Goal: Information Seeking & Learning: Find specific page/section

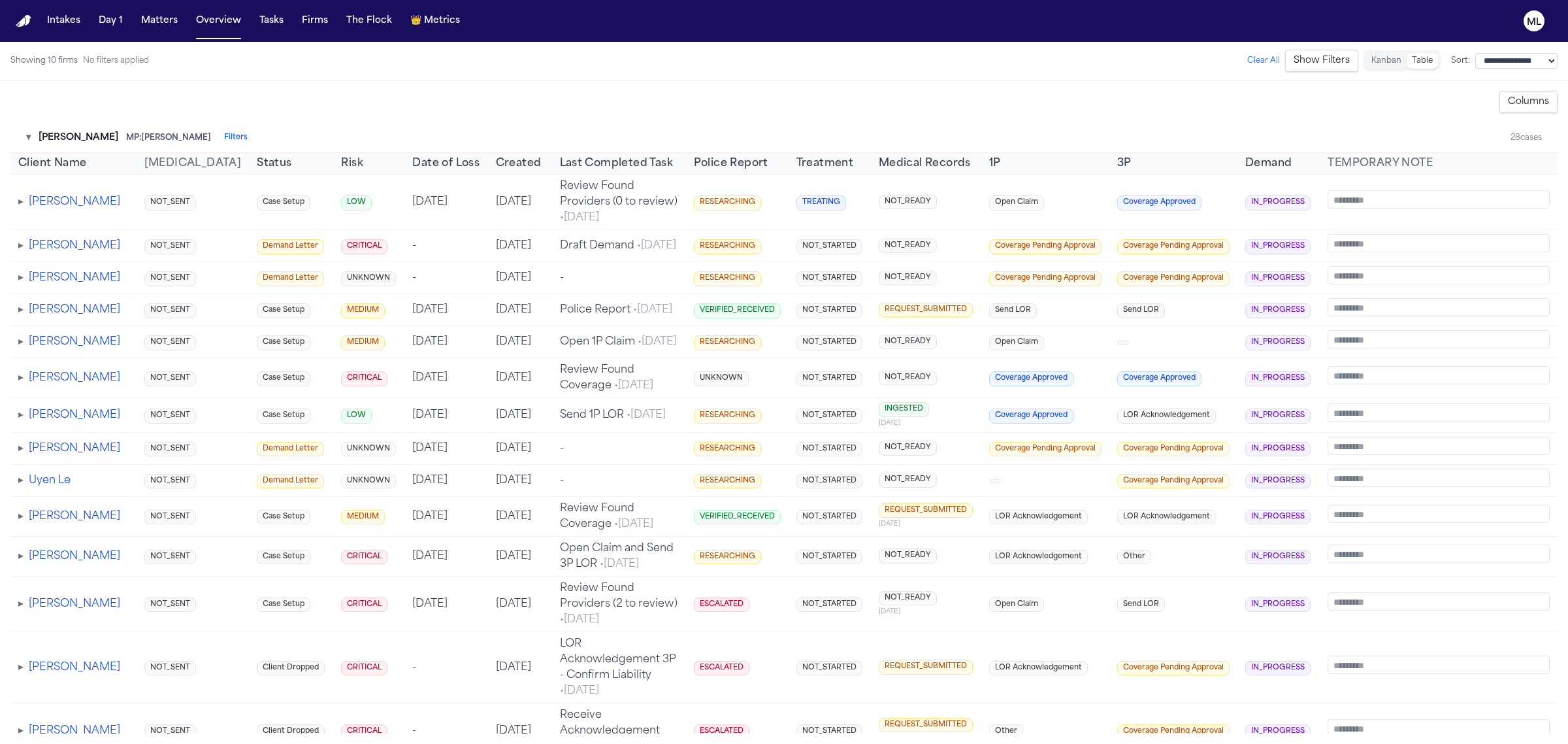
click at [23, 206] on span "▸" at bounding box center [21, 202] width 5 height 10
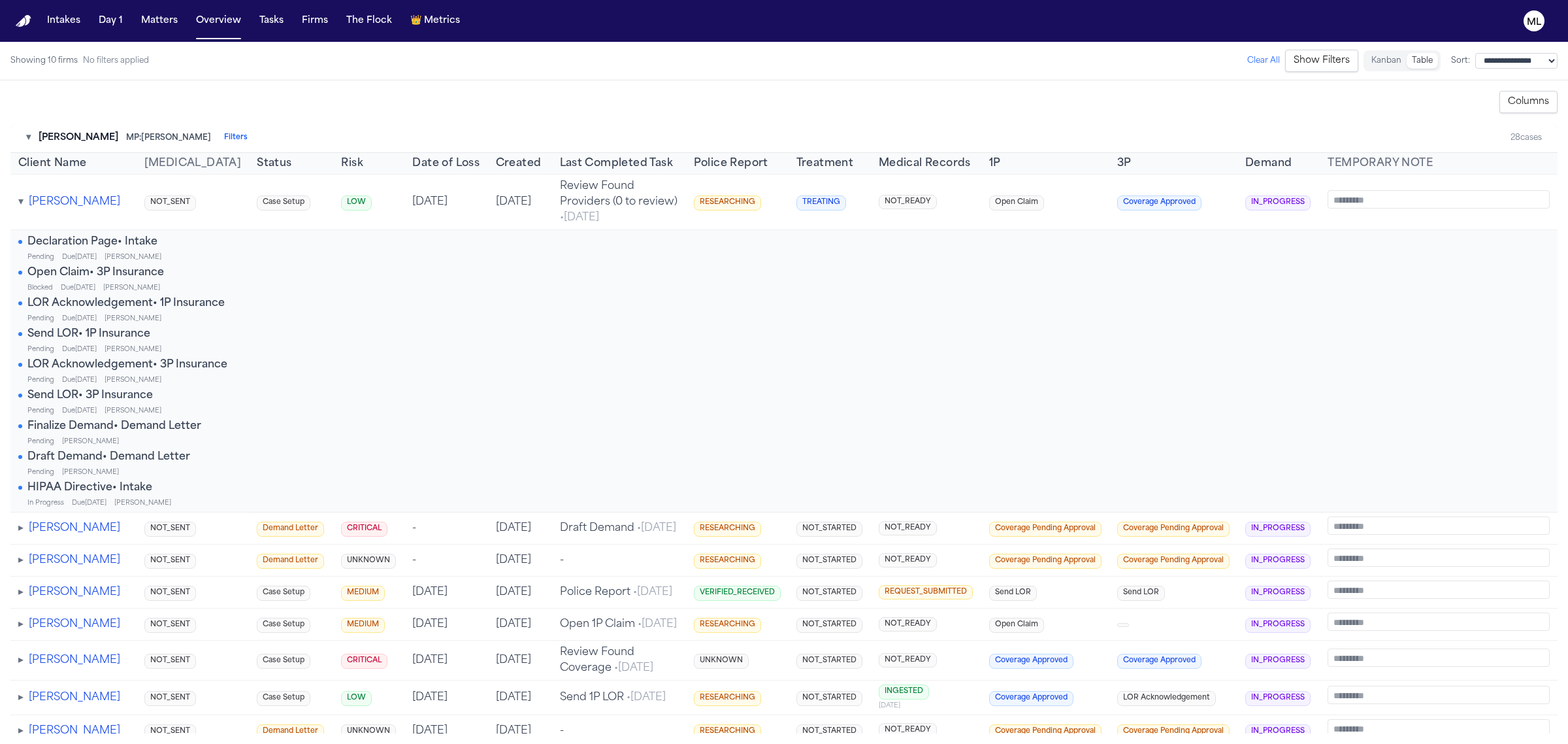
click at [23, 206] on span "▾" at bounding box center [21, 202] width 5 height 10
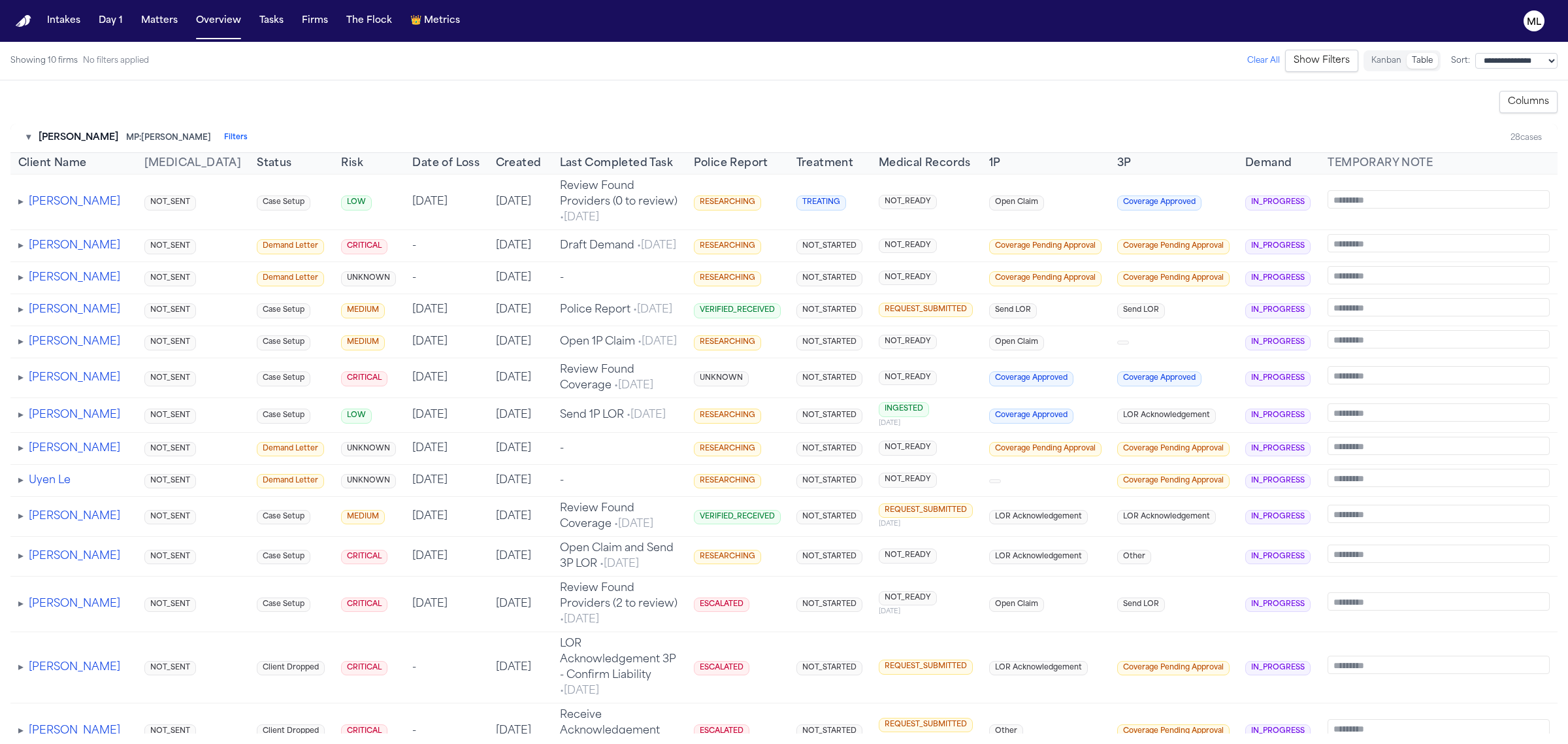
click at [23, 202] on span "▸" at bounding box center [21, 202] width 5 height 10
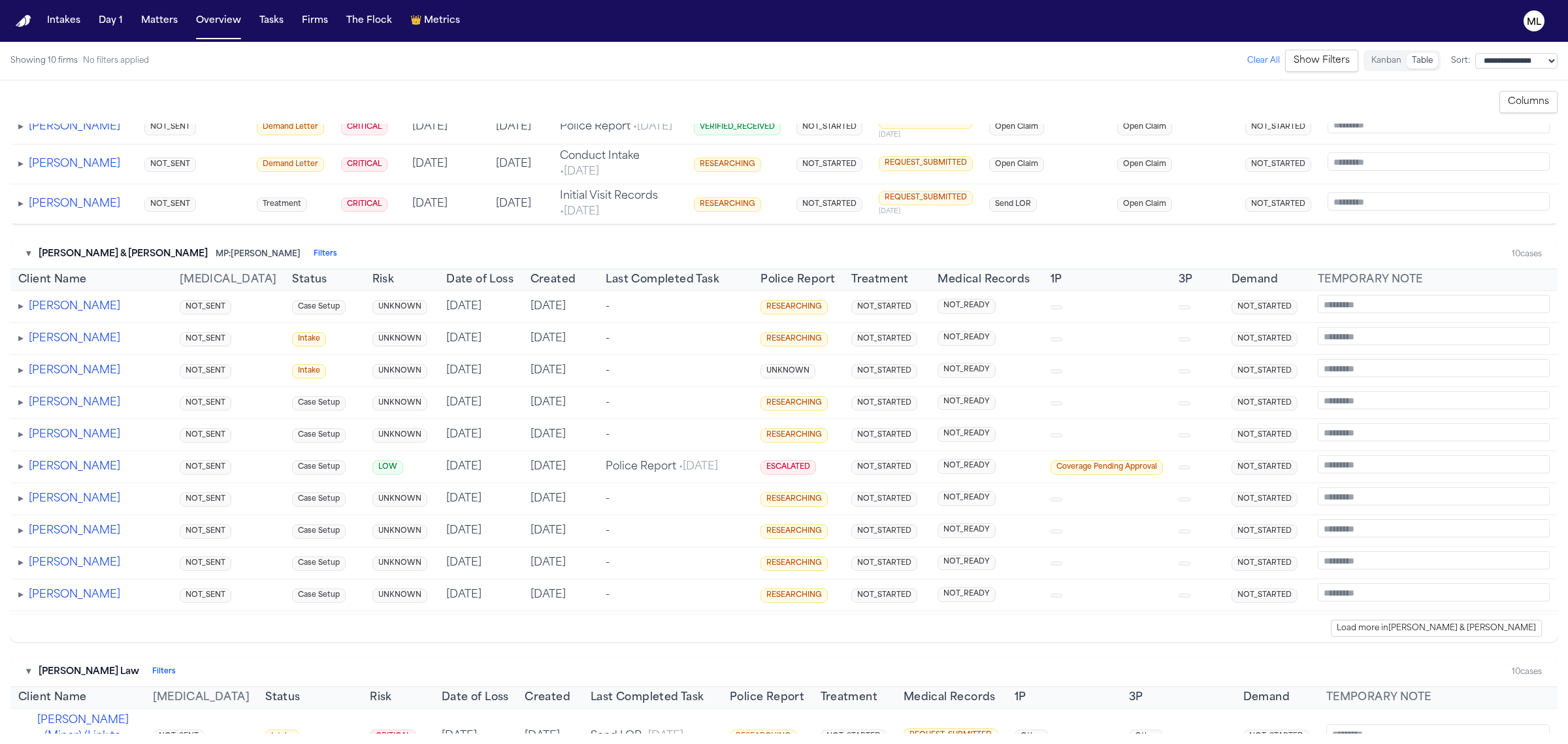
scroll to position [1634, 0]
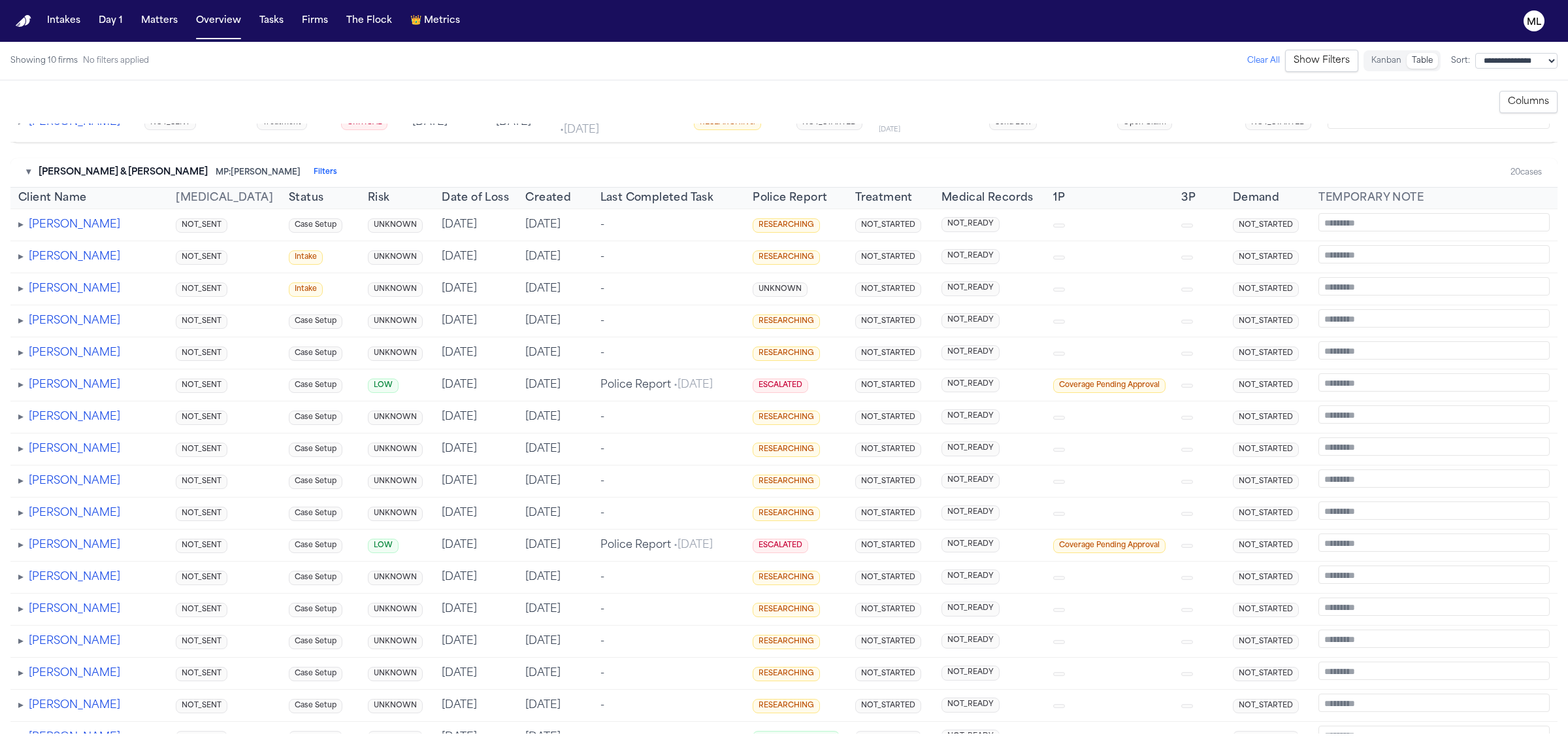
click at [34, 179] on div "▾ Beck & Beck MP: Bennett Northcutt Filters" at bounding box center [181, 172] width 311 height 13
click at [28, 179] on button "▾" at bounding box center [28, 172] width 5 height 13
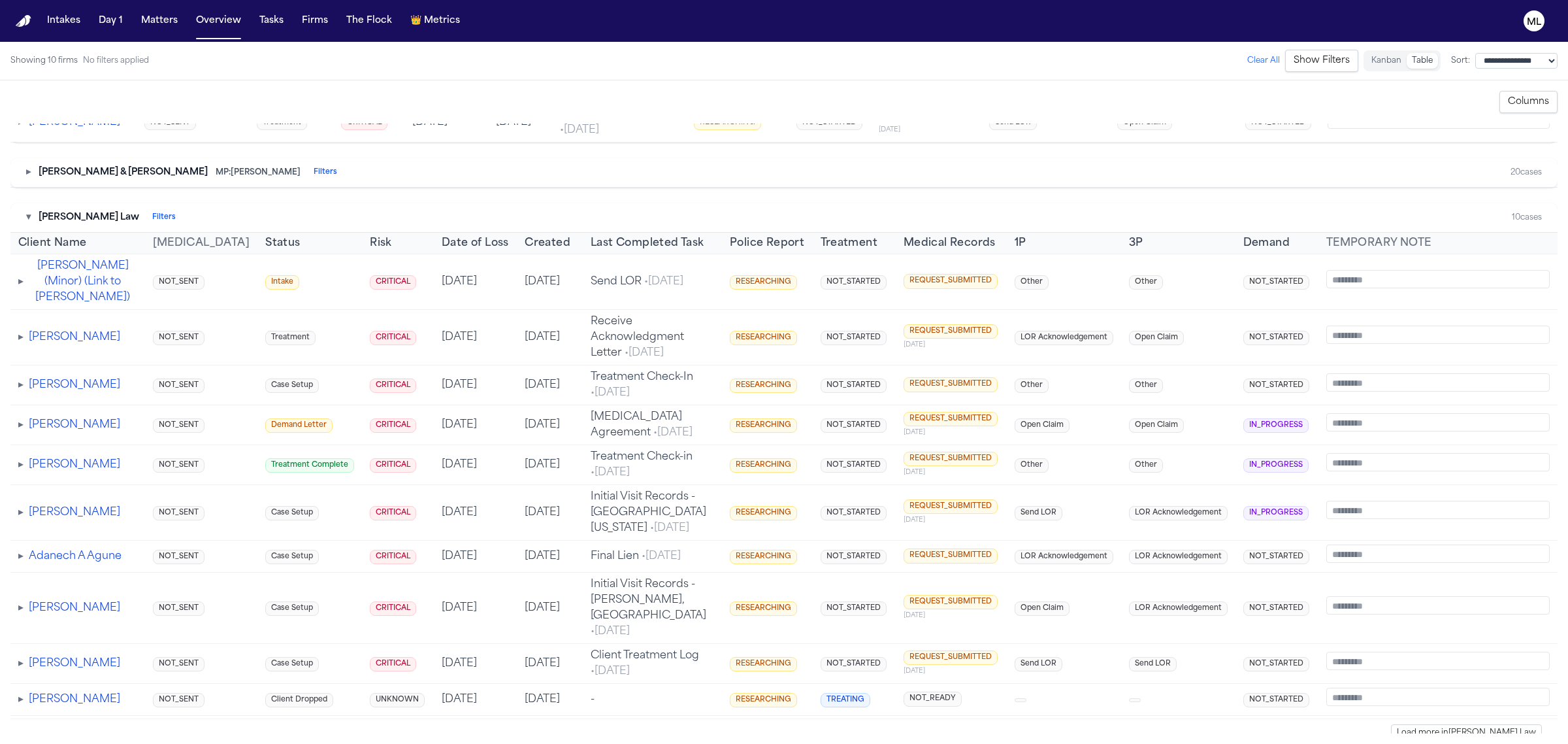
click at [30, 224] on button "▾" at bounding box center [28, 217] width 5 height 13
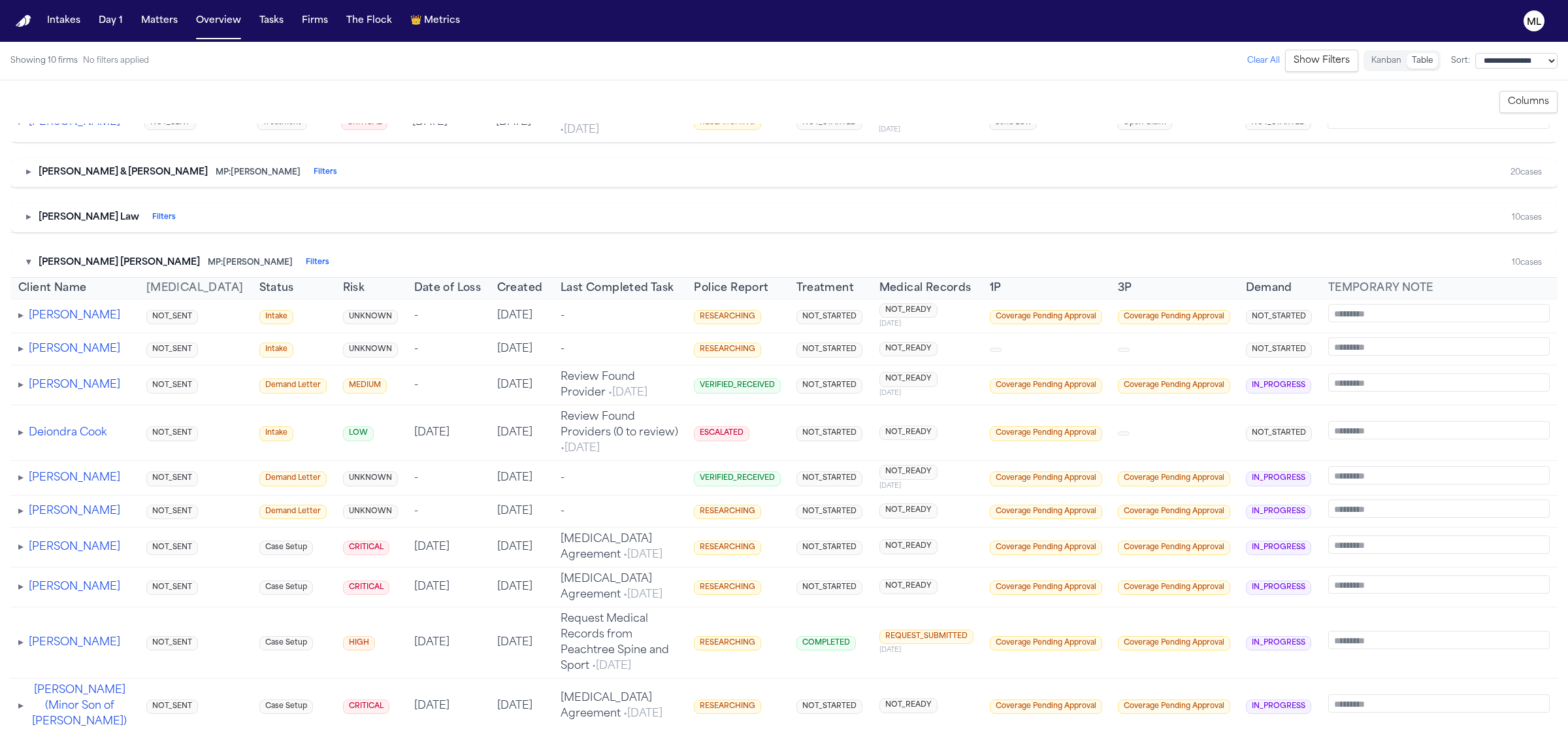
click at [31, 269] on button "▾" at bounding box center [28, 262] width 5 height 13
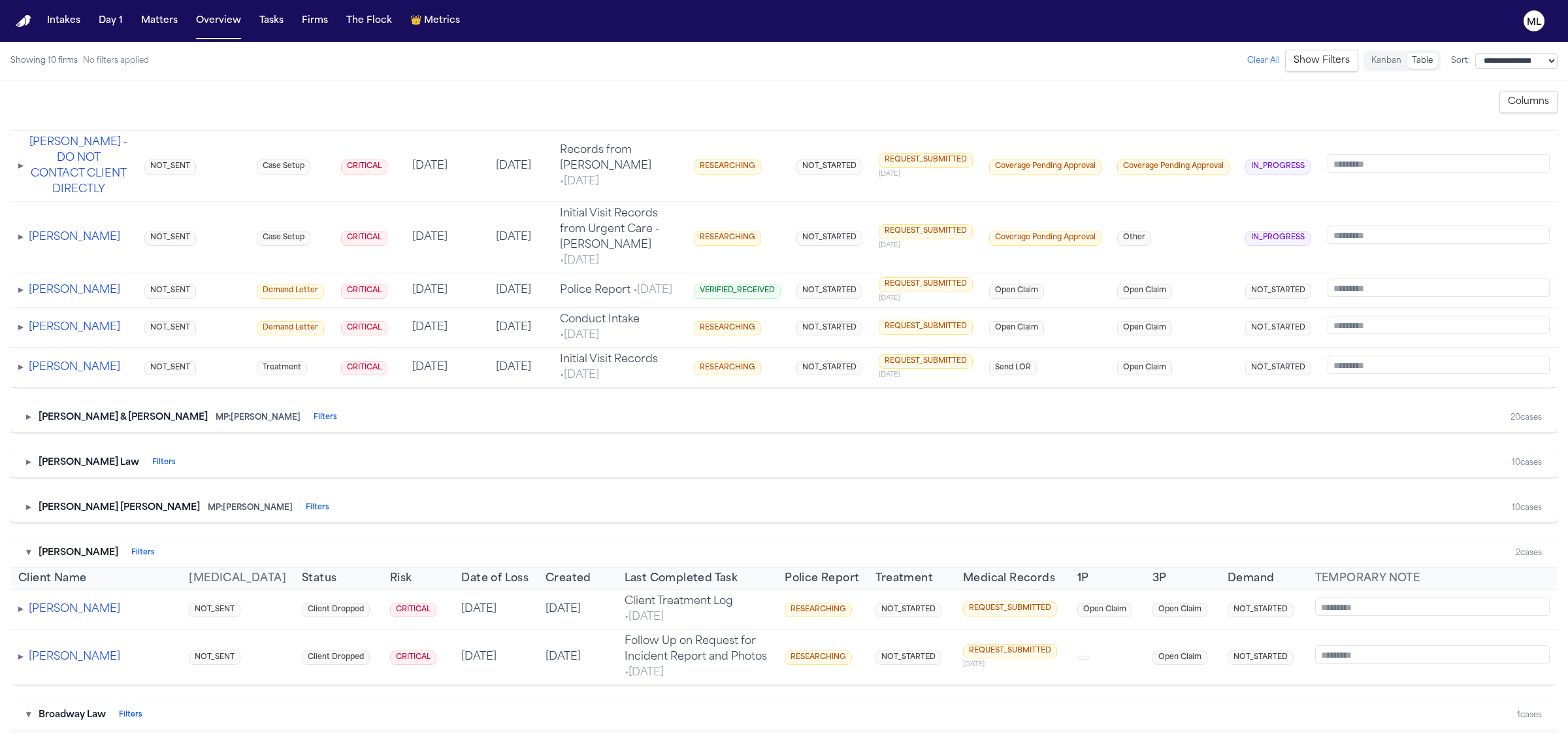
scroll to position [1552, 0]
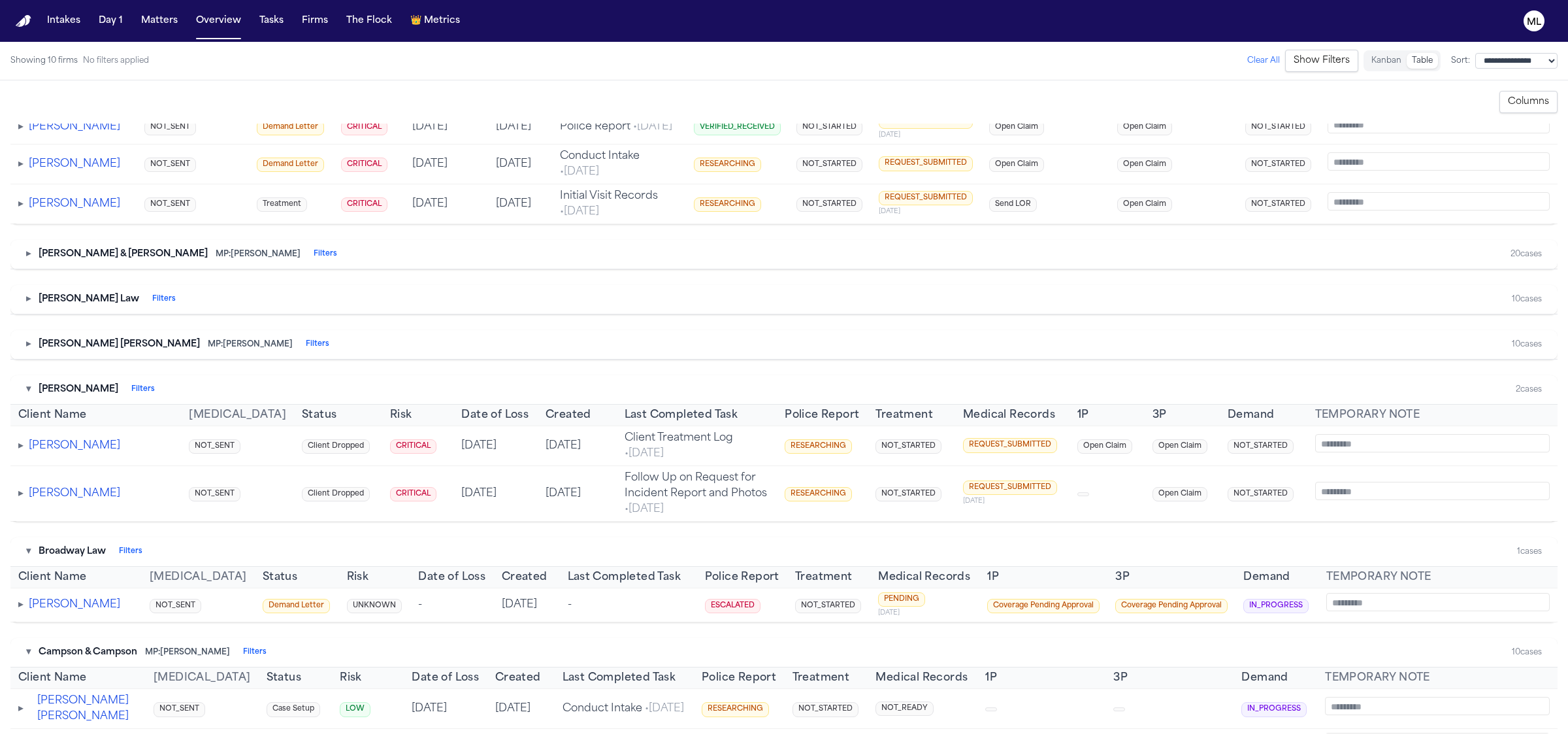
click at [31, 396] on button "▾" at bounding box center [28, 389] width 5 height 13
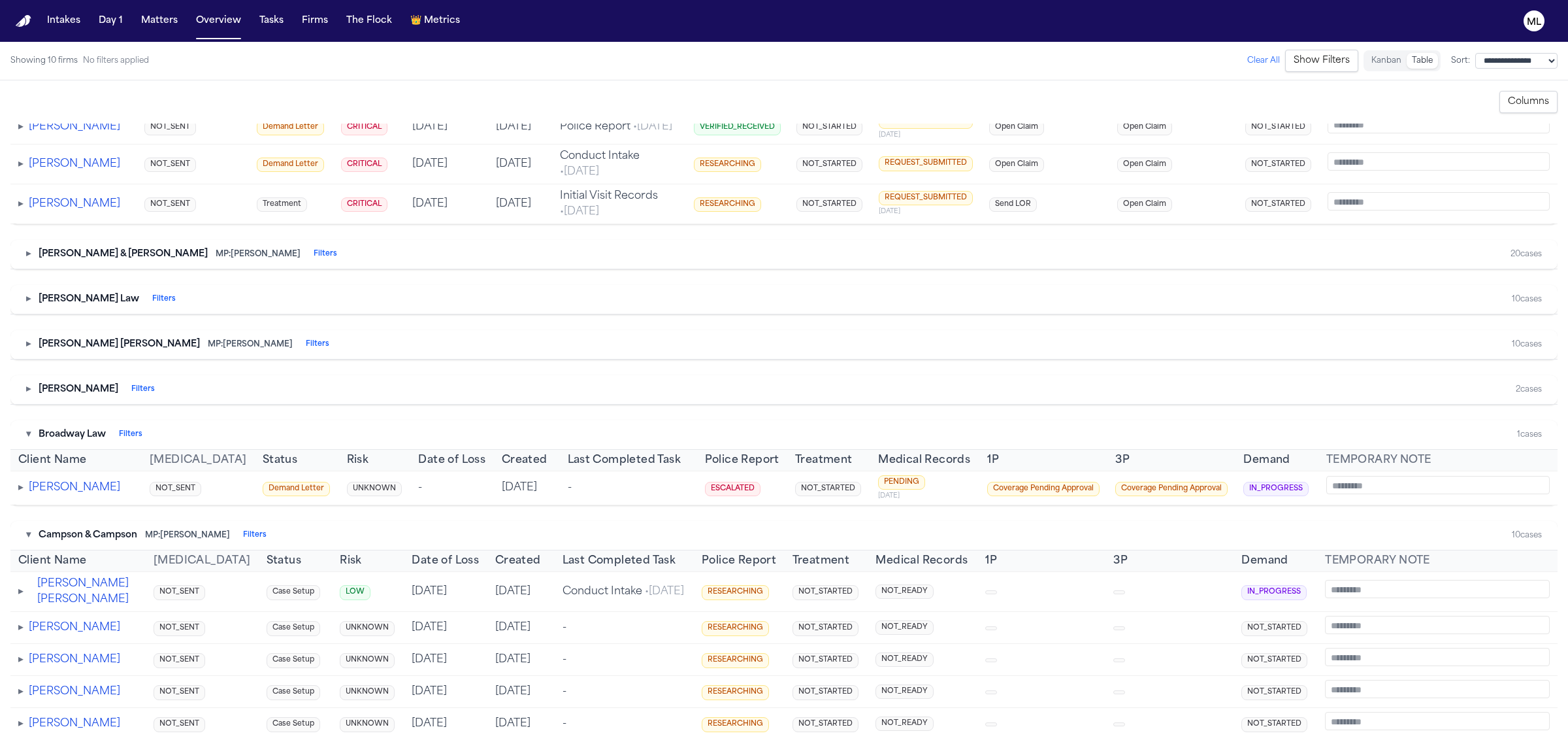
click at [31, 441] on button "▾" at bounding box center [28, 435] width 5 height 13
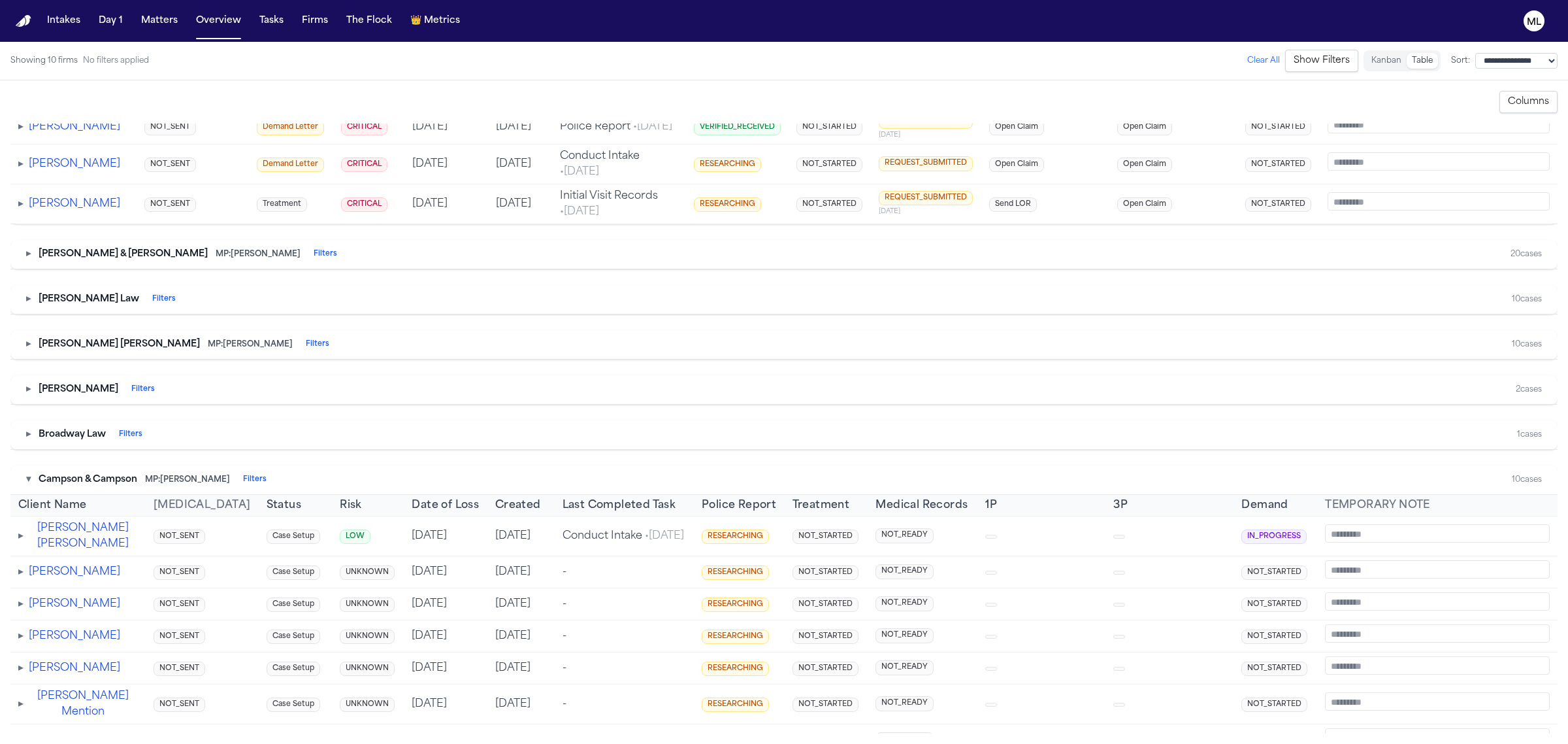
click at [27, 486] on button "▾" at bounding box center [28, 480] width 5 height 13
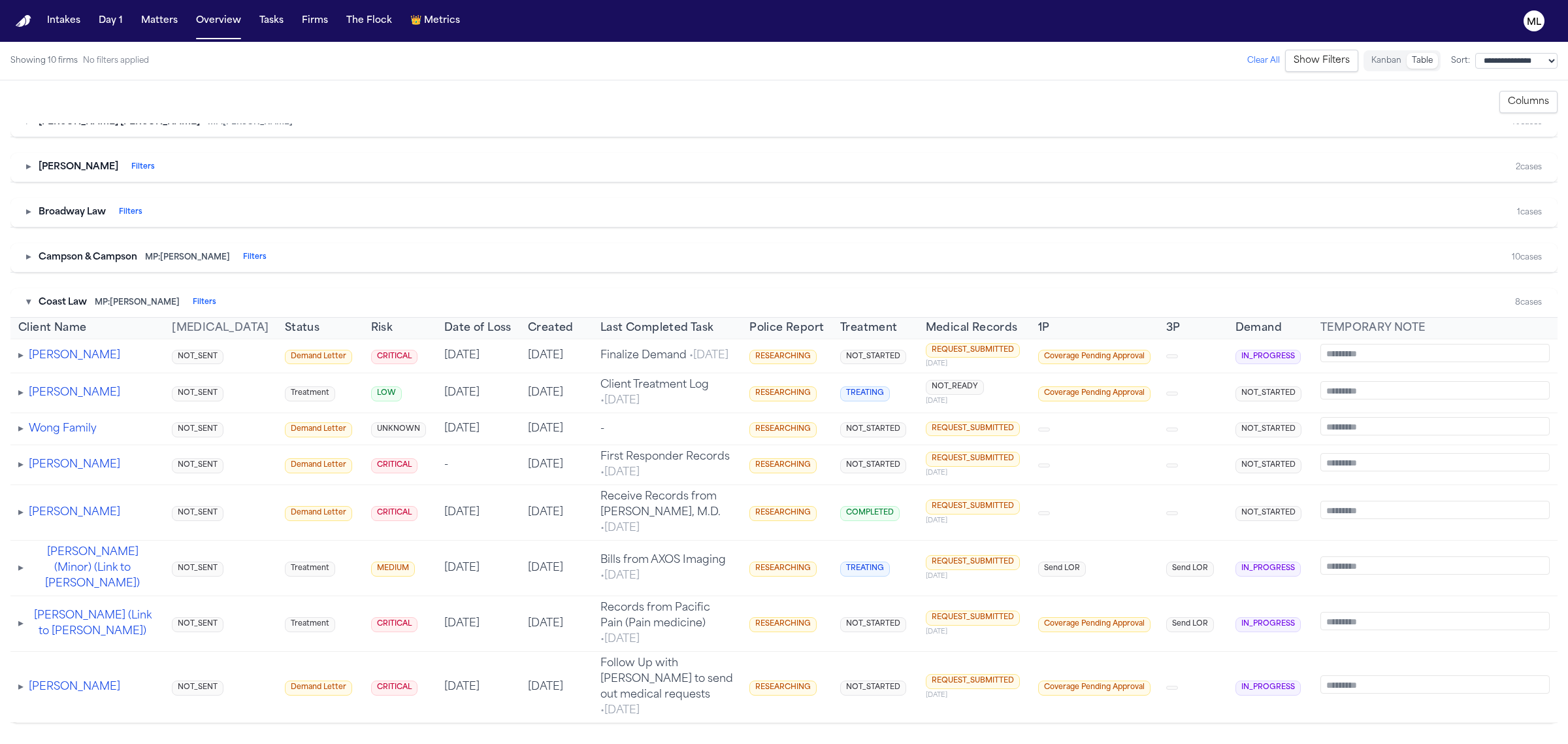
scroll to position [1961, 0]
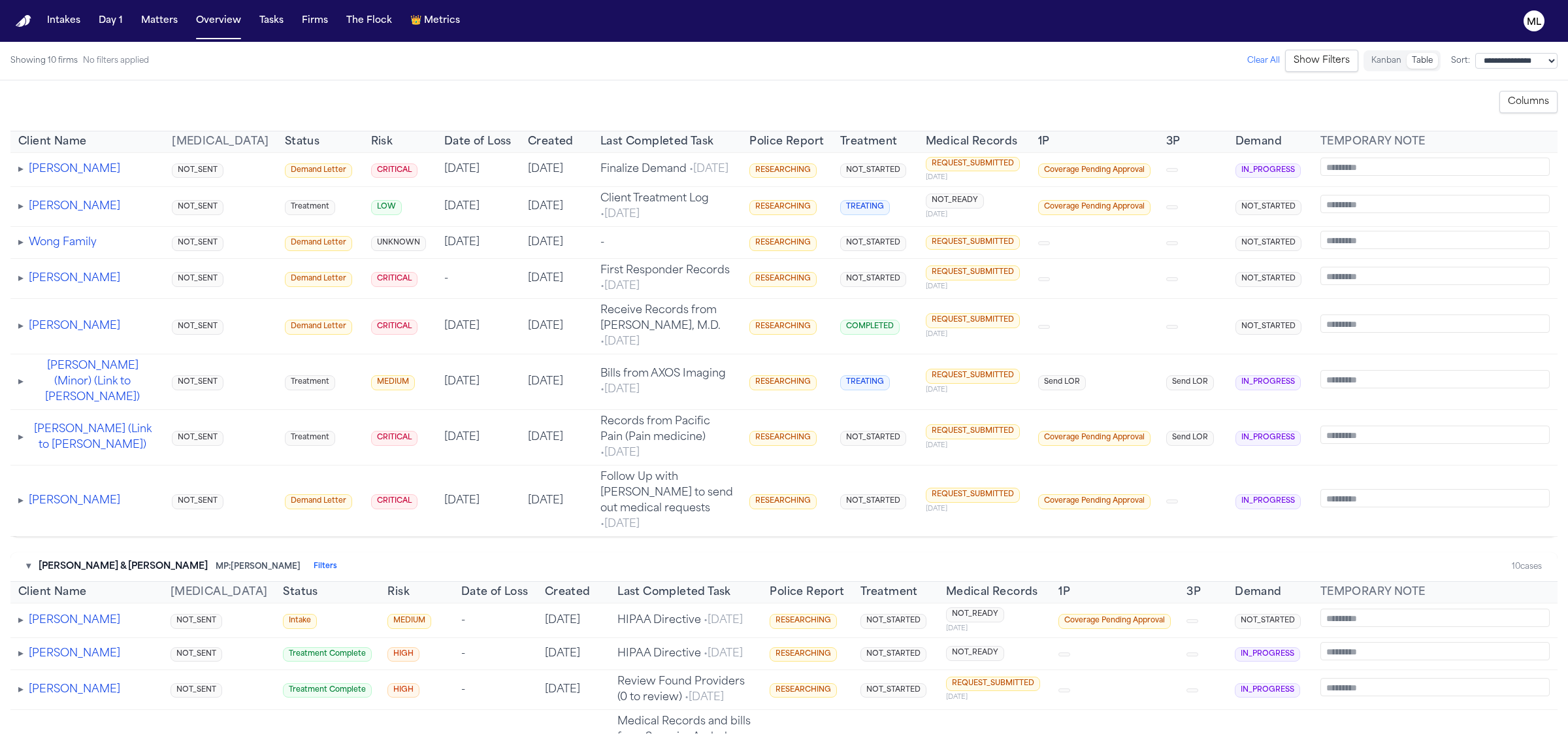
click at [31, 123] on button "▾" at bounding box center [28, 116] width 5 height 13
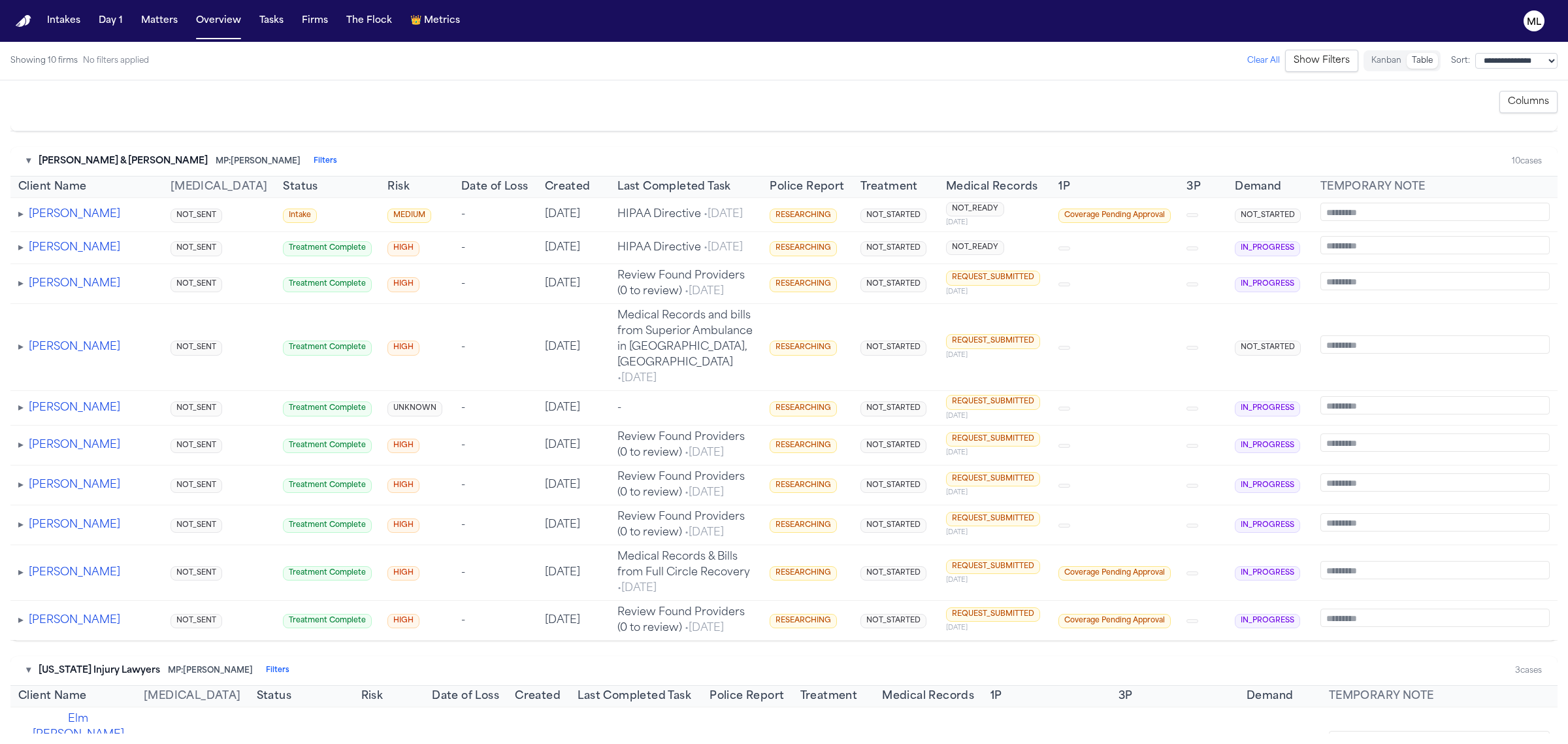
click at [27, 168] on button "▾" at bounding box center [28, 161] width 5 height 13
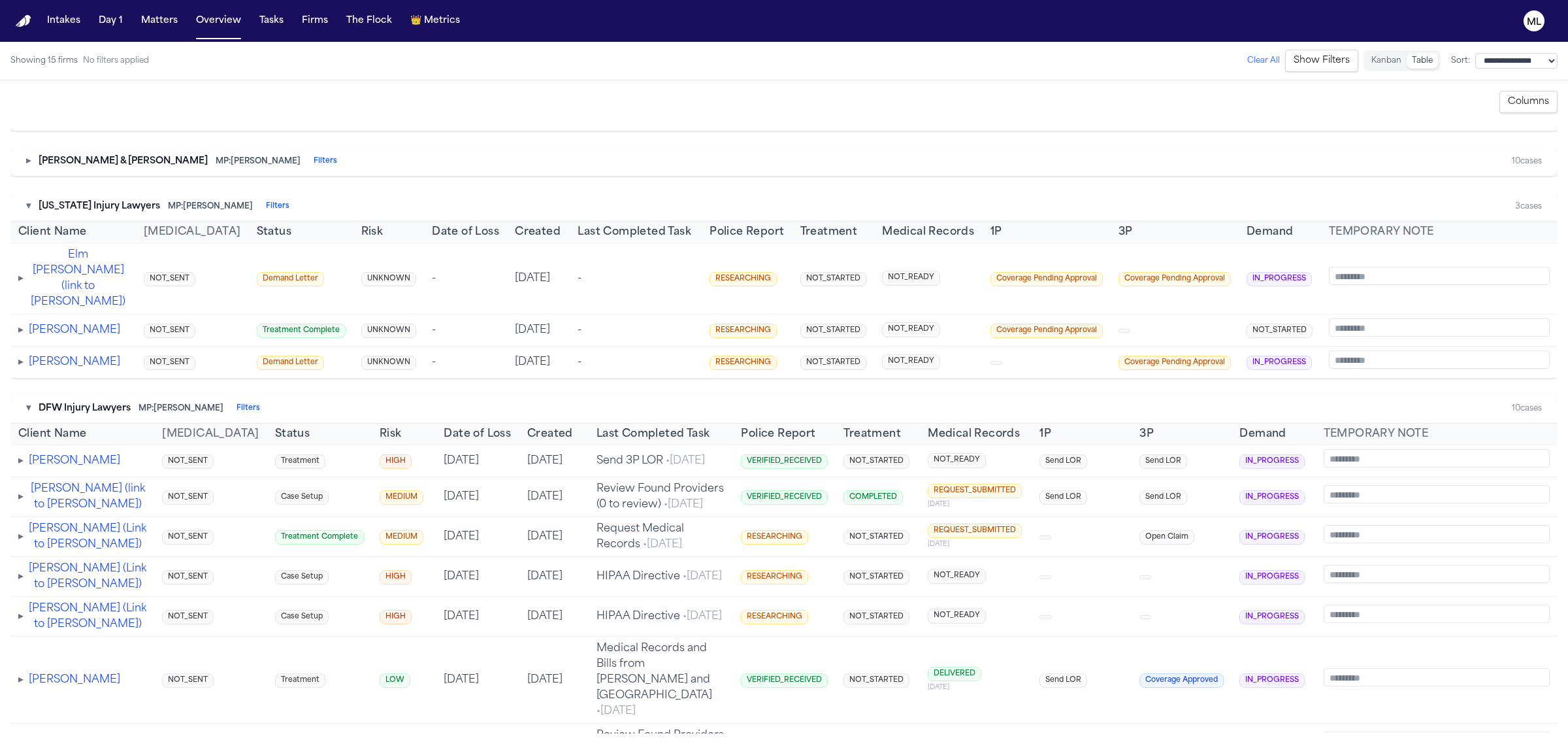
click at [22, 284] on span "▸" at bounding box center [21, 278] width 5 height 10
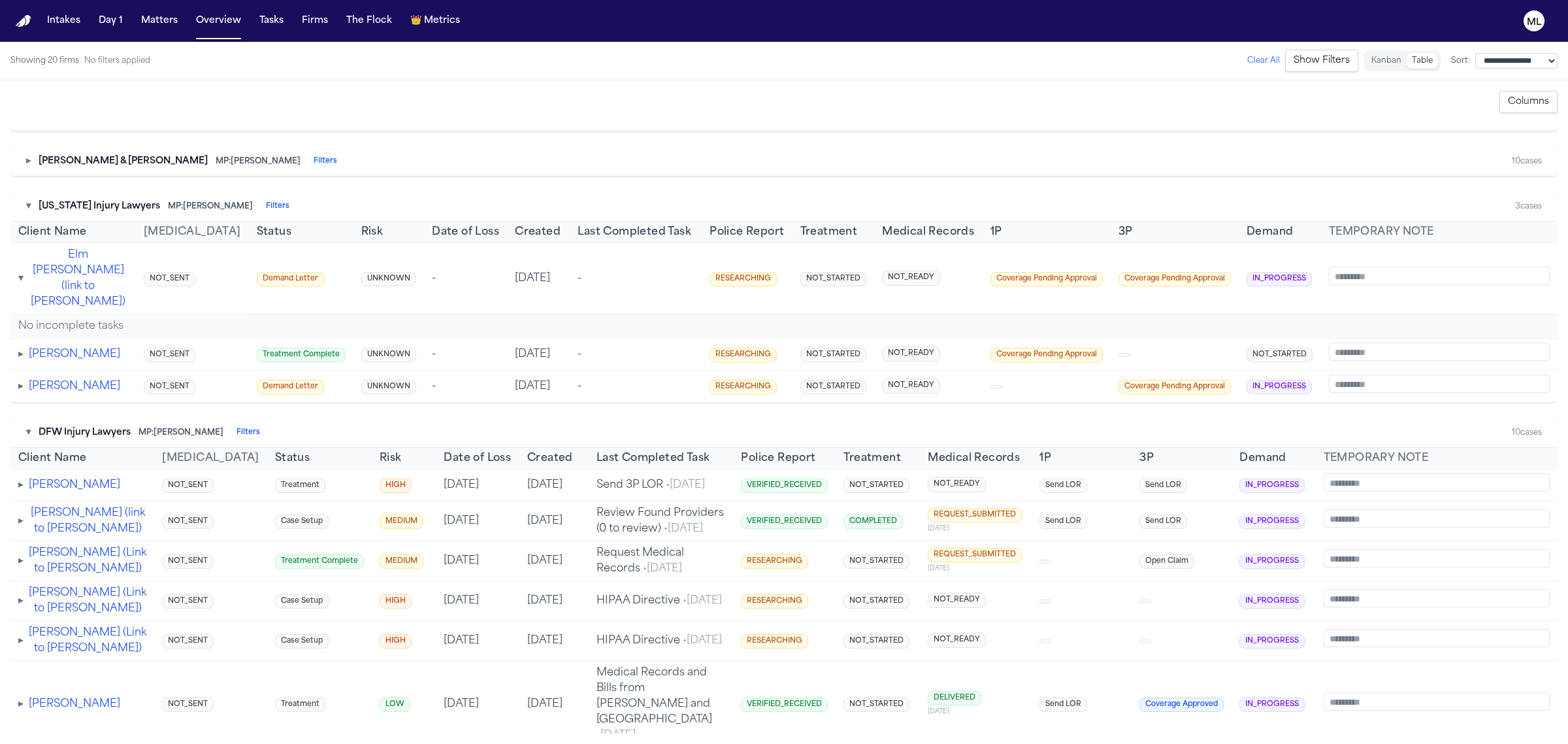
click at [22, 284] on span "▾" at bounding box center [21, 278] width 5 height 10
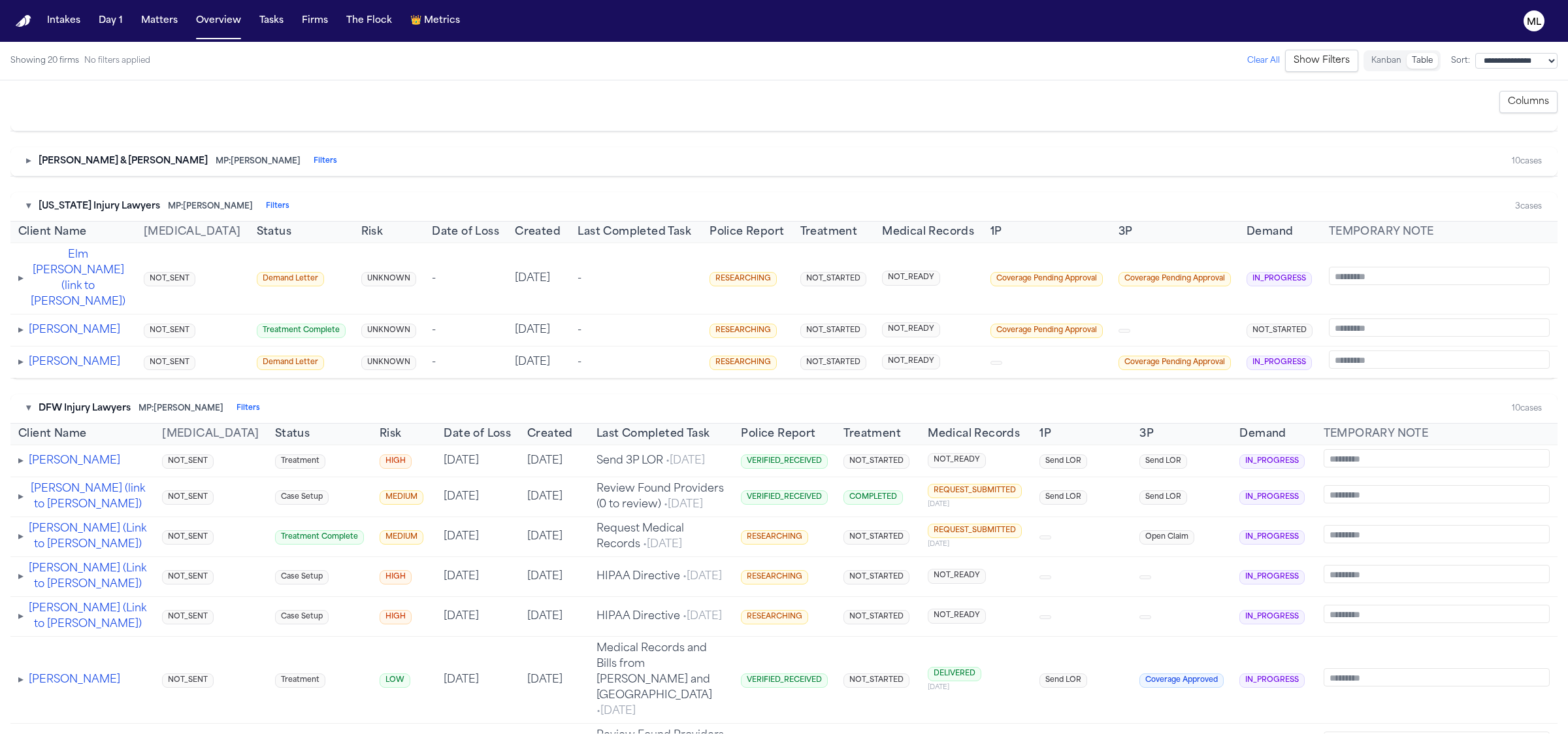
click at [20, 466] on span "▸" at bounding box center [21, 460] width 5 height 10
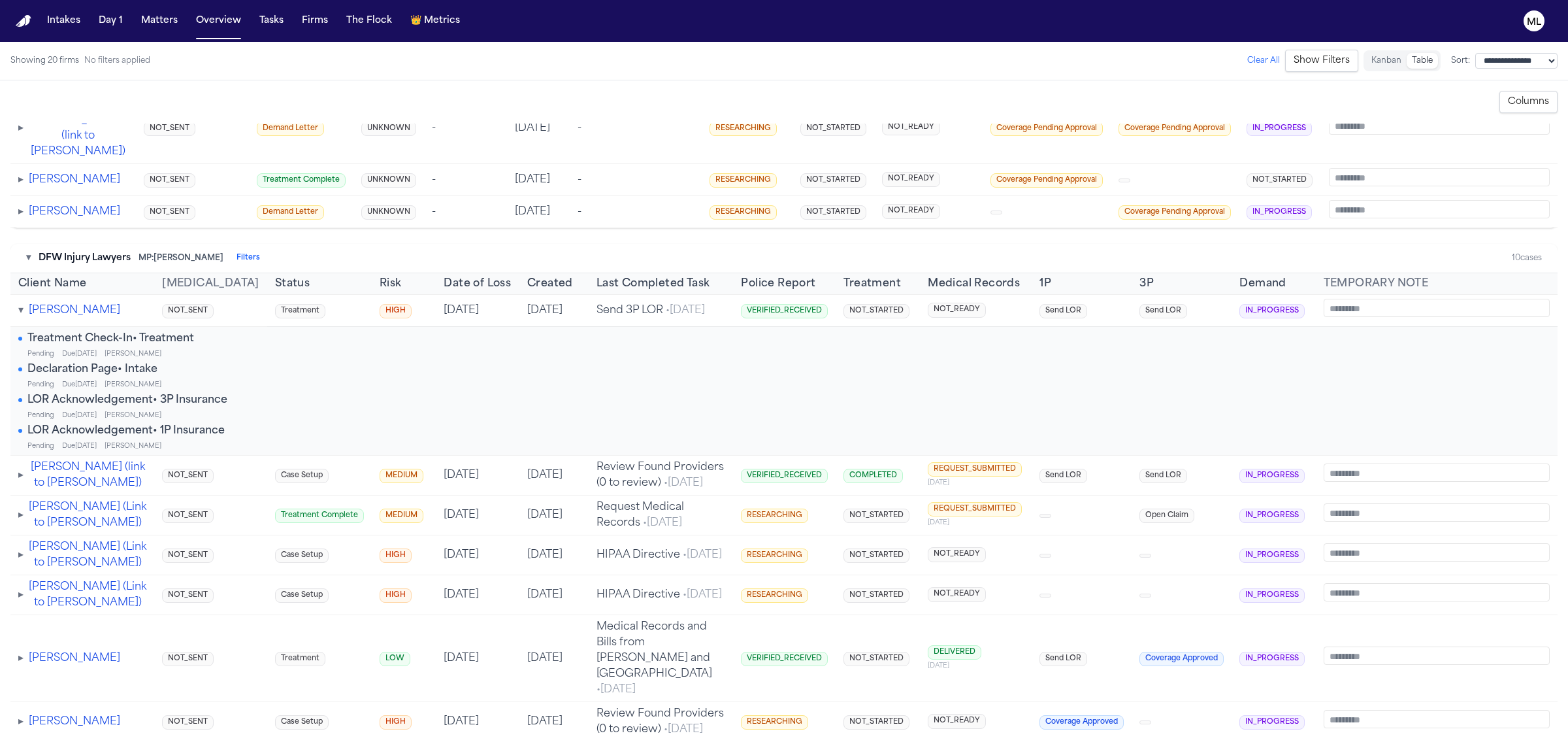
scroll to position [2124, 0]
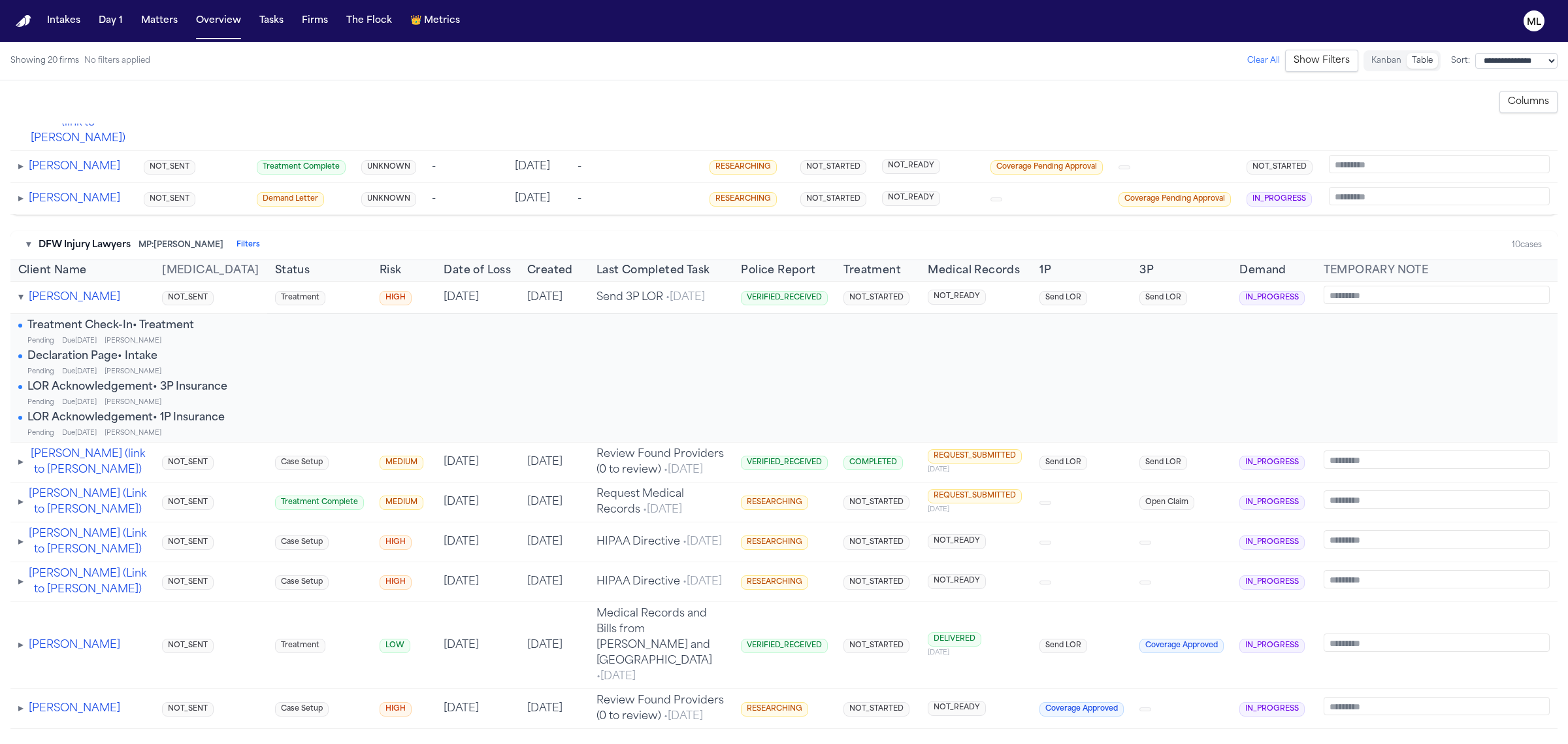
click at [17, 150] on td "▸ Elm Crouse (link to Julia Creighton)" at bounding box center [73, 115] width 126 height 71
click at [23, 120] on span "▸" at bounding box center [21, 115] width 5 height 10
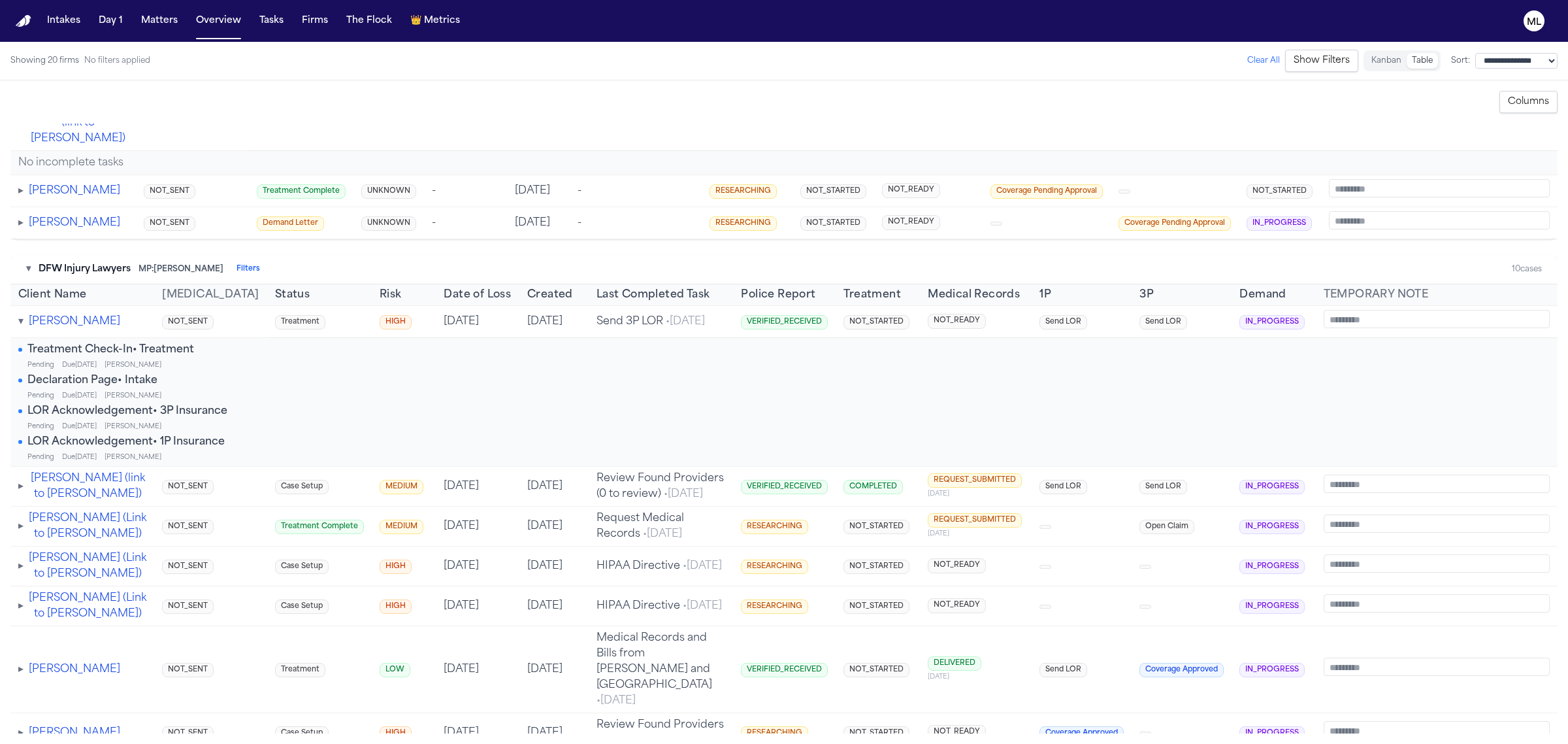
click at [23, 120] on span "▾" at bounding box center [21, 115] width 5 height 10
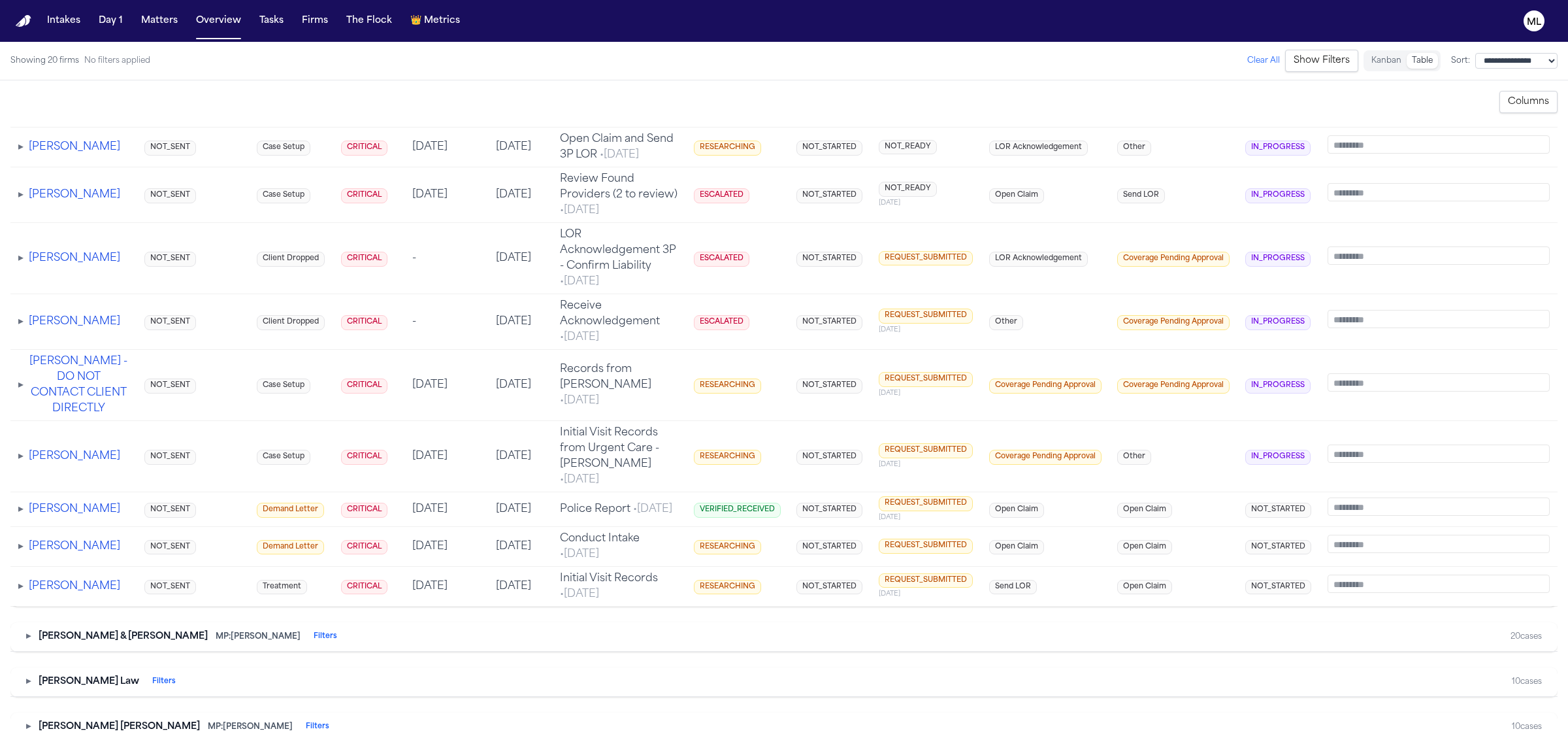
scroll to position [1144, 0]
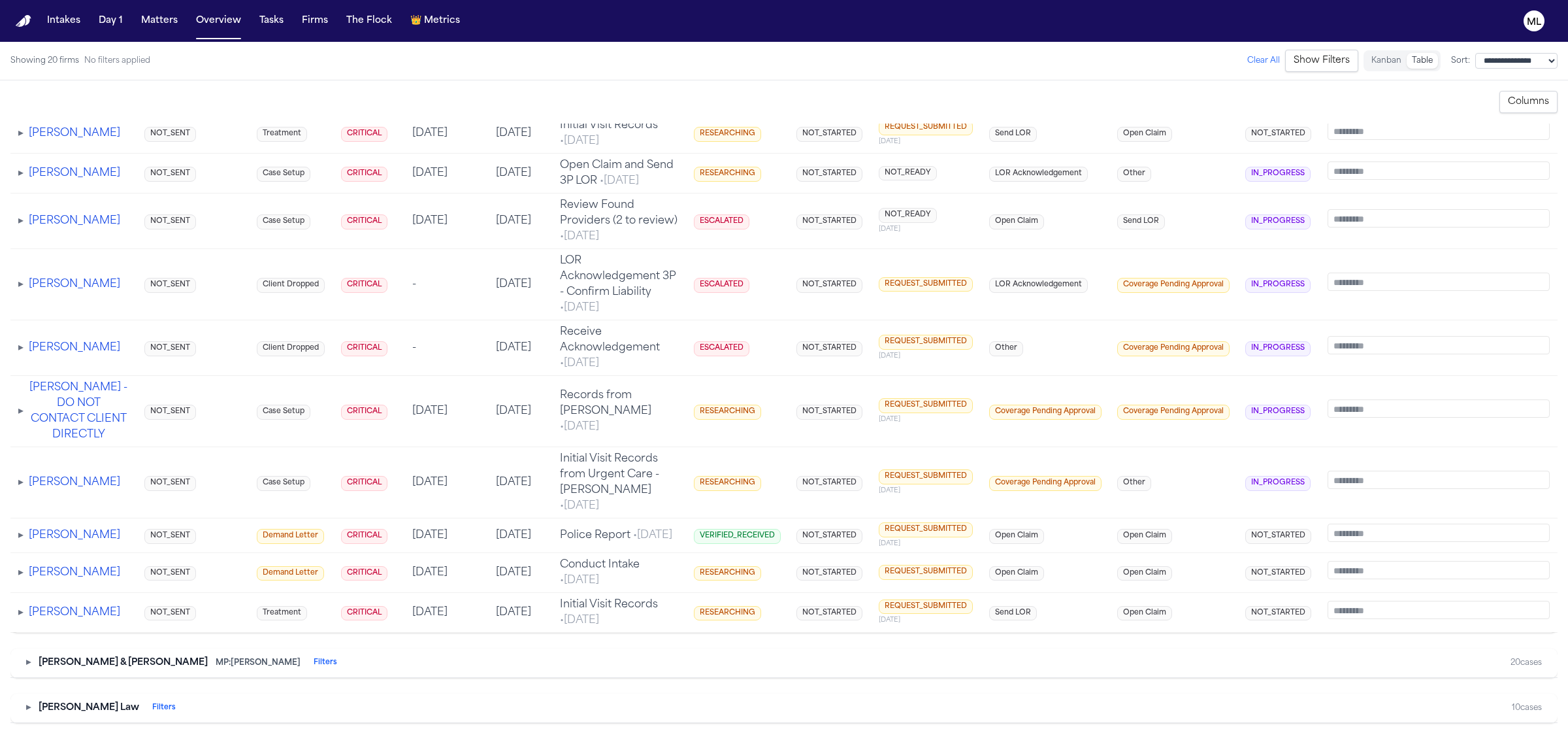
click at [22, 290] on span "▸" at bounding box center [21, 284] width 5 height 10
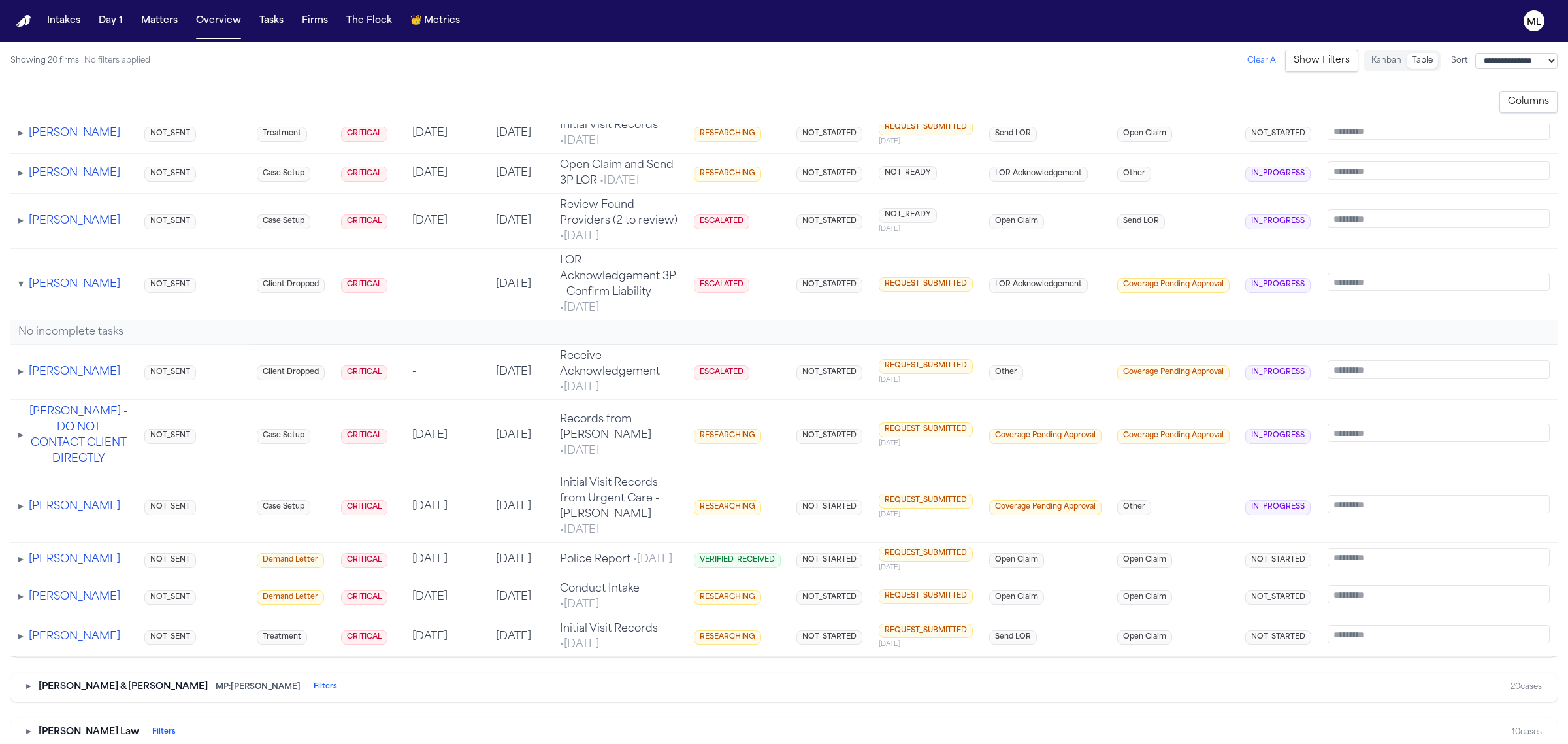
click at [22, 290] on span "▾" at bounding box center [21, 284] width 5 height 10
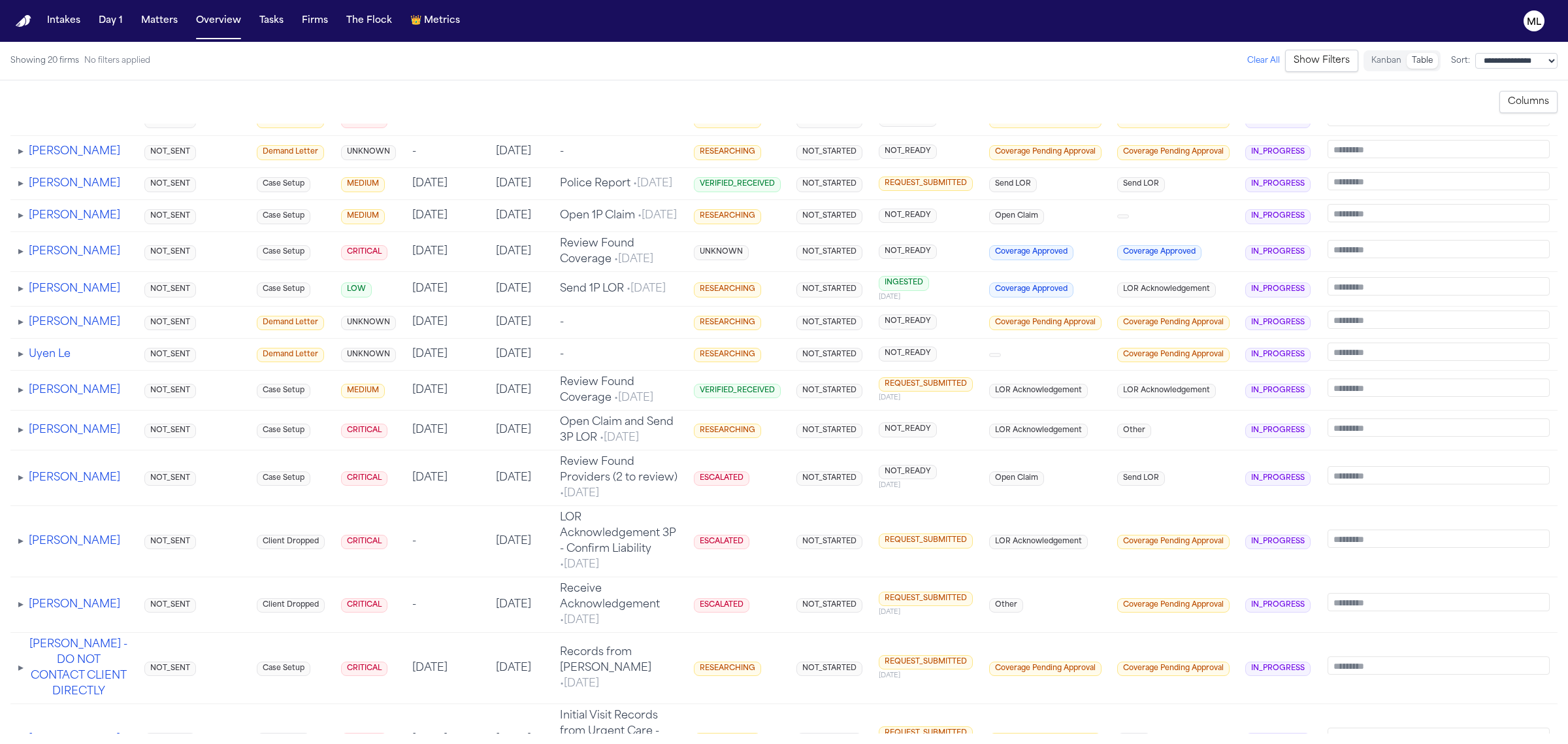
scroll to position [0, 0]
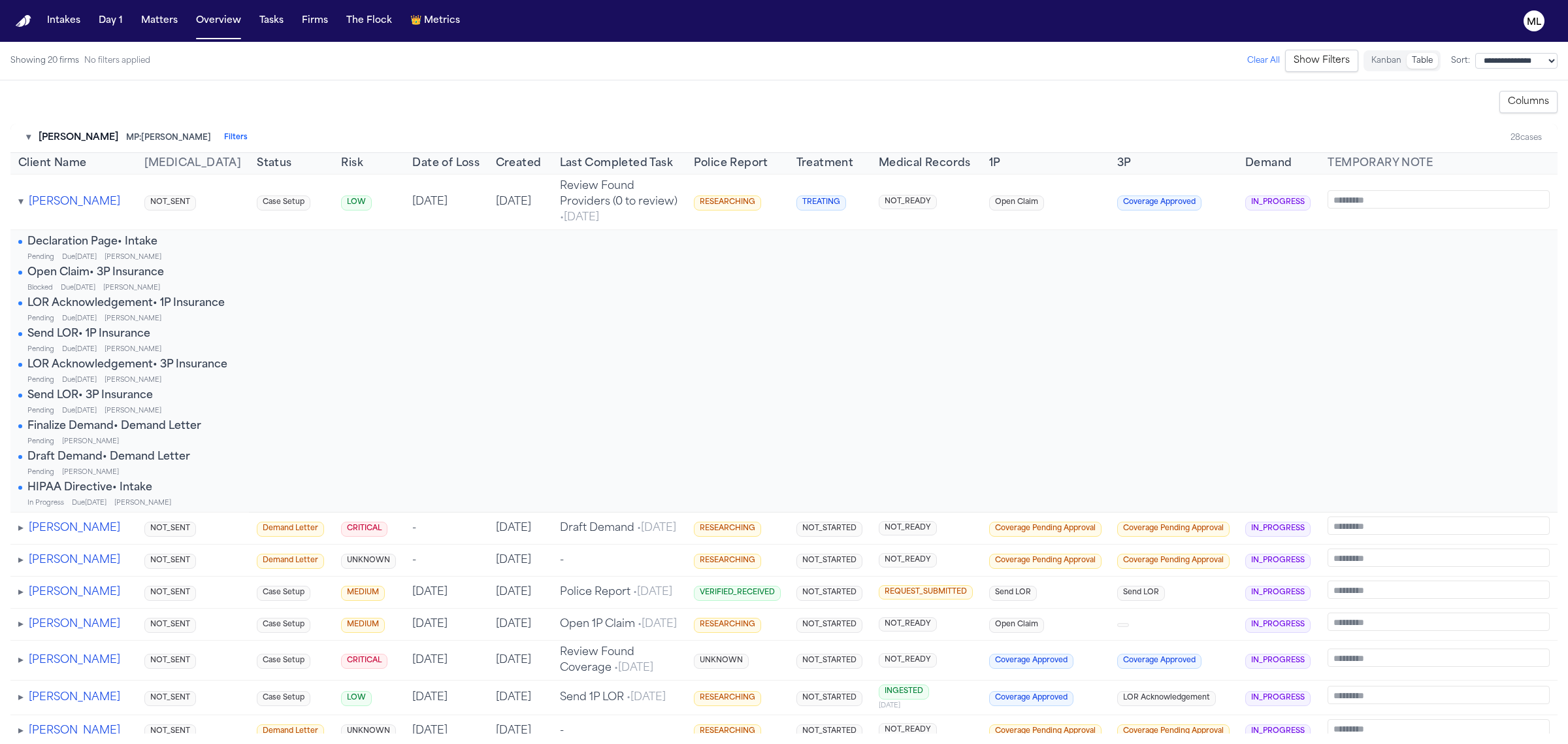
click at [1539, 110] on button "Columns" at bounding box center [1528, 102] width 58 height 23
click at [448, 399] on td at bounding box center [445, 371] width 83 height 282
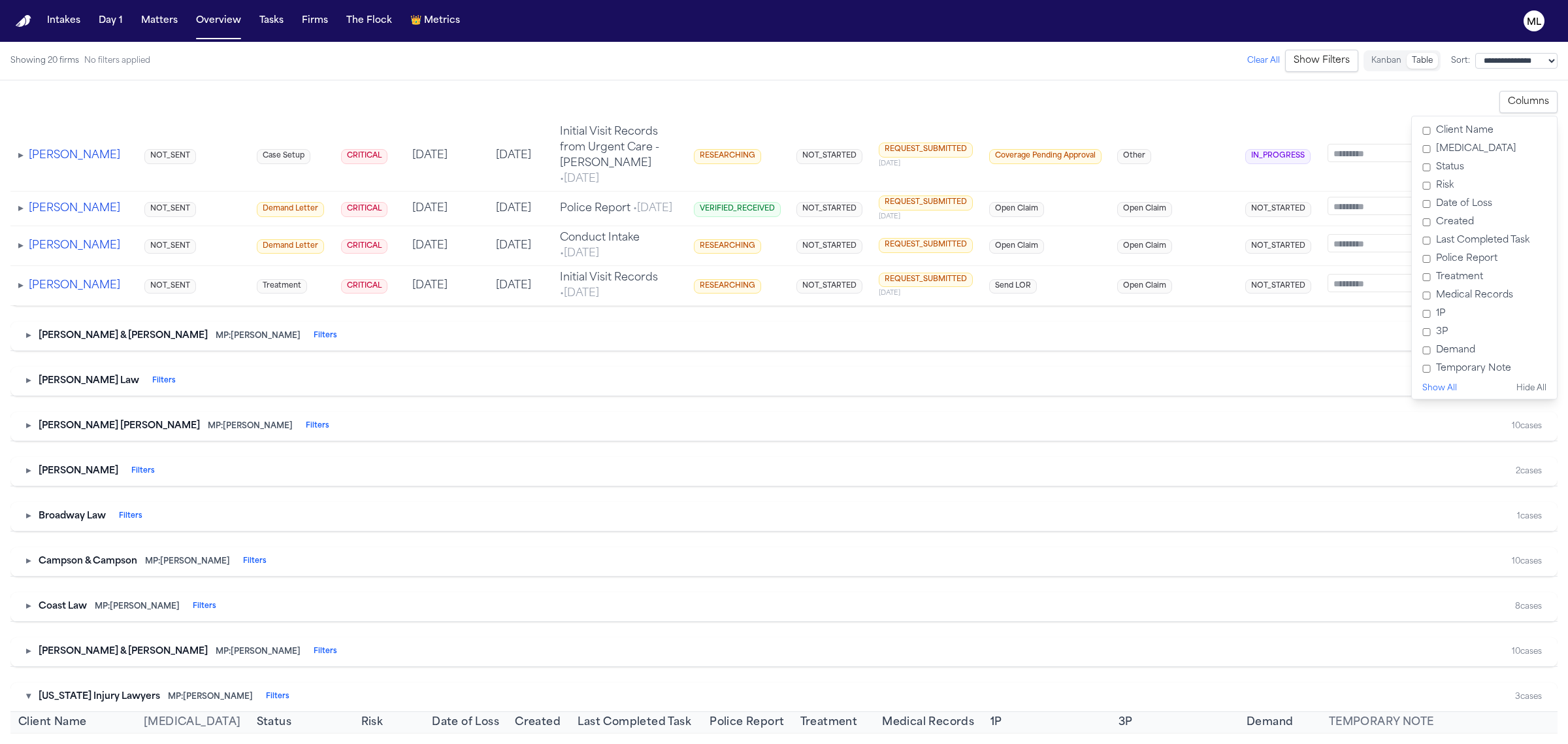
scroll to position [1552, 0]
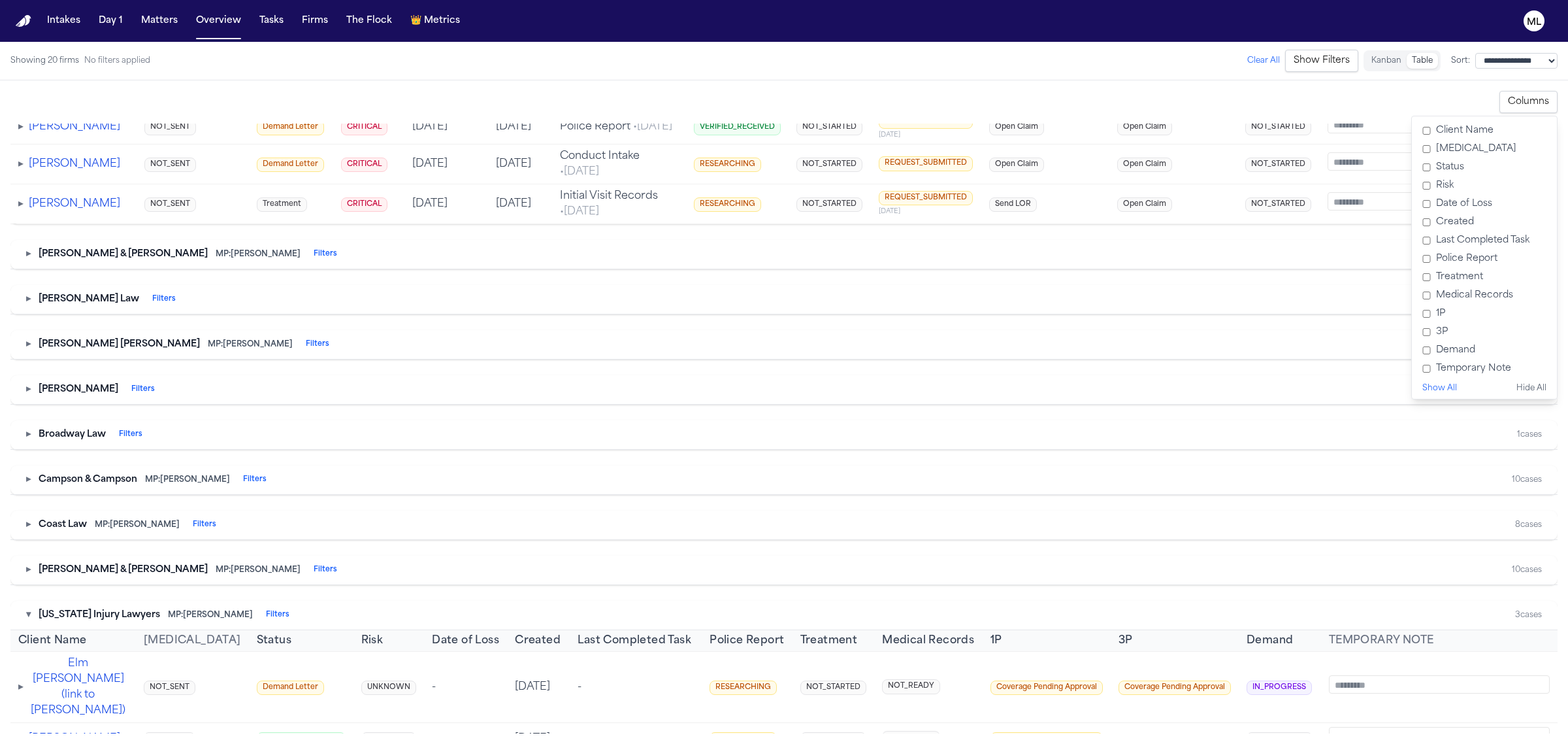
click at [27, 261] on button "▸" at bounding box center [28, 254] width 5 height 13
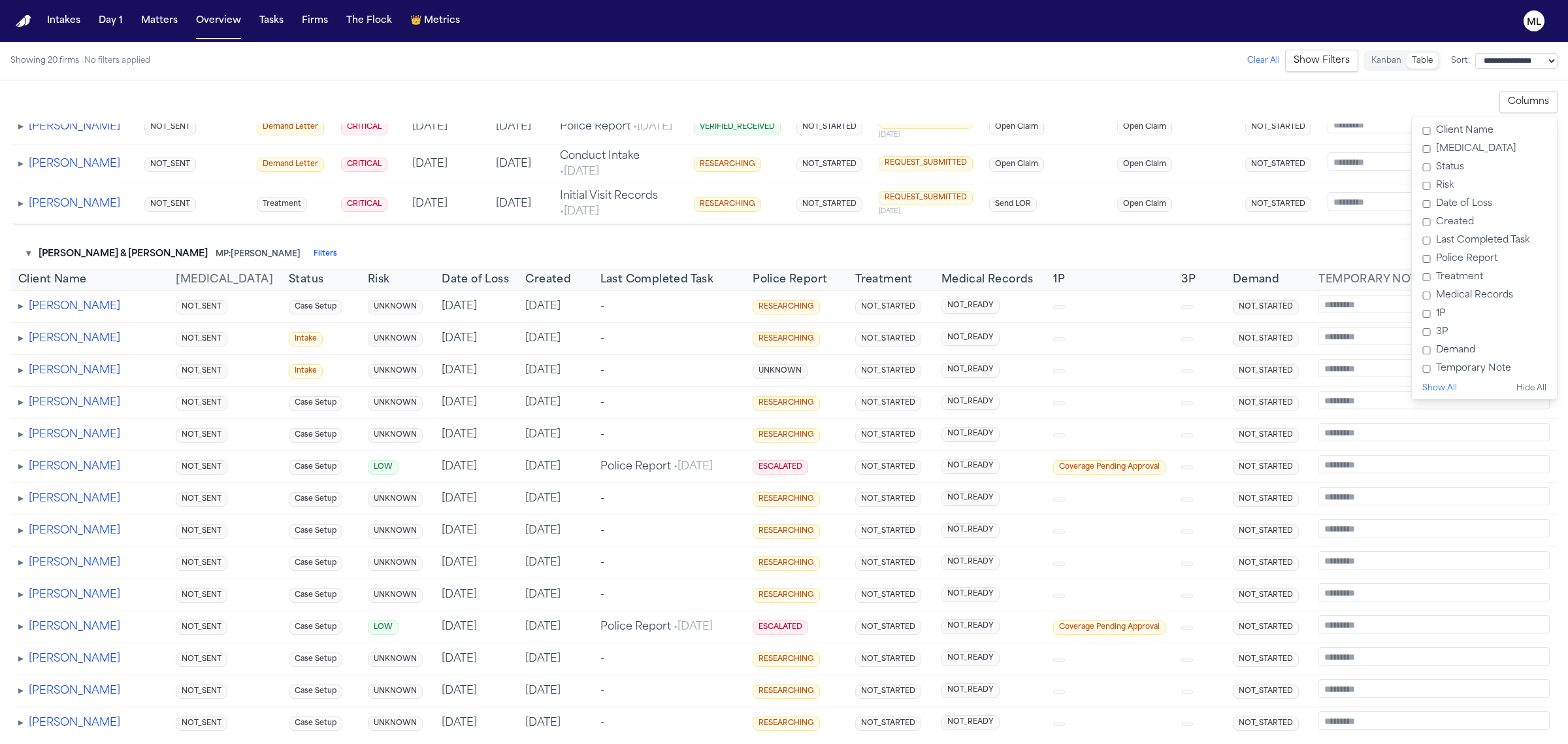
click at [27, 261] on button "▾" at bounding box center [28, 254] width 5 height 13
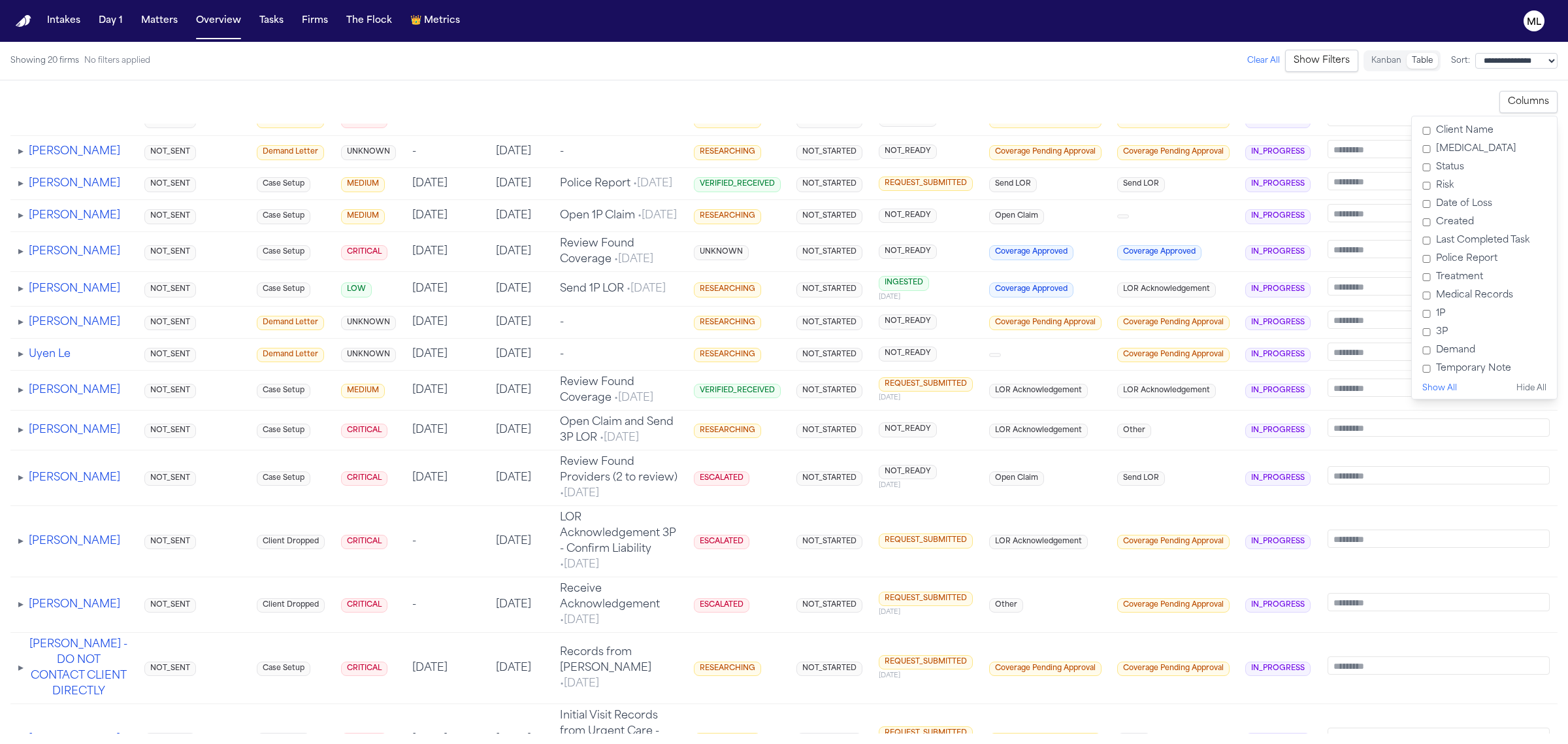
scroll to position [0, 0]
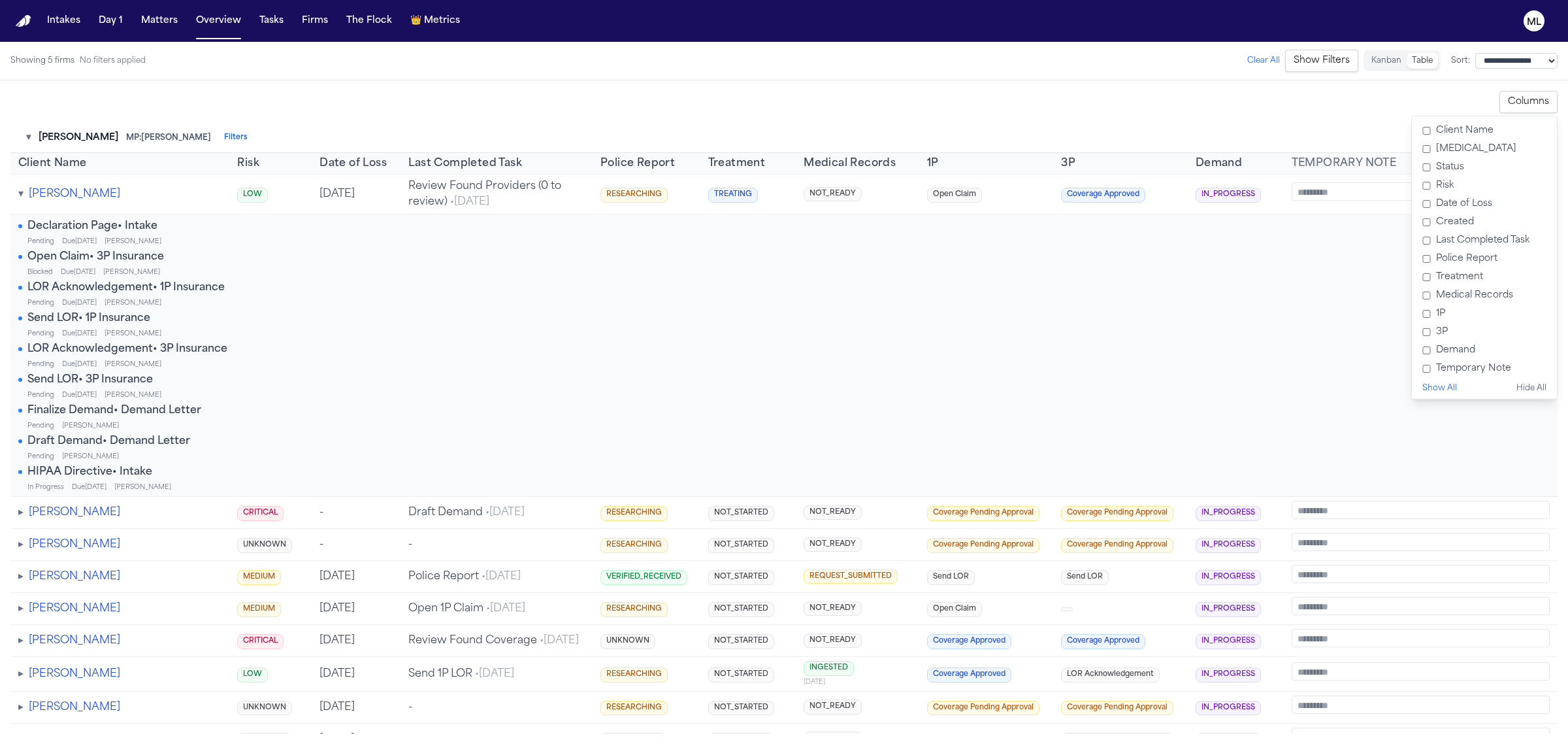
click at [23, 193] on span "▾" at bounding box center [21, 193] width 5 height 10
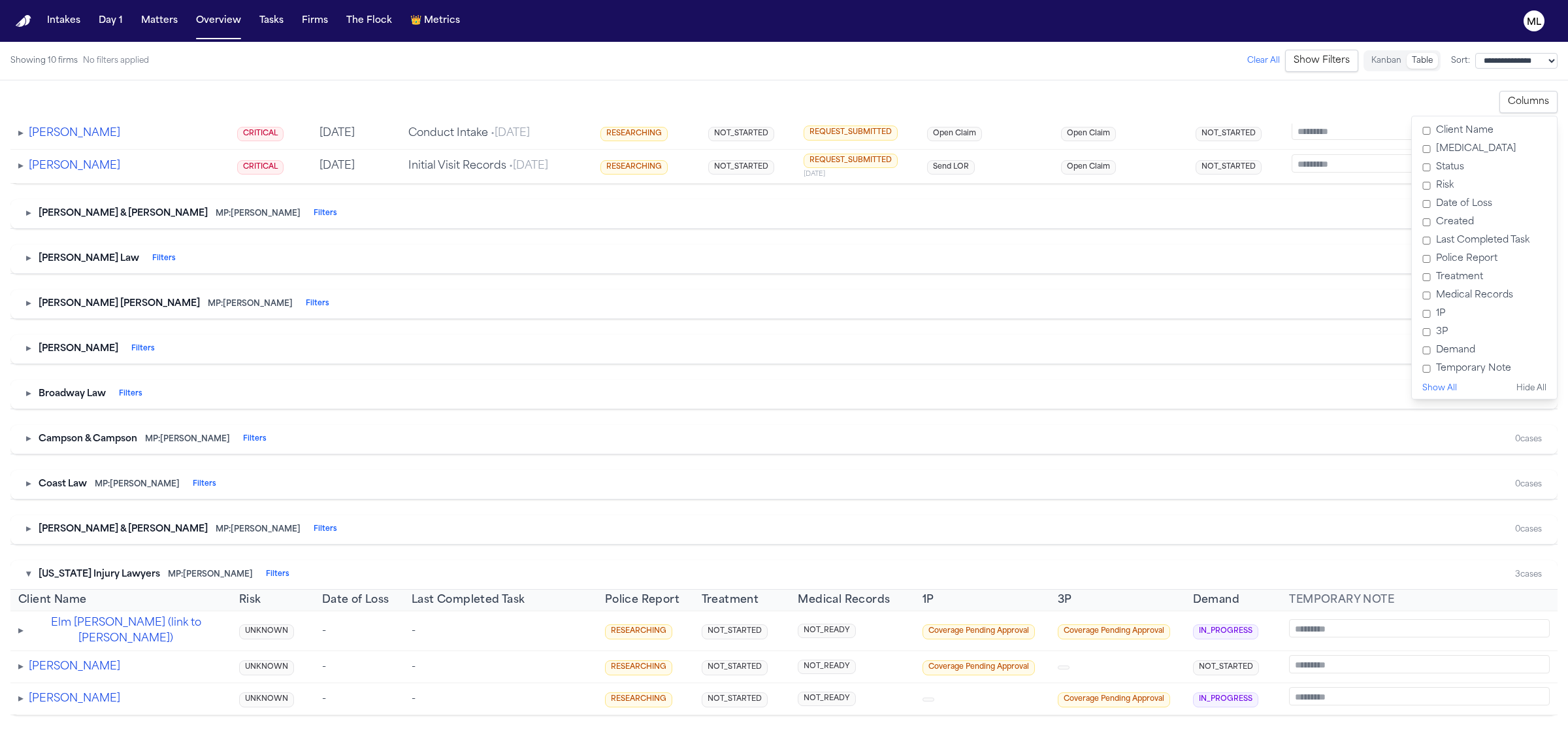
scroll to position [1047, 0]
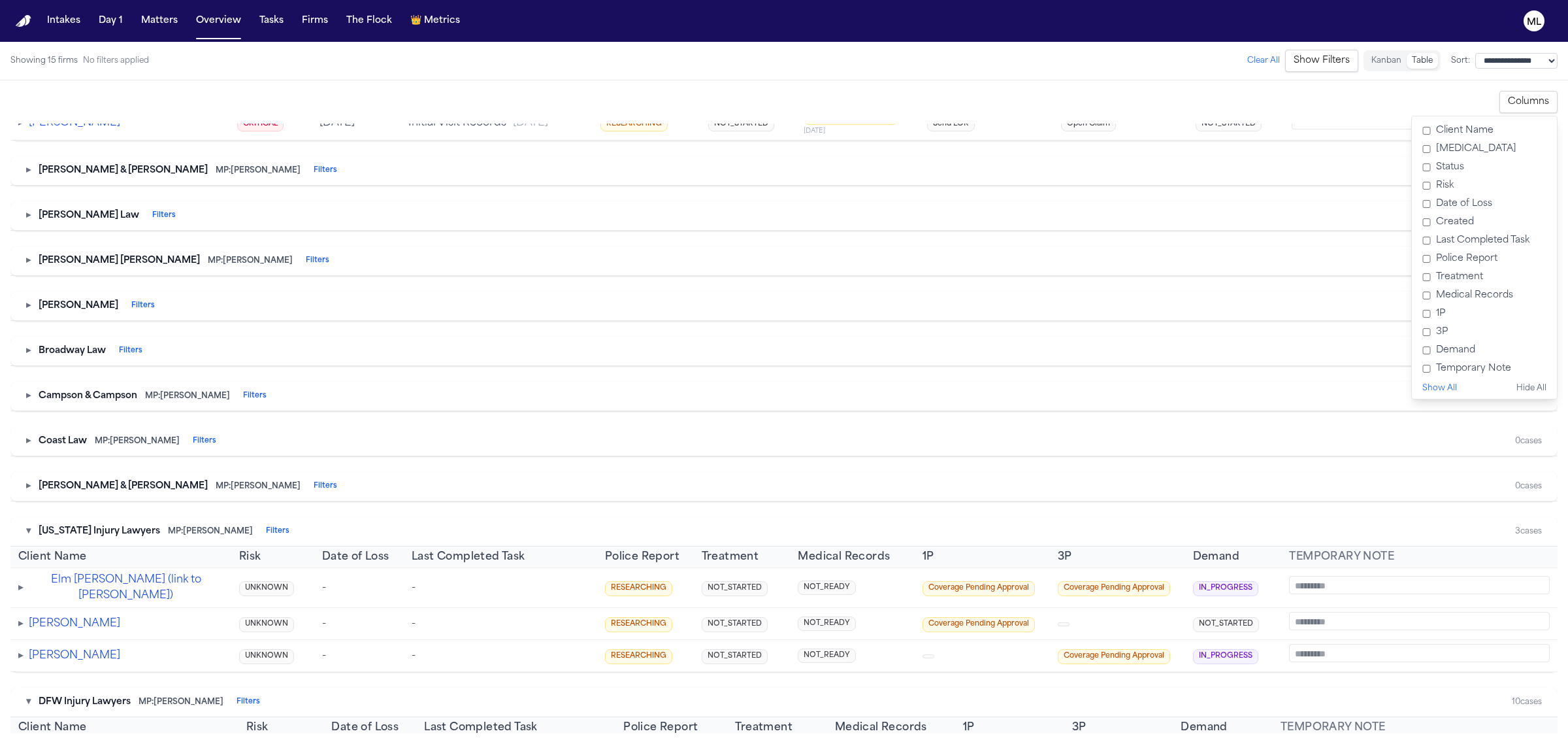
click at [27, 538] on button "▾" at bounding box center [28, 531] width 5 height 13
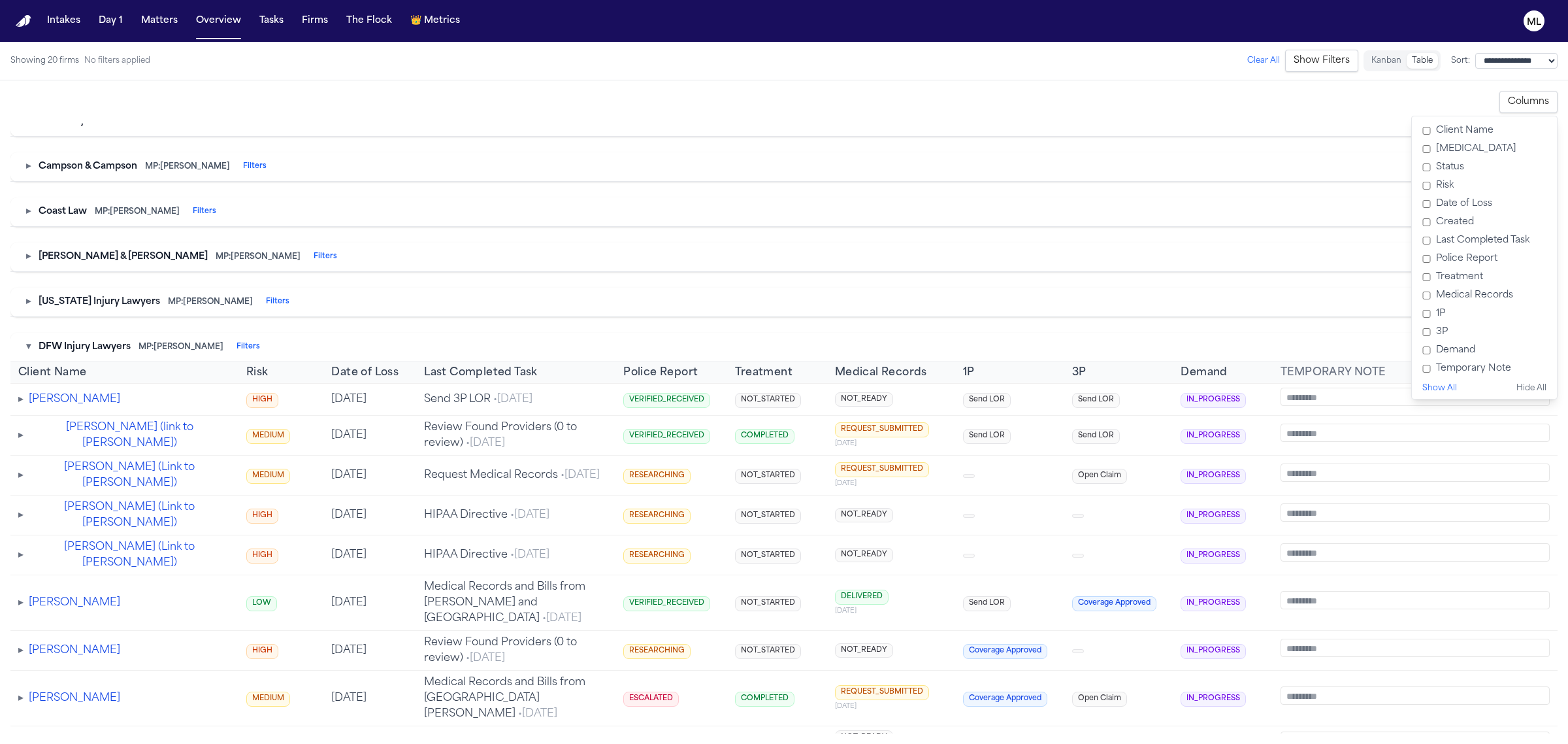
scroll to position [1291, 0]
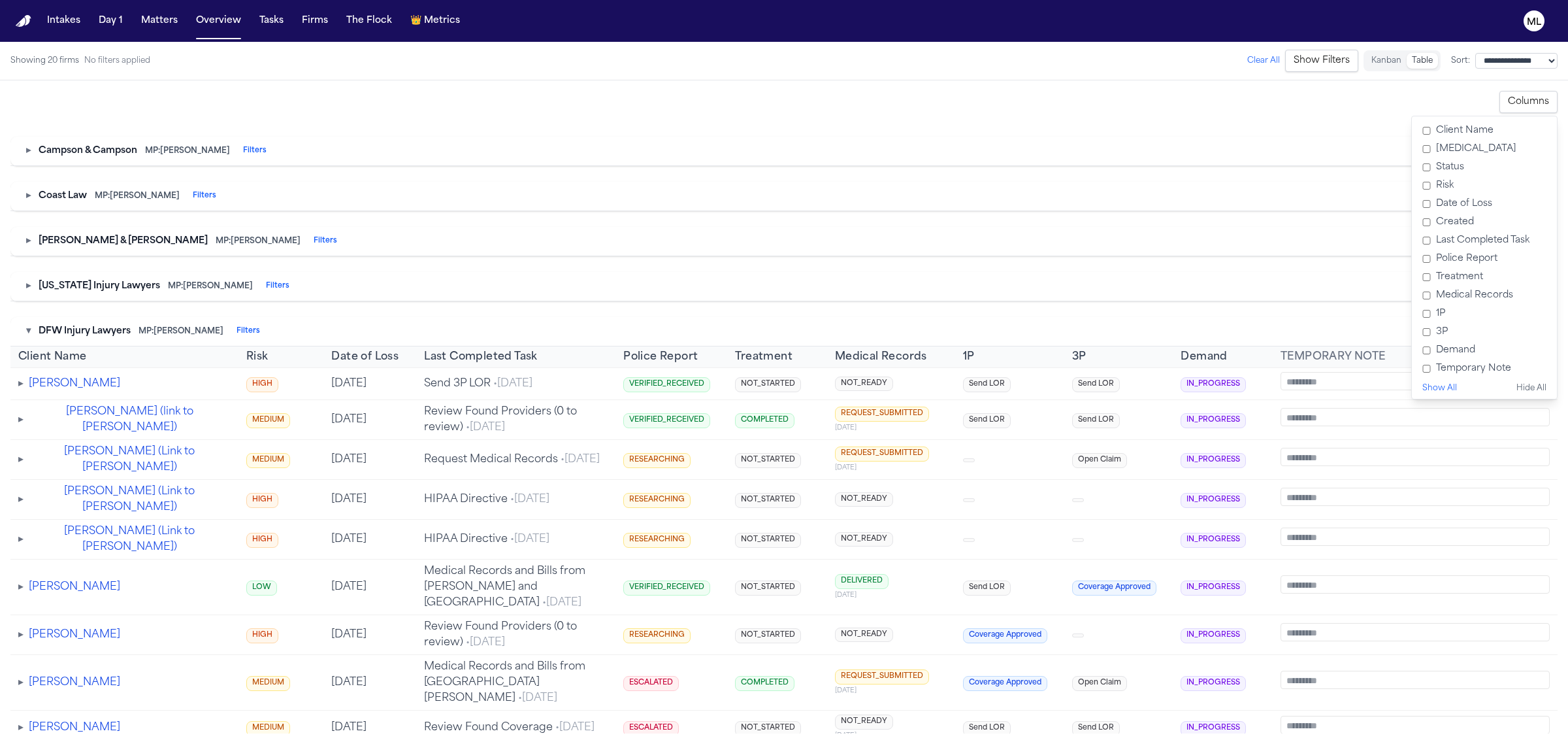
click at [31, 338] on button "▾" at bounding box center [28, 331] width 5 height 13
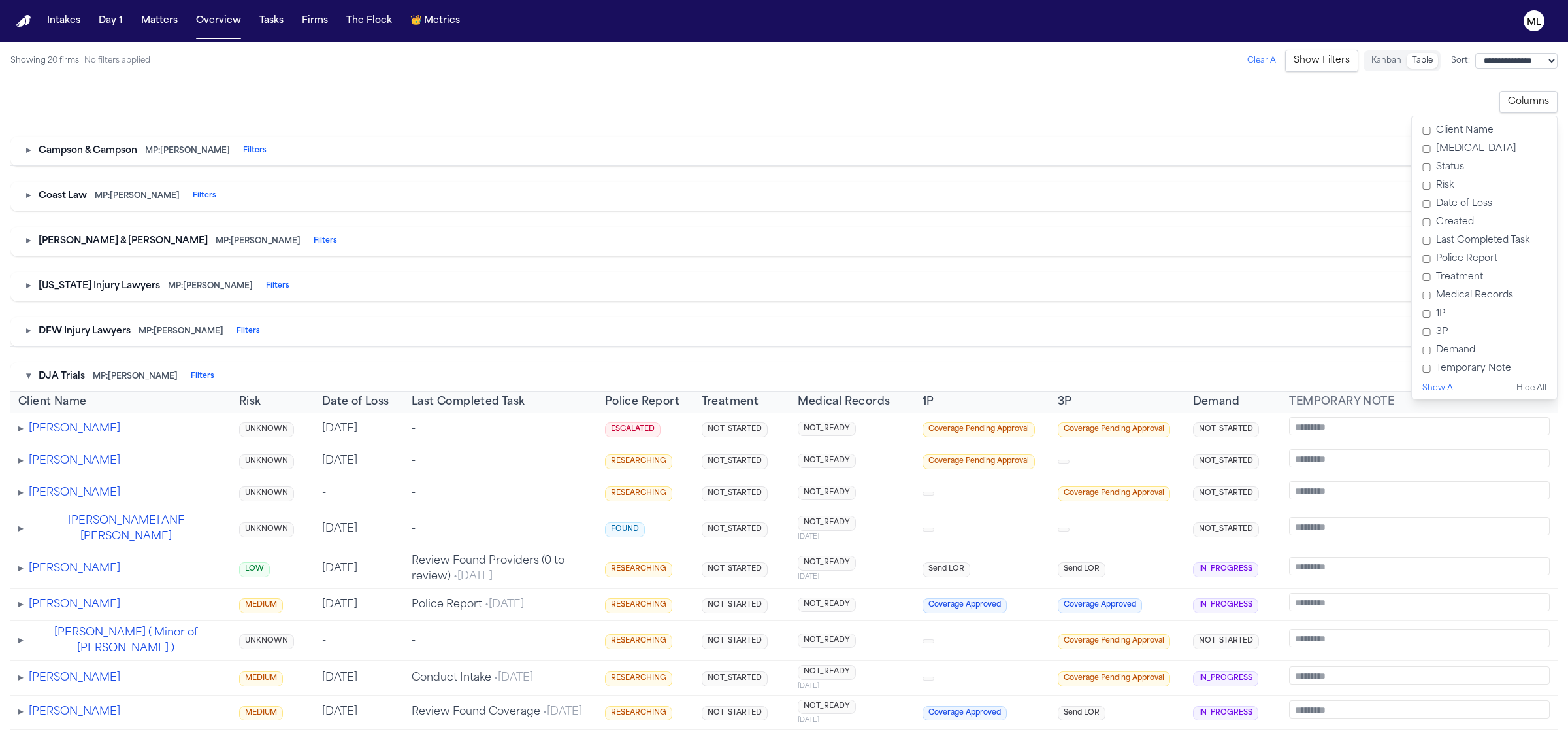
click at [31, 383] on button "▾" at bounding box center [28, 376] width 5 height 13
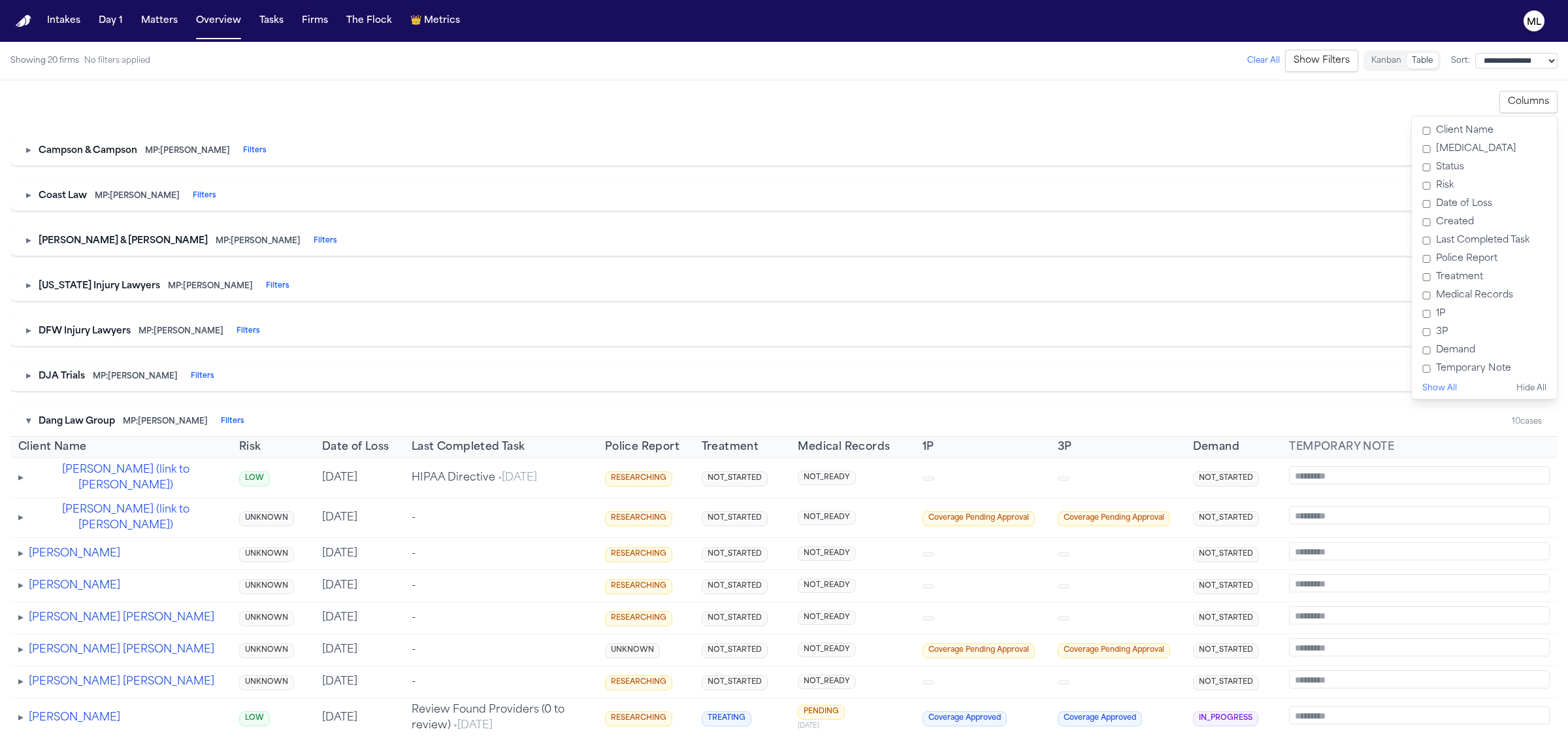
click at [28, 428] on button "▾" at bounding box center [28, 421] width 5 height 13
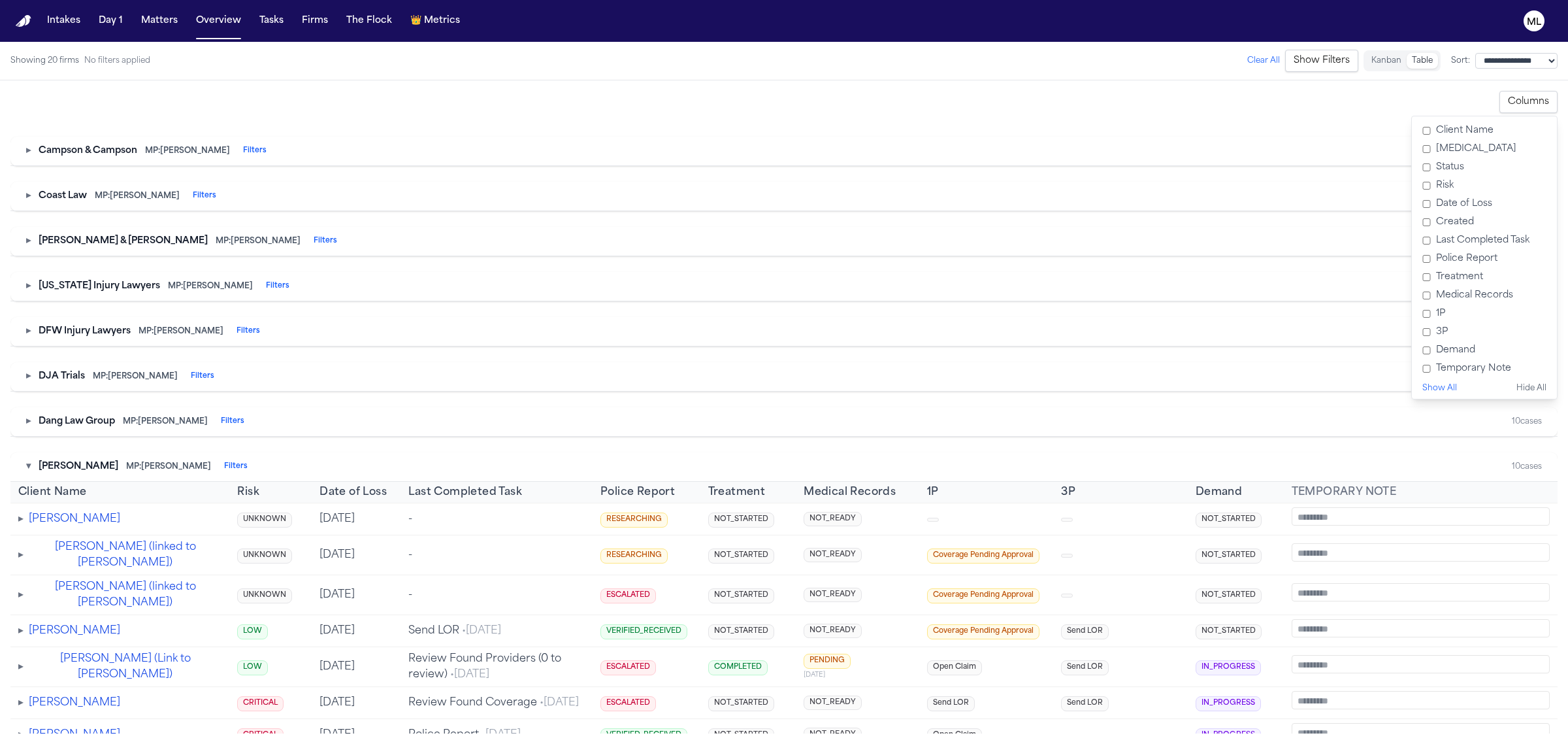
click at [29, 473] on button "▾" at bounding box center [28, 466] width 5 height 13
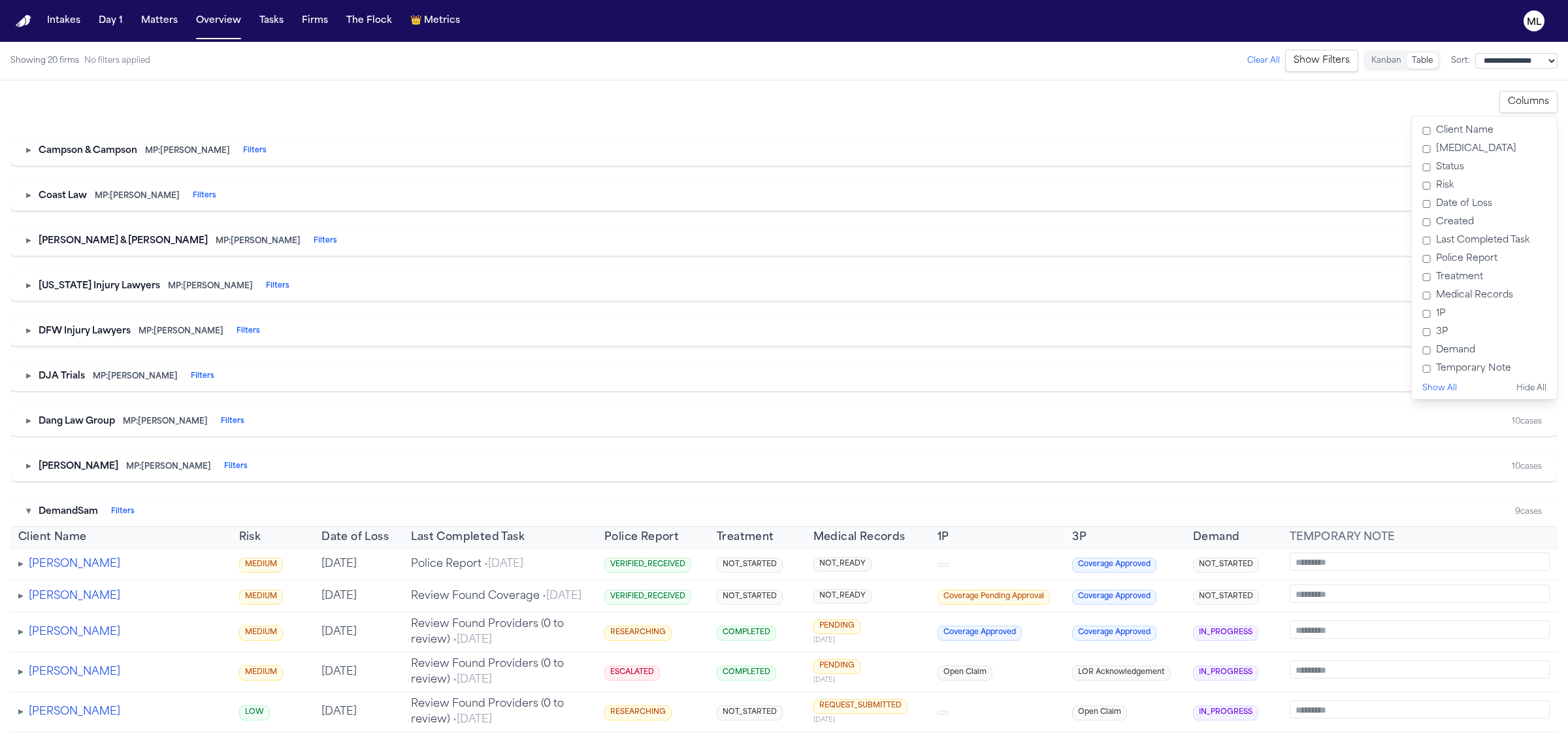
click at [31, 519] on button "▾" at bounding box center [28, 512] width 5 height 13
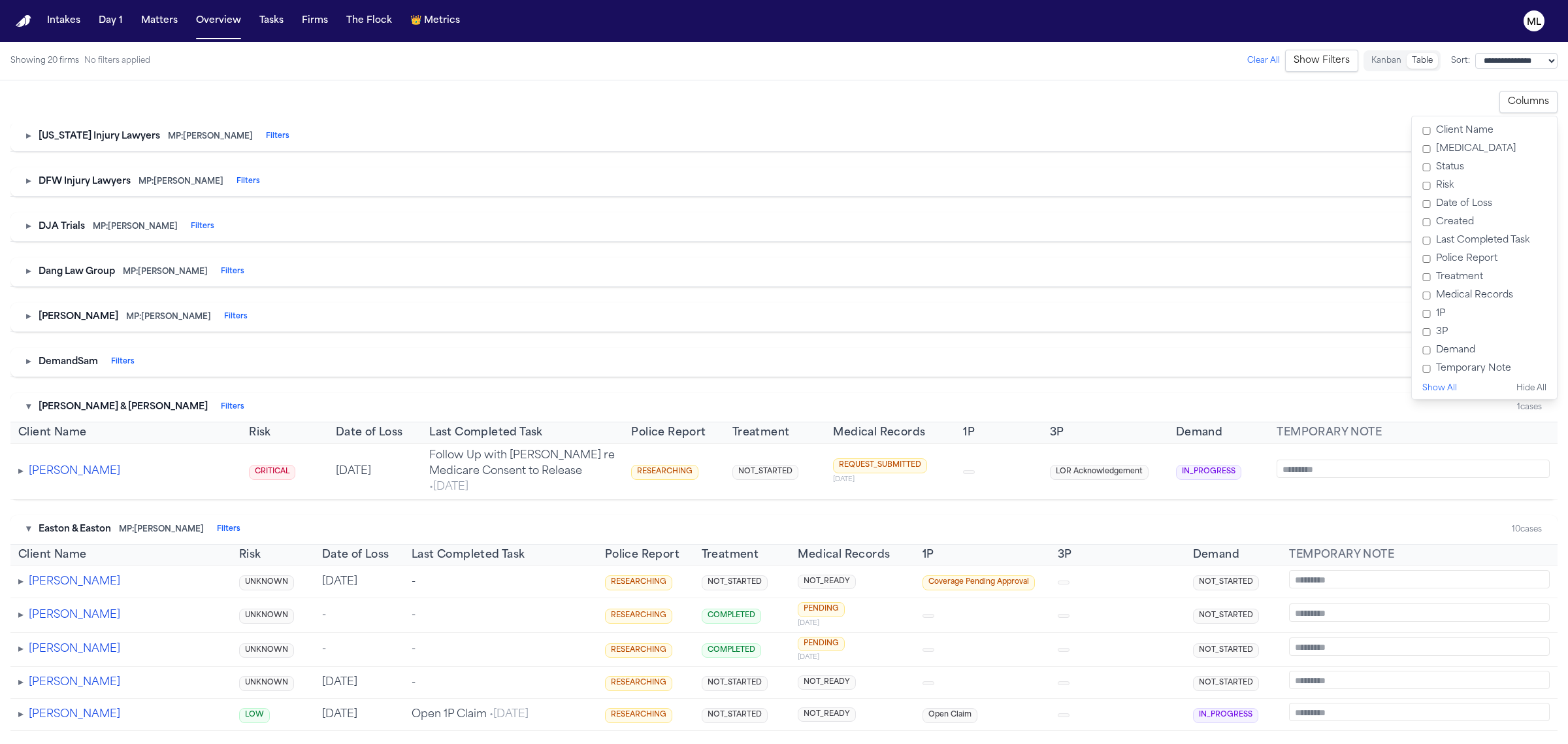
scroll to position [1455, 0]
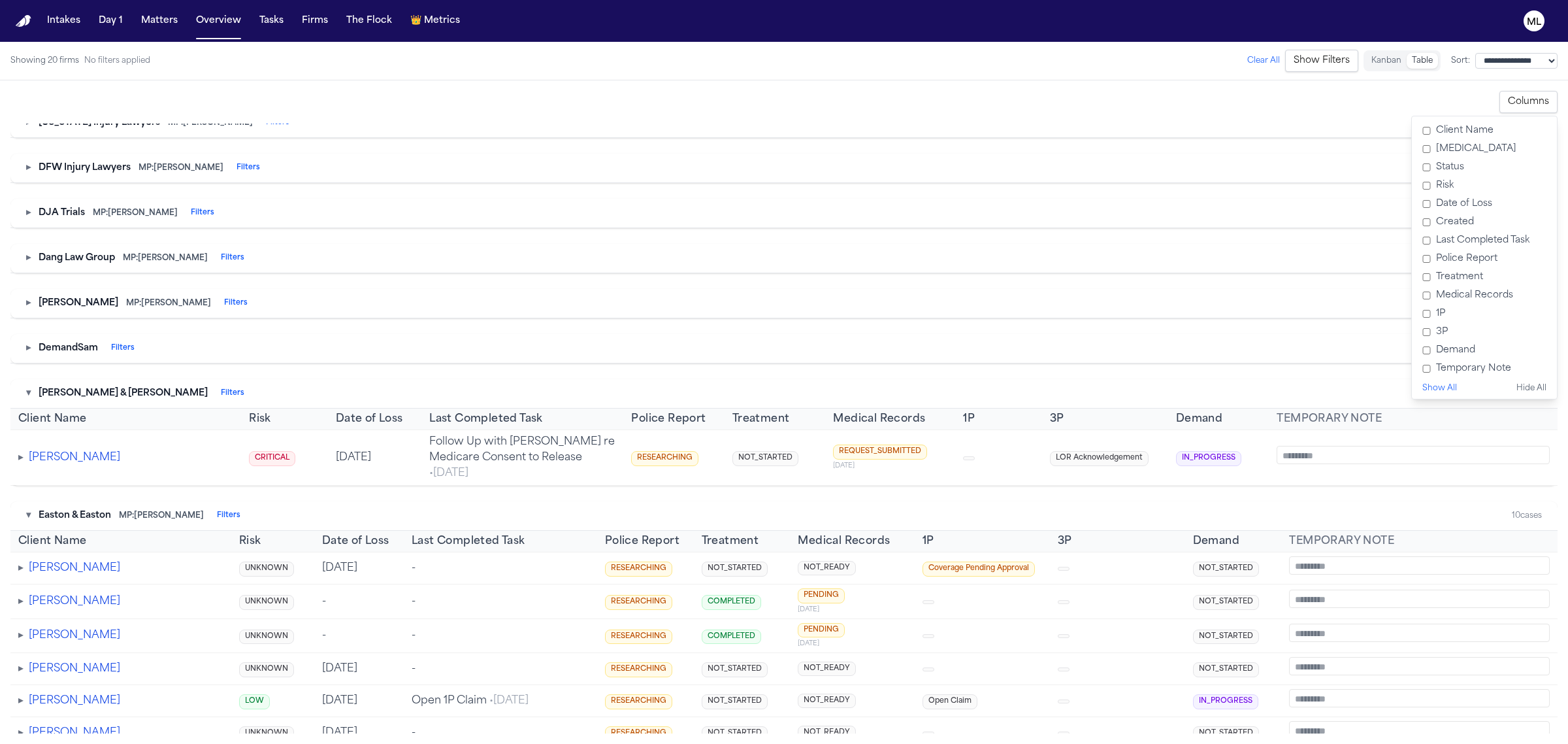
click at [31, 400] on button "▾" at bounding box center [28, 393] width 5 height 13
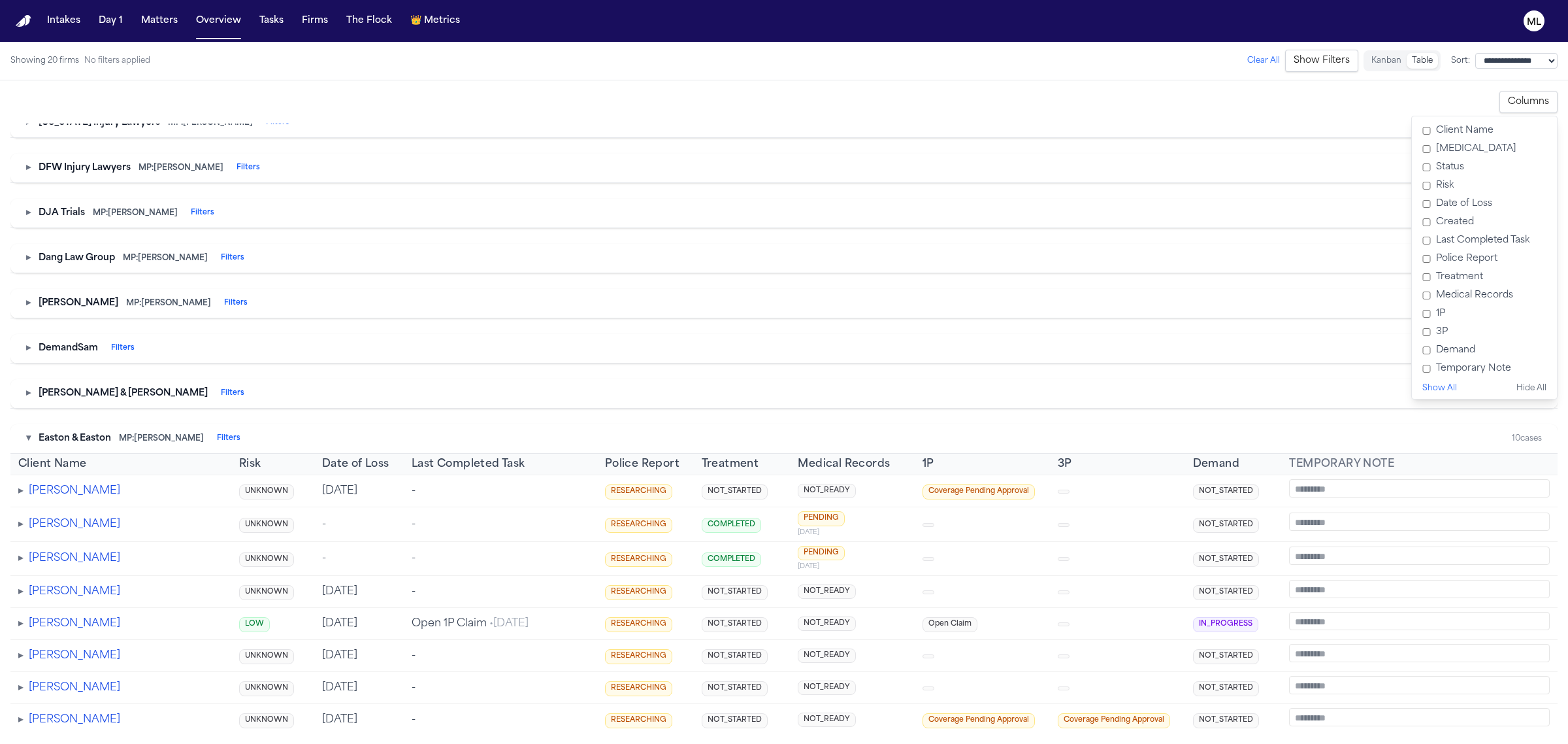
click at [28, 445] on button "▾" at bounding box center [28, 438] width 5 height 13
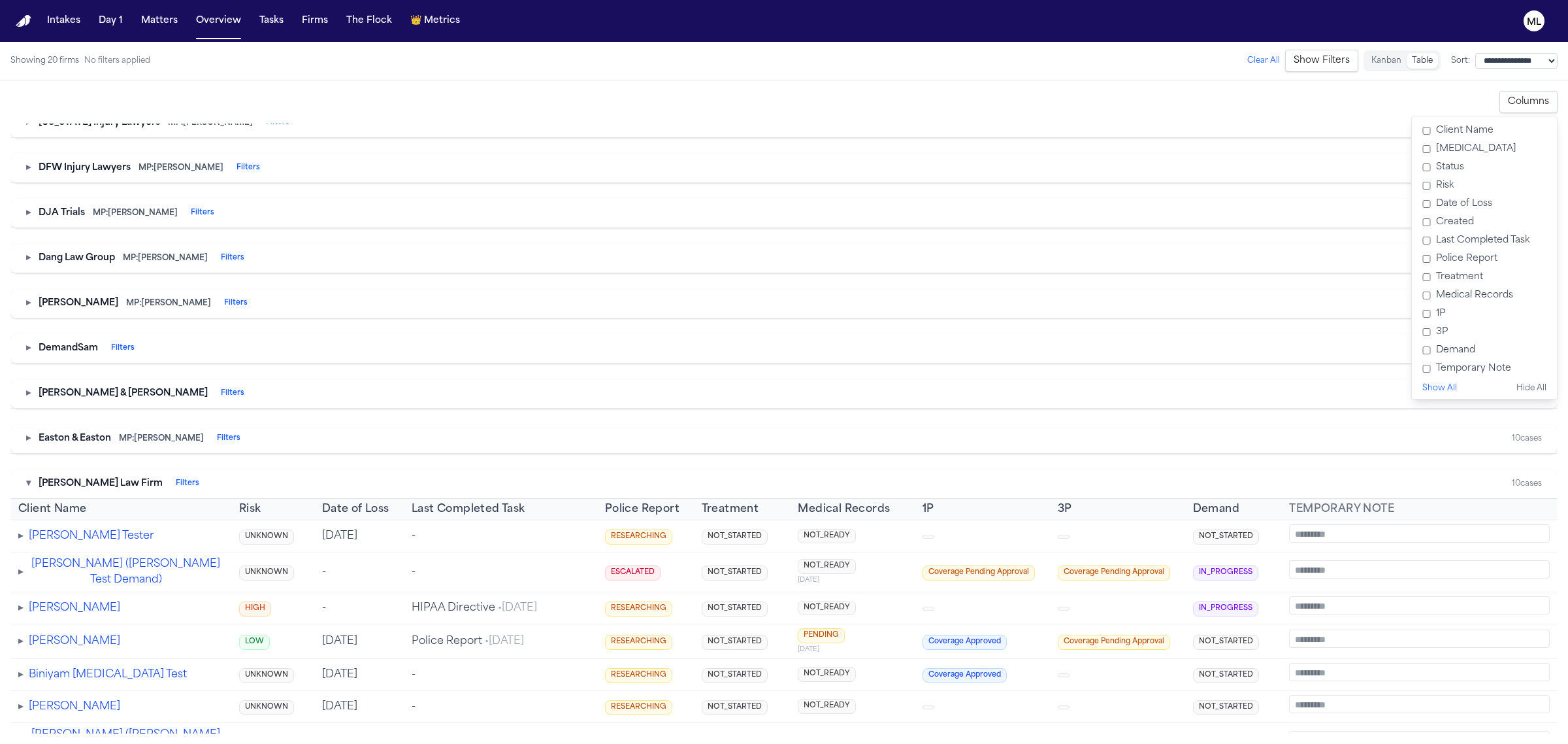
click at [34, 491] on div "▾ Finch Law Firm Filters" at bounding box center [113, 483] width 173 height 13
click at [30, 491] on button "▾" at bounding box center [28, 483] width 5 height 13
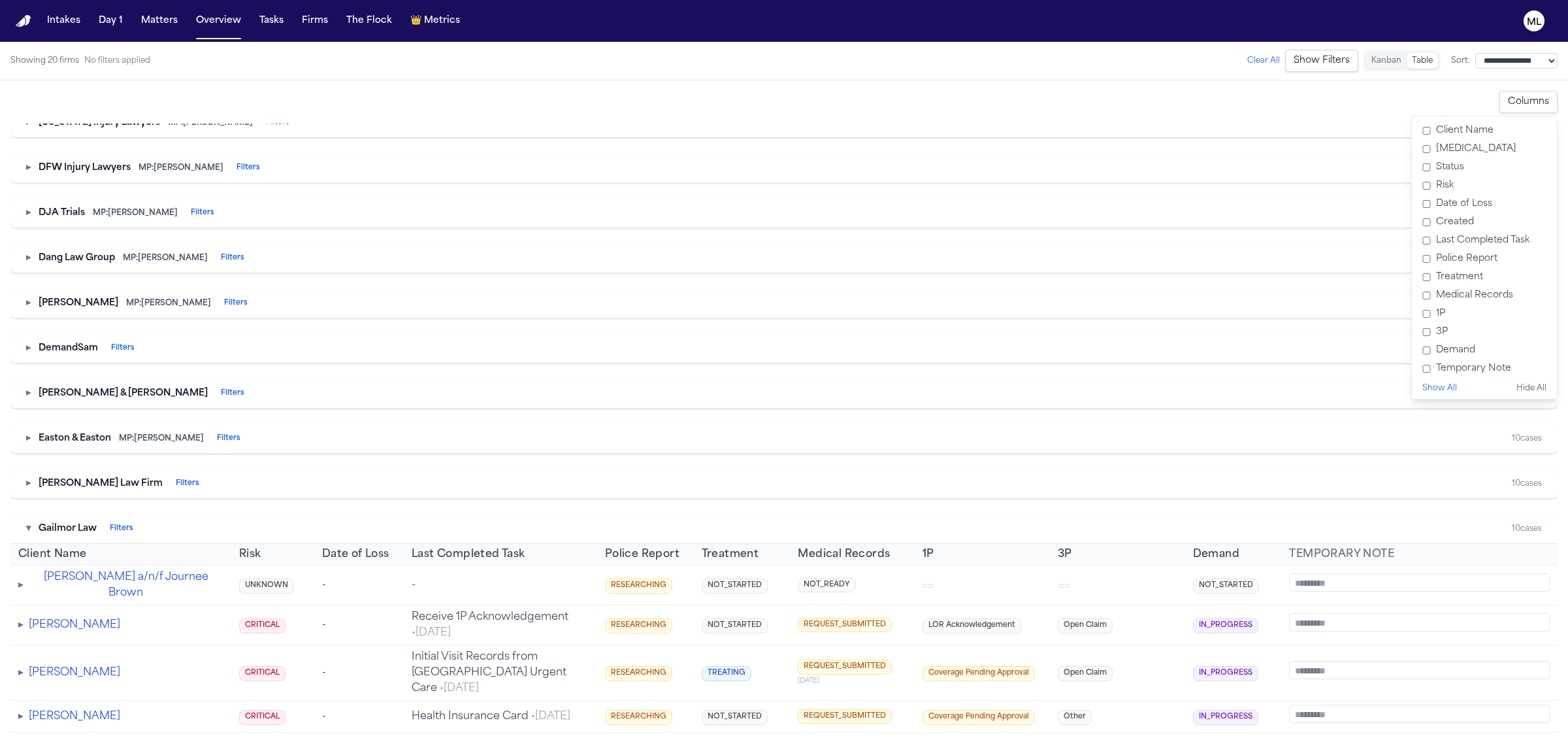
click at [31, 536] on button "▾" at bounding box center [28, 528] width 5 height 13
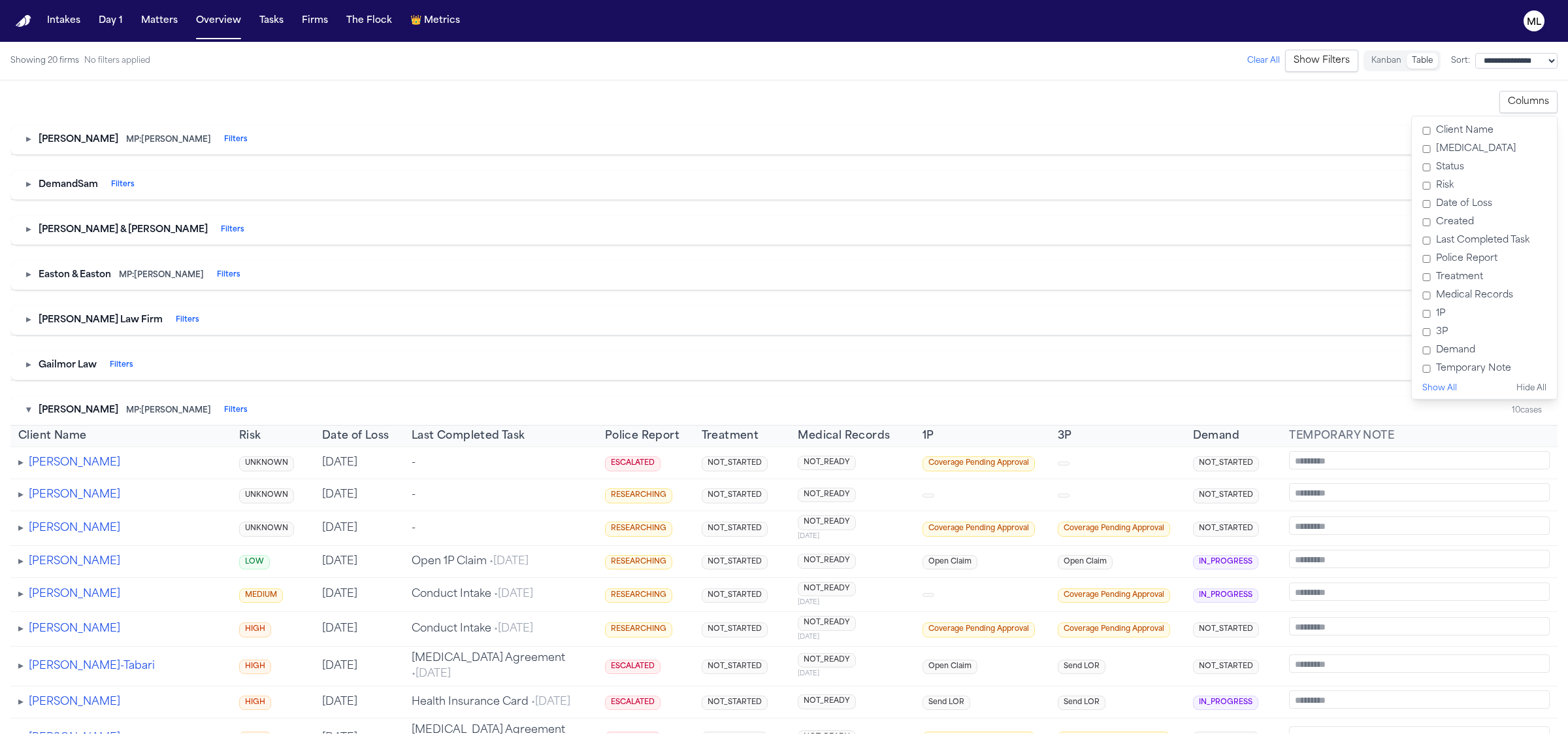
click at [31, 417] on button "▾" at bounding box center [28, 410] width 5 height 13
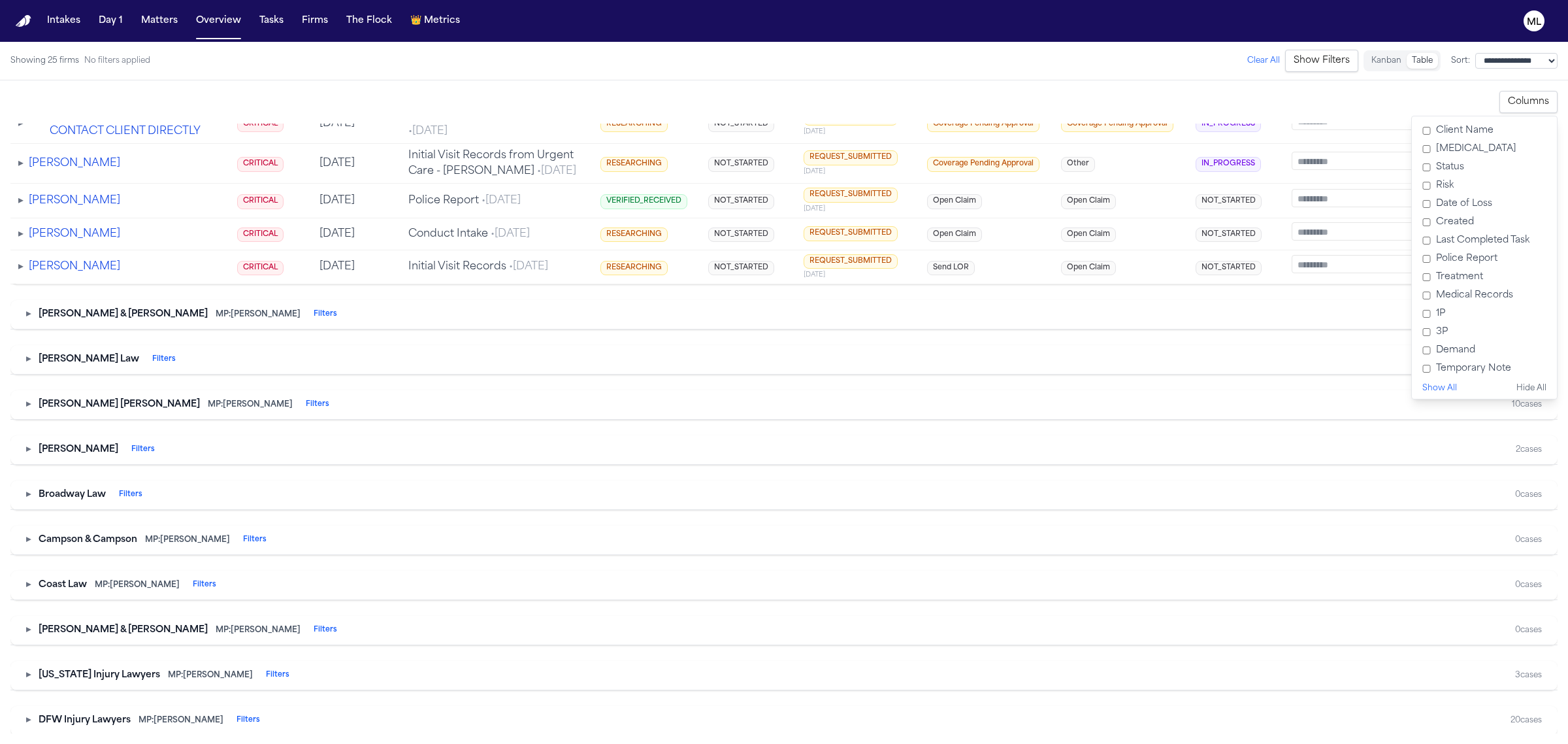
scroll to position [898, 0]
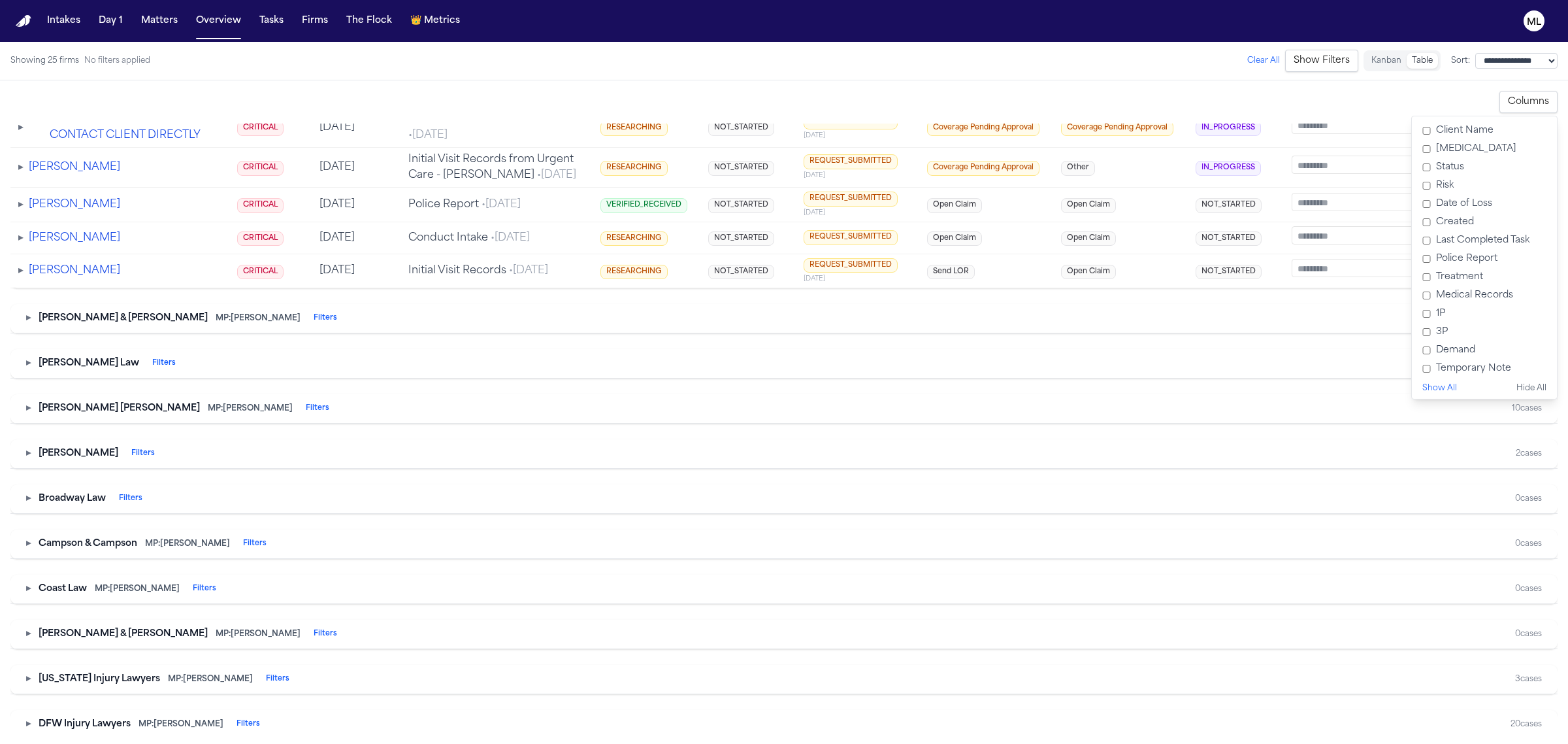
click at [31, 325] on button "▸" at bounding box center [28, 318] width 5 height 13
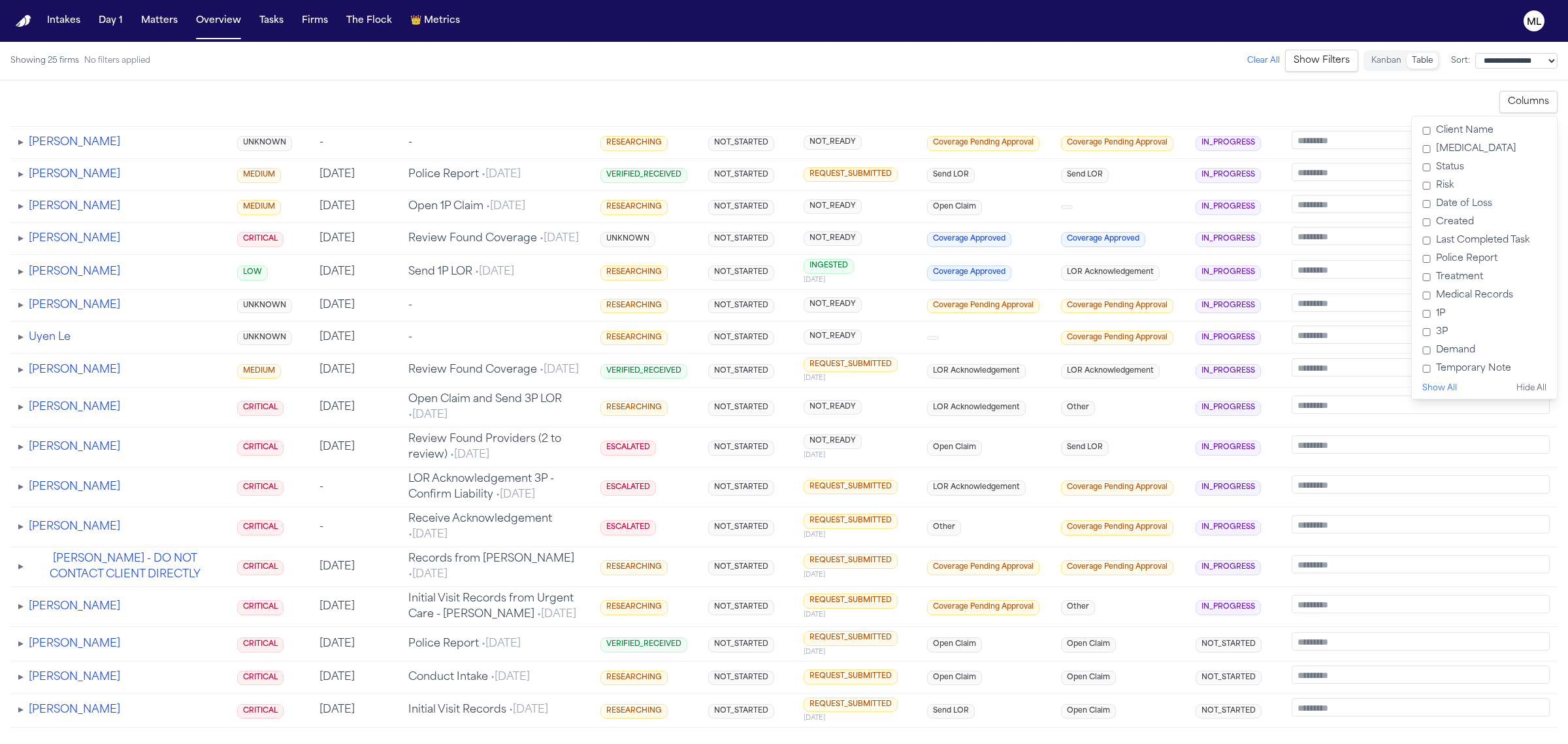
scroll to position [0, 0]
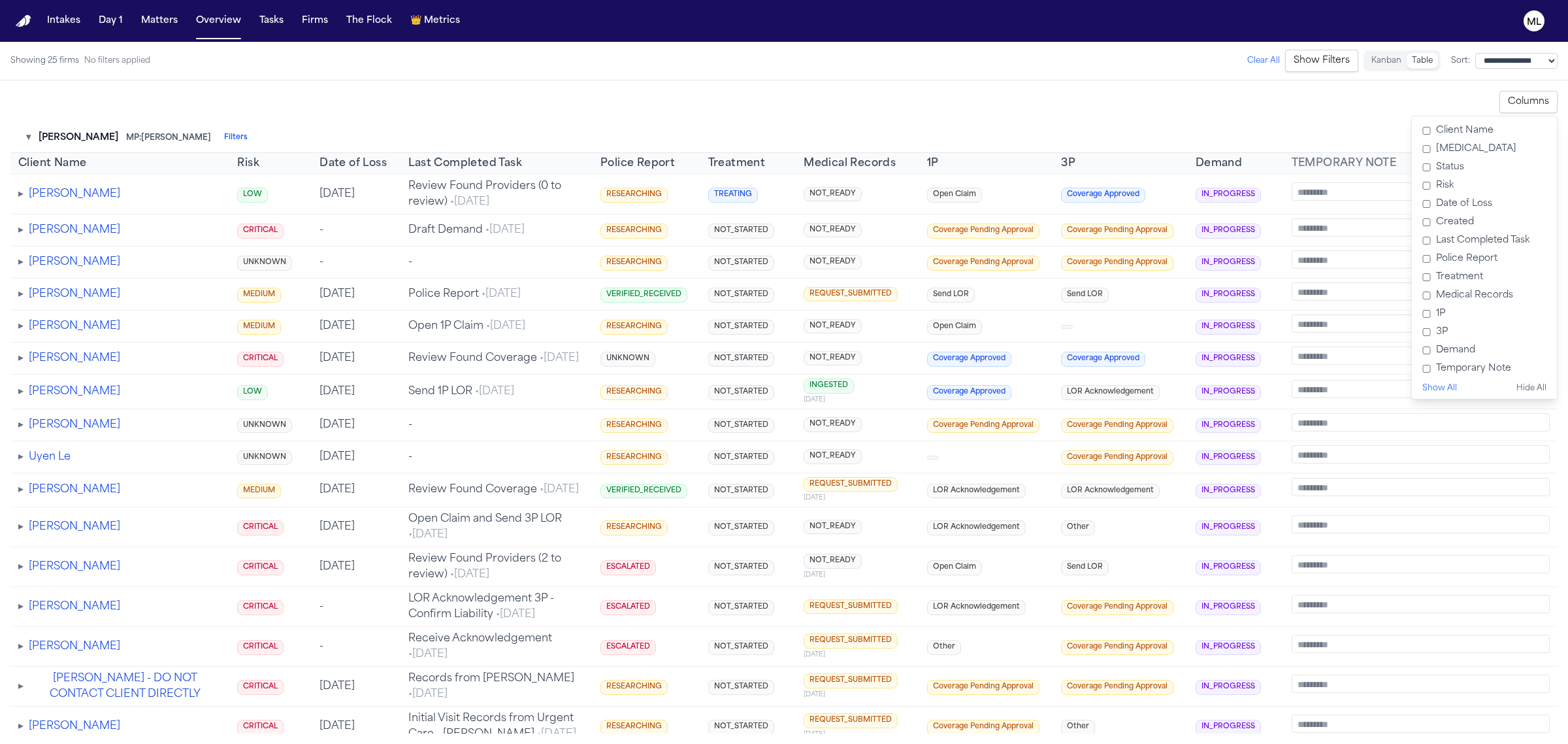
click at [1426, 93] on div "**********" at bounding box center [783, 102] width 1547 height 23
click at [1307, 53] on button "Show Filters" at bounding box center [1321, 61] width 73 height 23
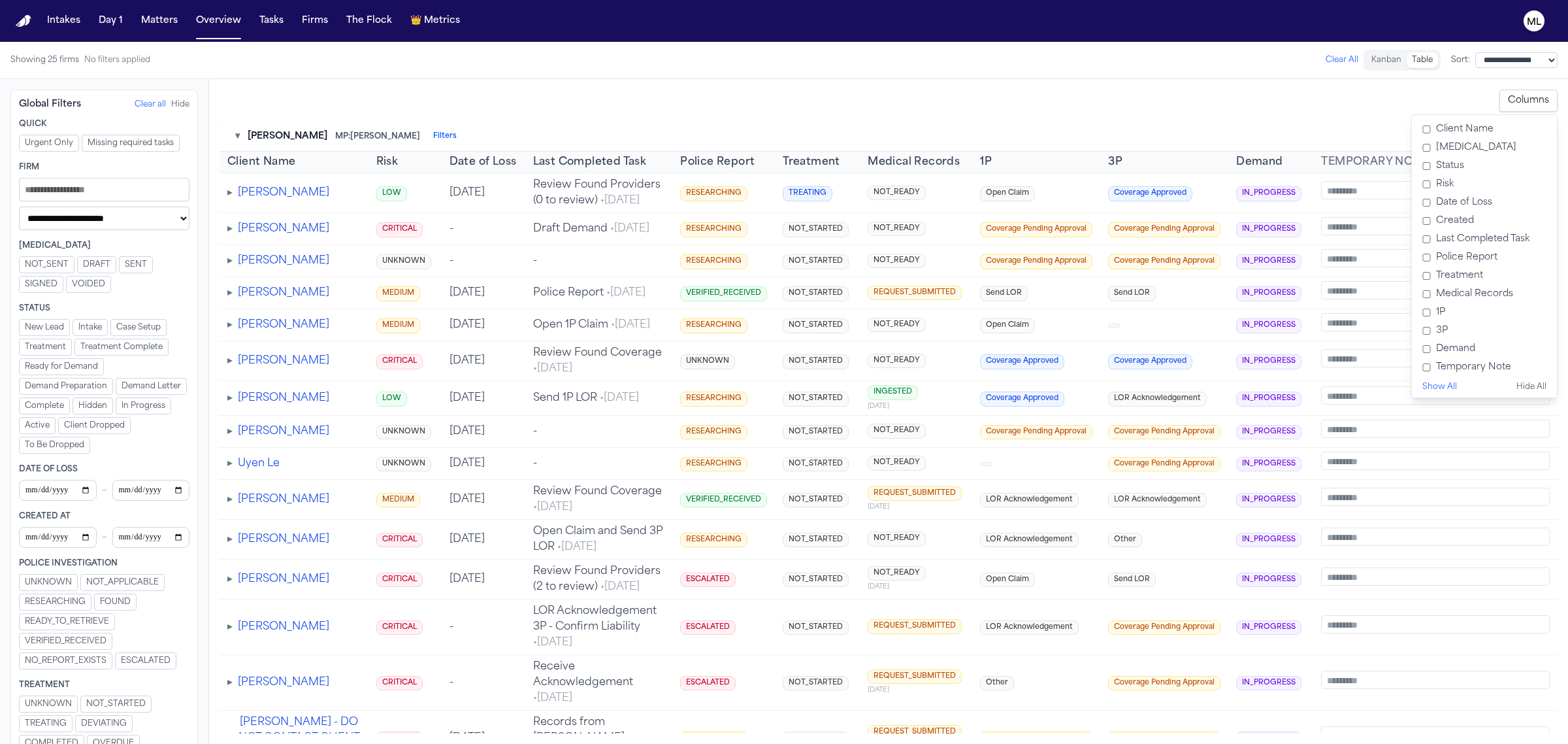
click at [108, 201] on input "Filters" at bounding box center [104, 189] width 171 height 23
click at [364, 98] on div "**********" at bounding box center [888, 100] width 1338 height 23
click at [285, 87] on div "**********" at bounding box center [888, 411] width 1359 height 665
click at [275, 68] on div "Showing 25 firms No filters applied Clear All" at bounding box center [684, 60] width 1348 height 21
click at [232, 366] on span "▸" at bounding box center [230, 360] width 5 height 10
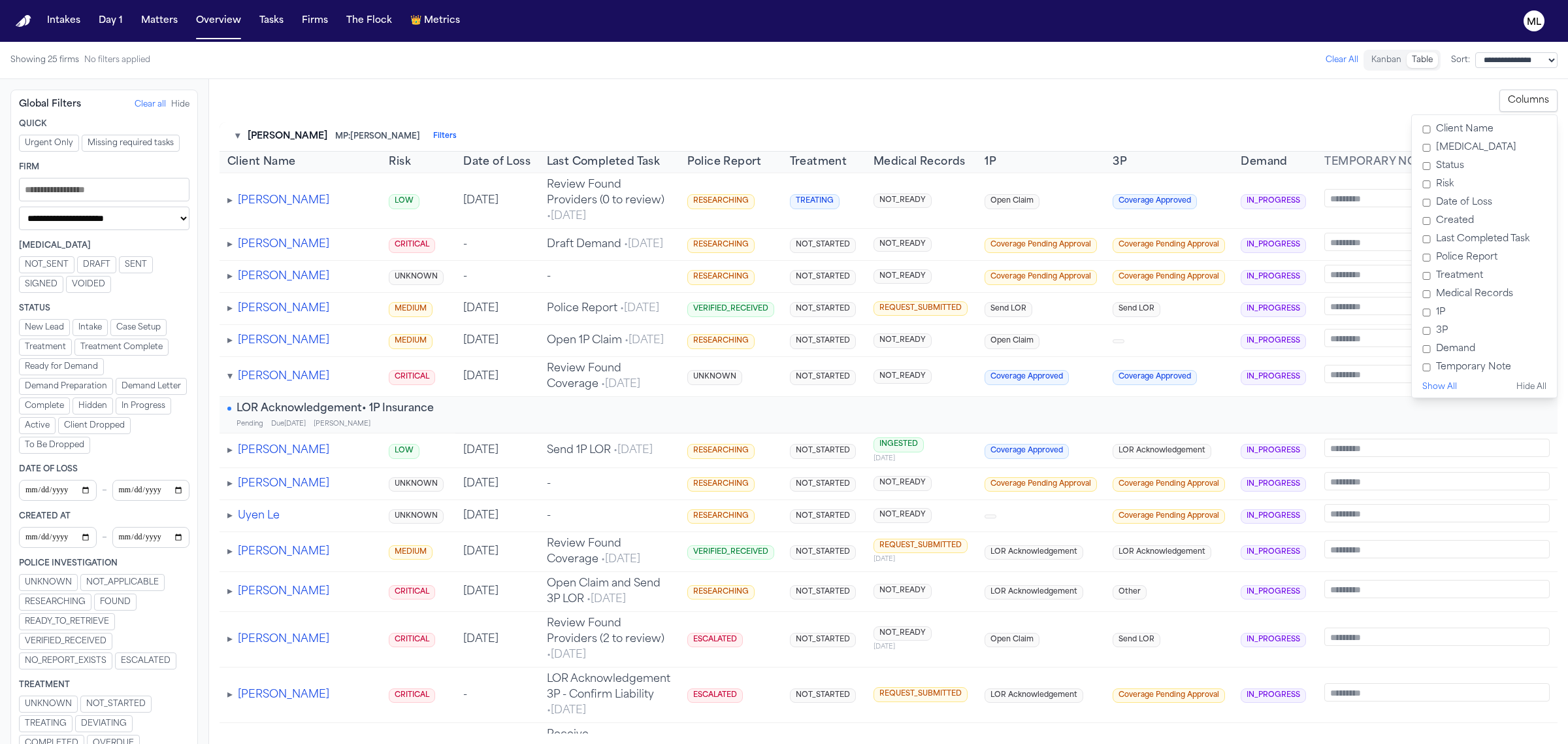
click at [232, 382] on span "▾" at bounding box center [230, 376] width 5 height 10
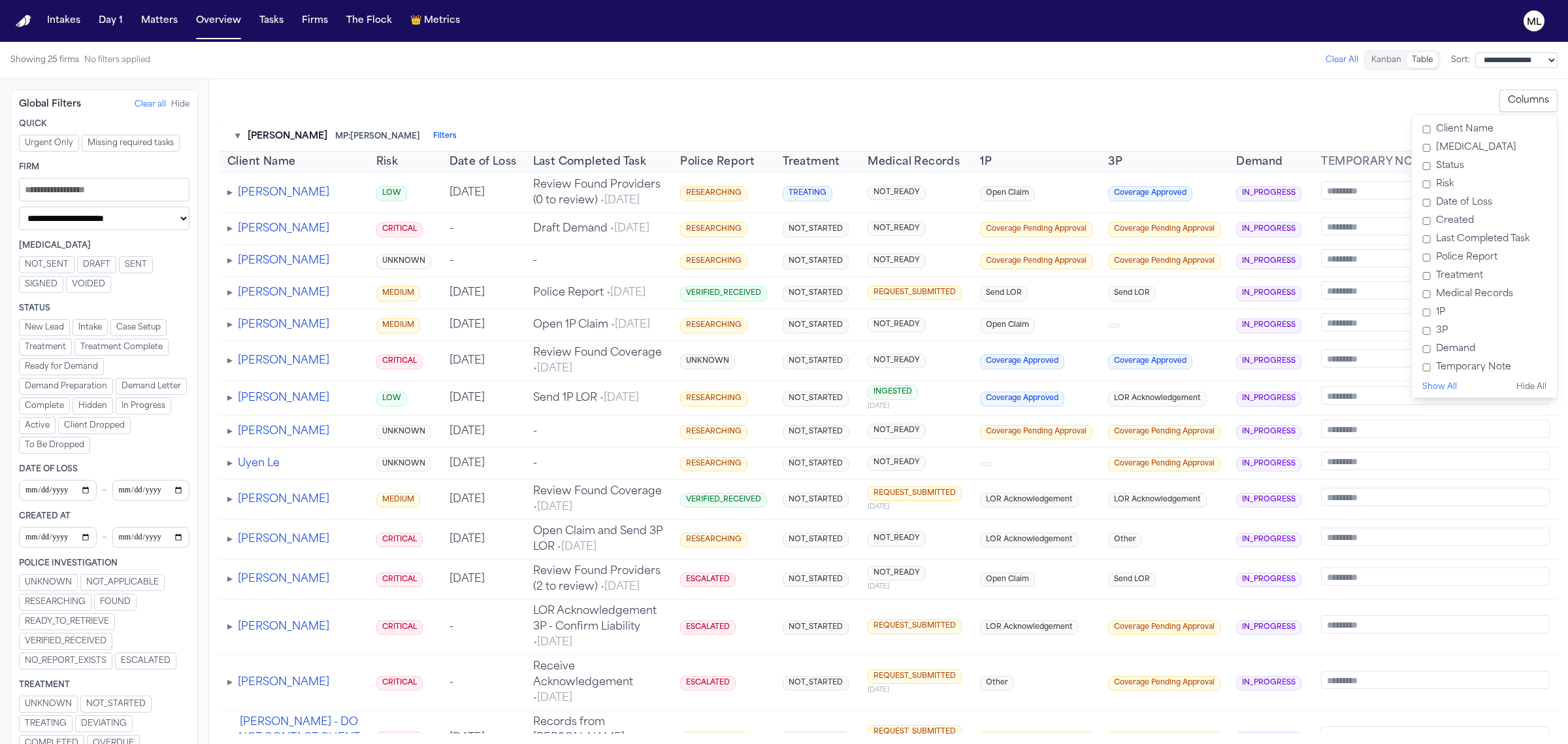
click at [171, 102] on button "Hide" at bounding box center [180, 104] width 18 height 10
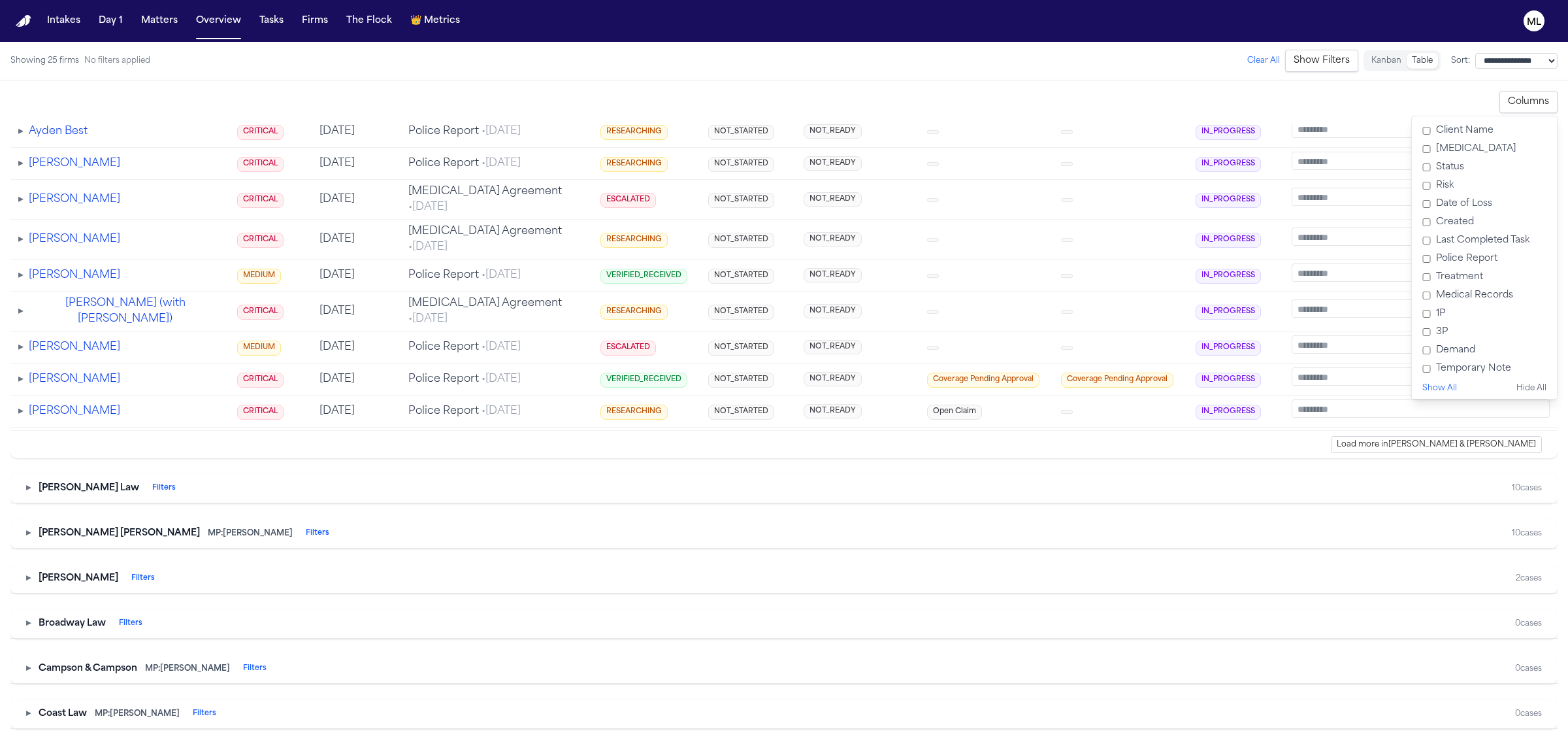
scroll to position [10295, 0]
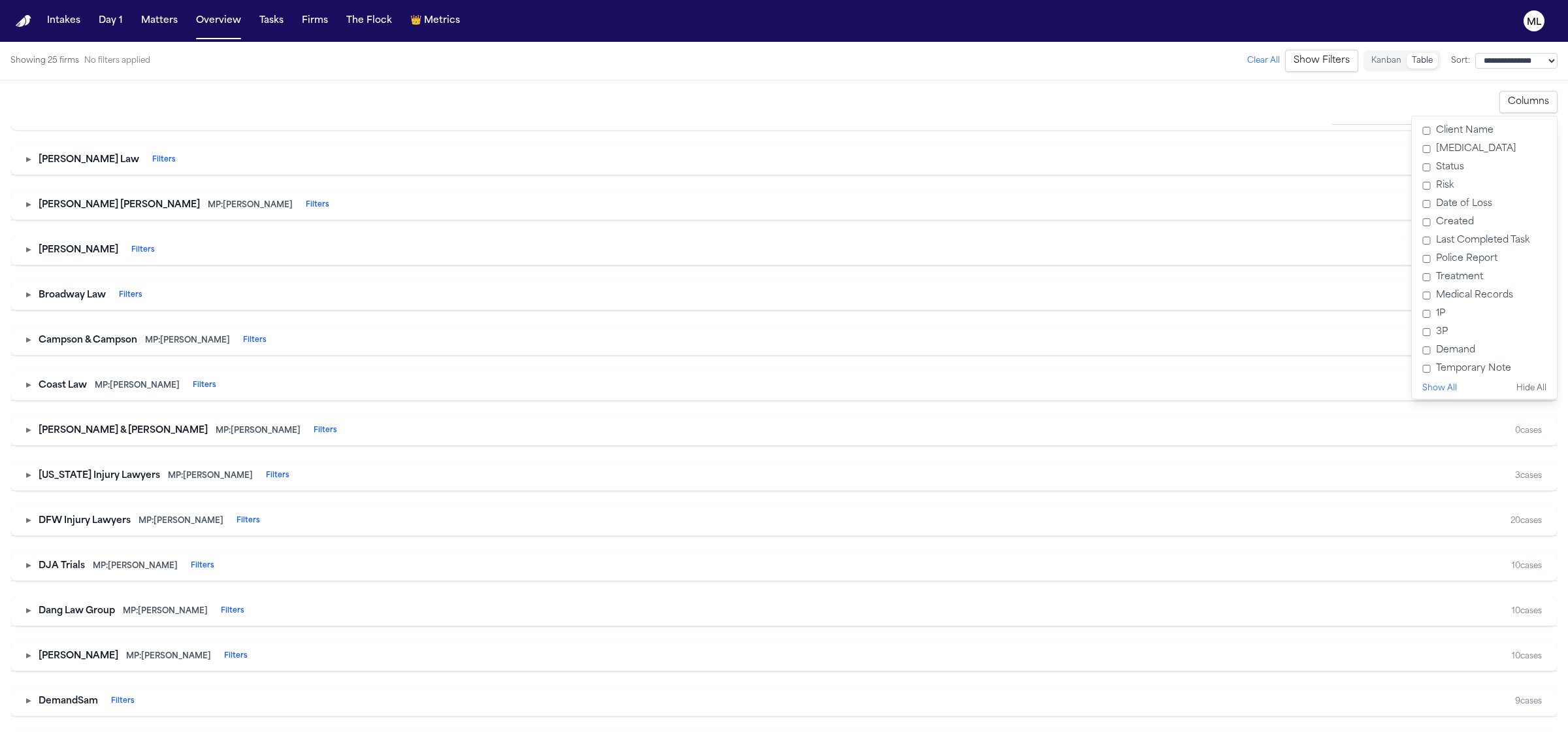
click at [31, 527] on button "▸" at bounding box center [28, 521] width 5 height 13
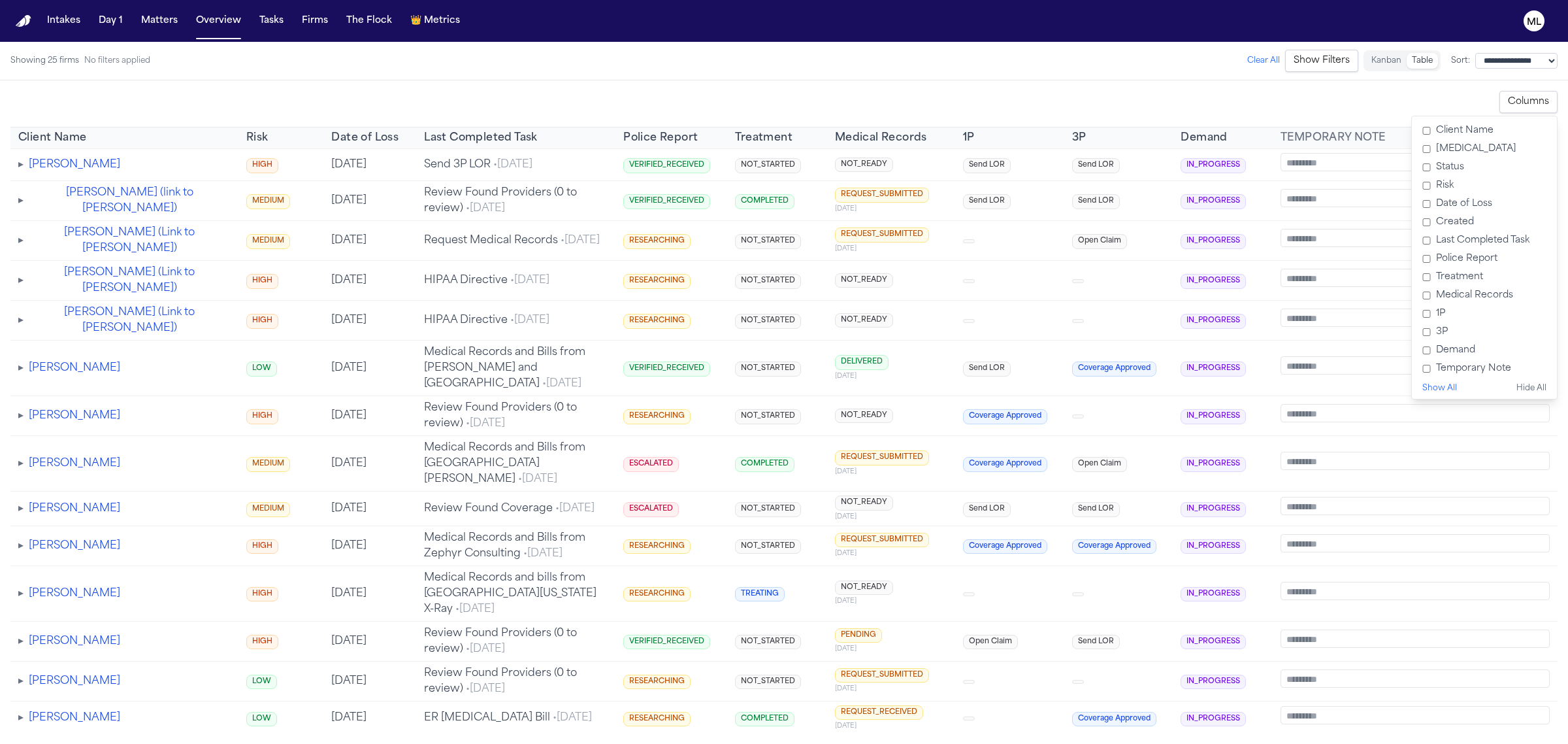
scroll to position [10786, 0]
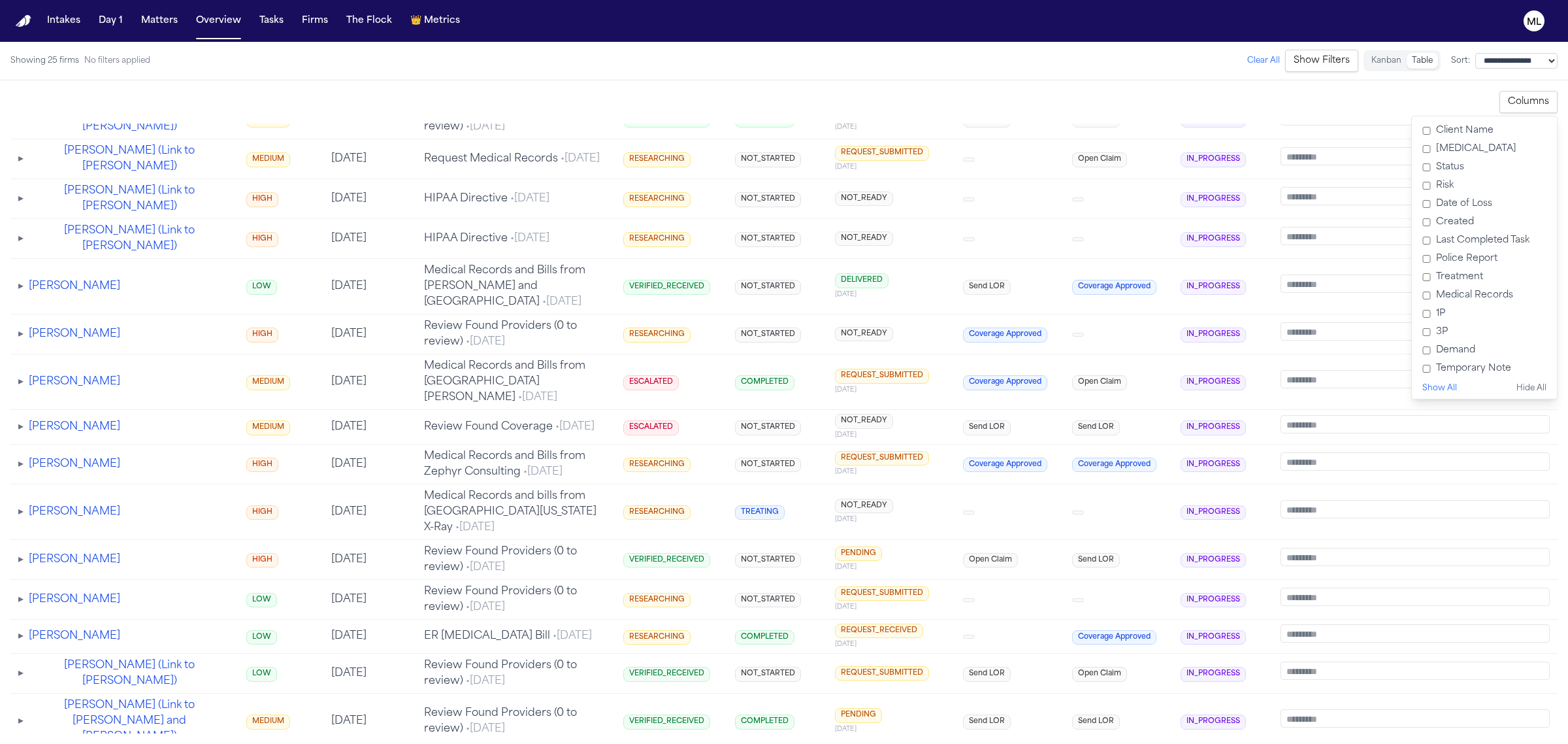
click at [18, 432] on span "▸" at bounding box center [21, 426] width 5 height 10
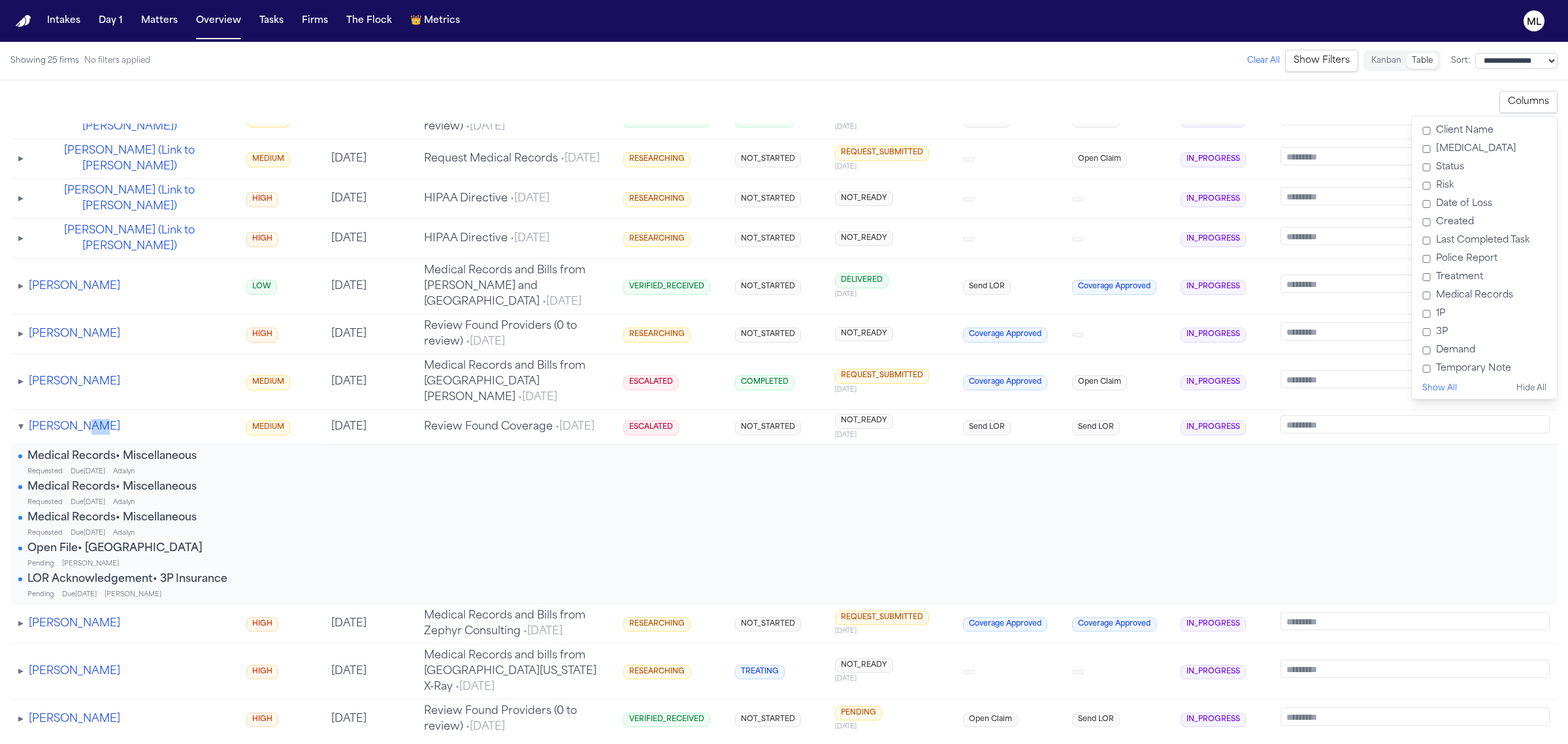
drag, startPoint x: 90, startPoint y: 443, endPoint x: 70, endPoint y: 451, distance: 21.5
click at [70, 435] on div "▾ Phillip Sam" at bounding box center [124, 426] width 212 height 16
click at [70, 435] on button "[PERSON_NAME]" at bounding box center [74, 426] width 92 height 16
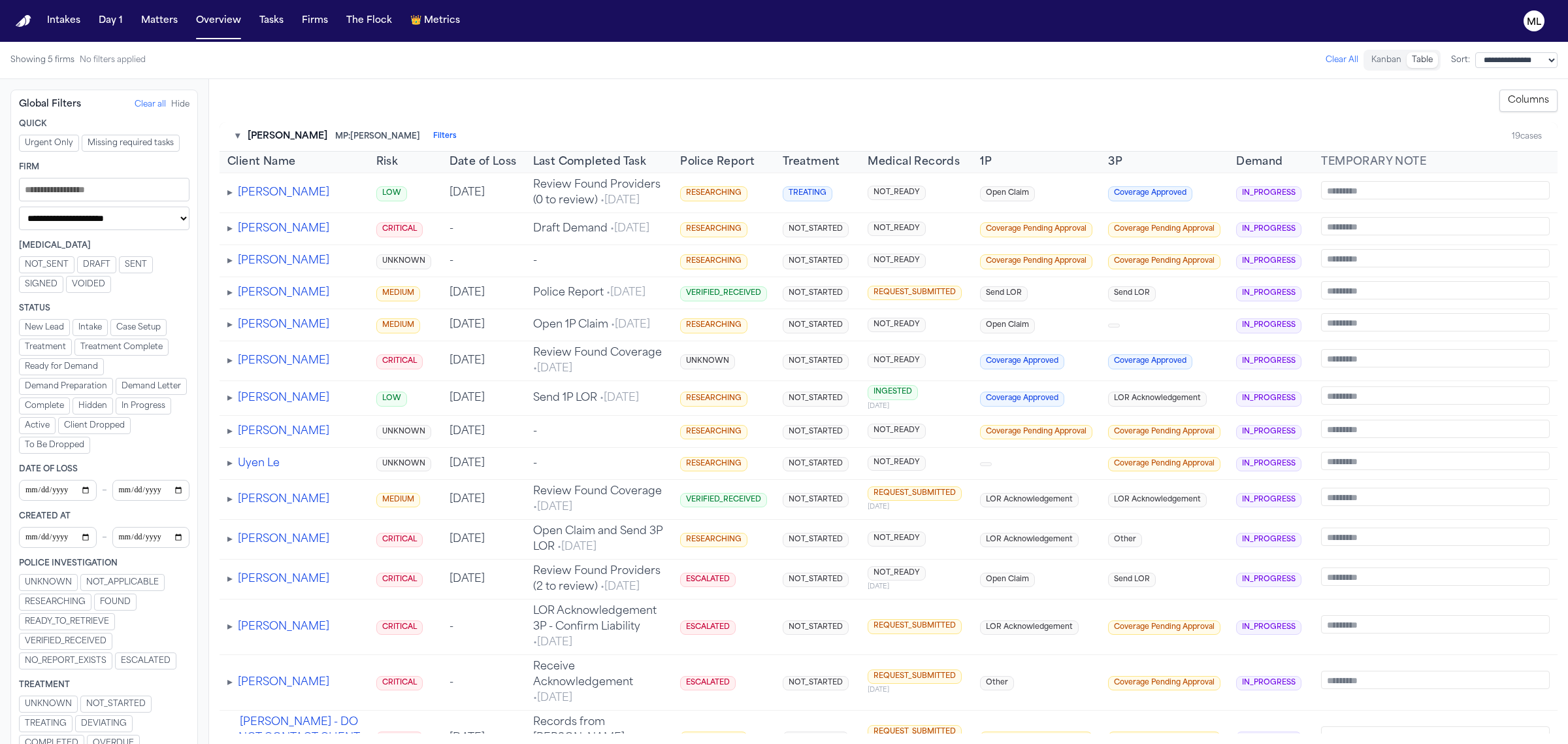
click at [174, 106] on button "Hide" at bounding box center [180, 104] width 18 height 10
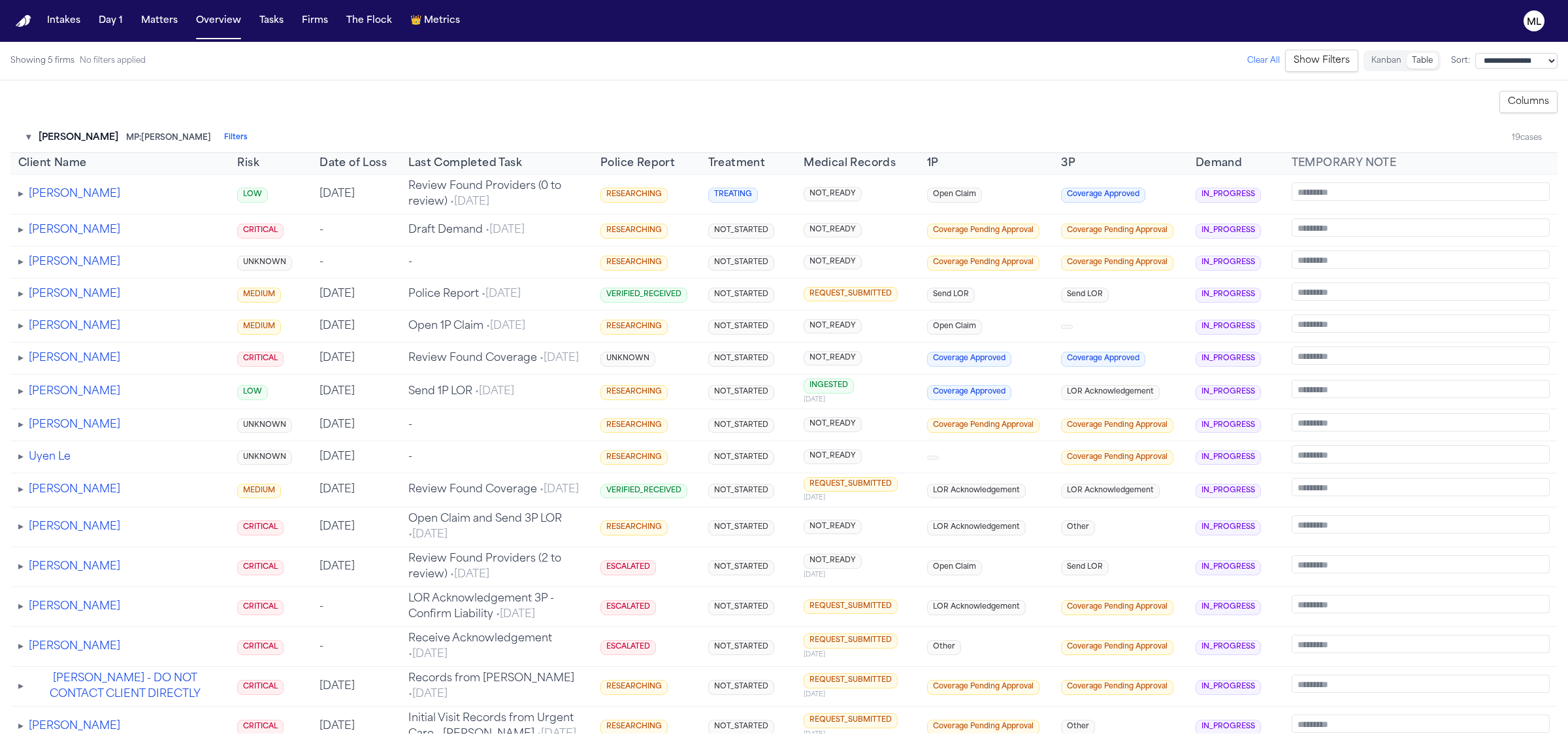
click at [31, 143] on button "▾" at bounding box center [28, 137] width 5 height 13
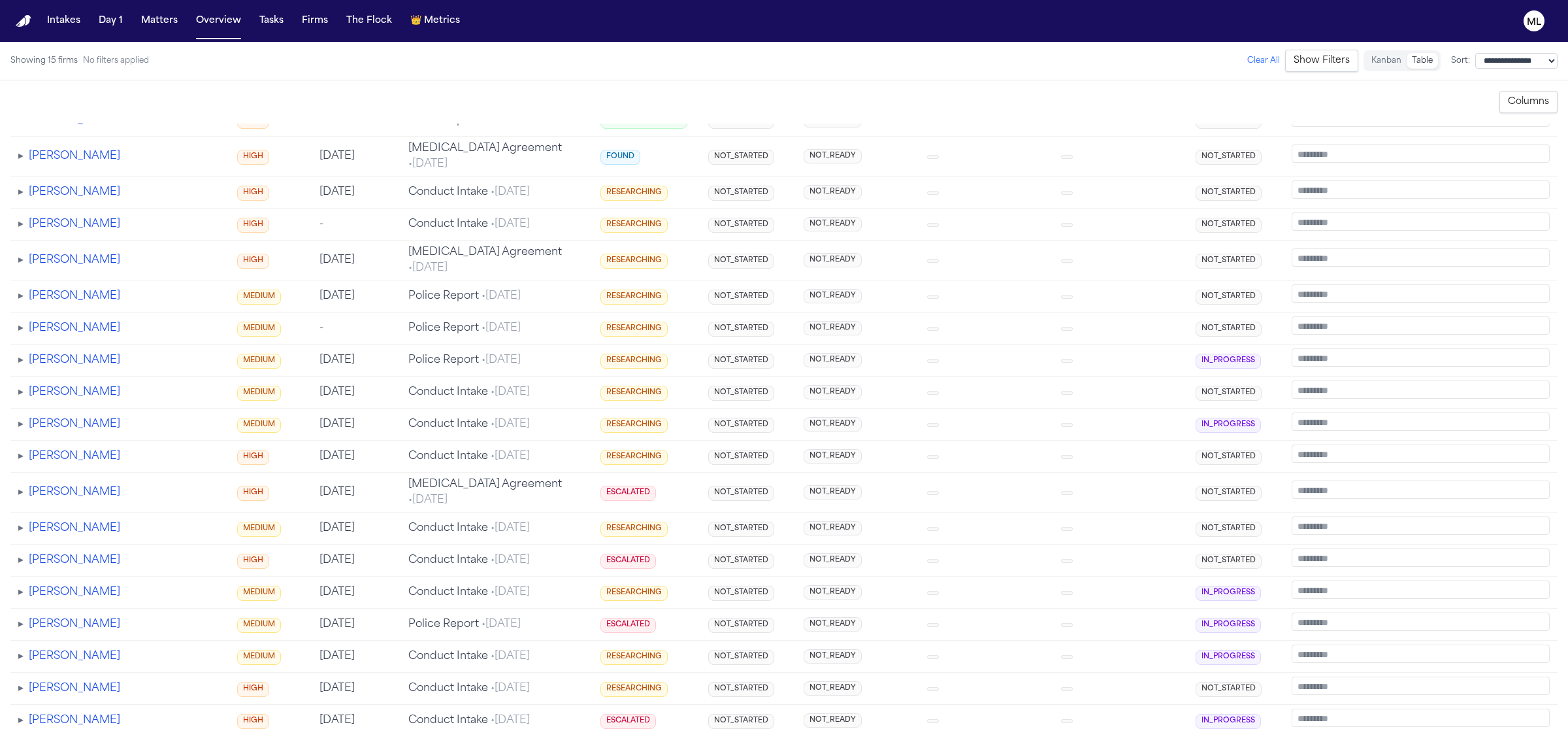
scroll to position [5401, 0]
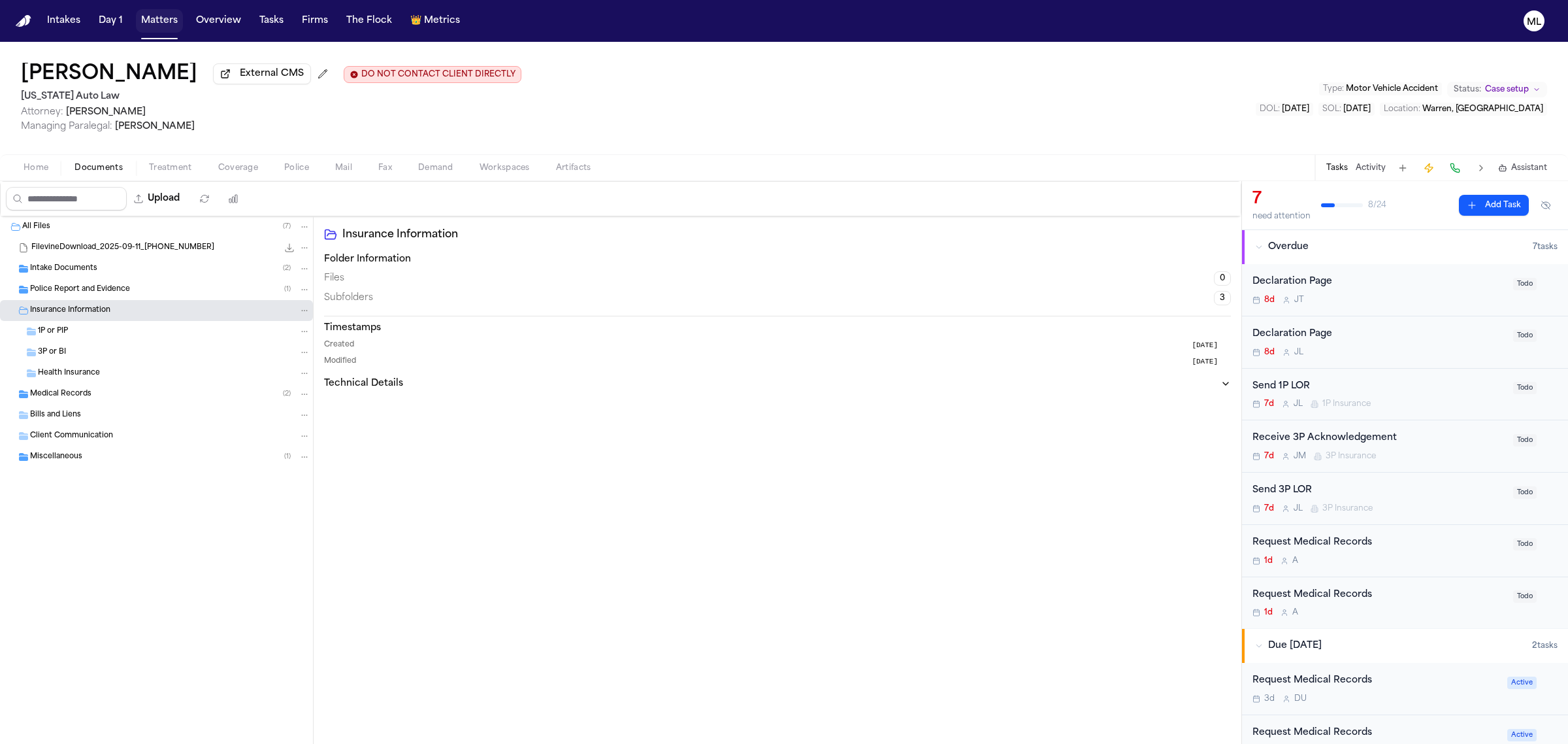
click at [161, 17] on button "Matters" at bounding box center [159, 20] width 47 height 23
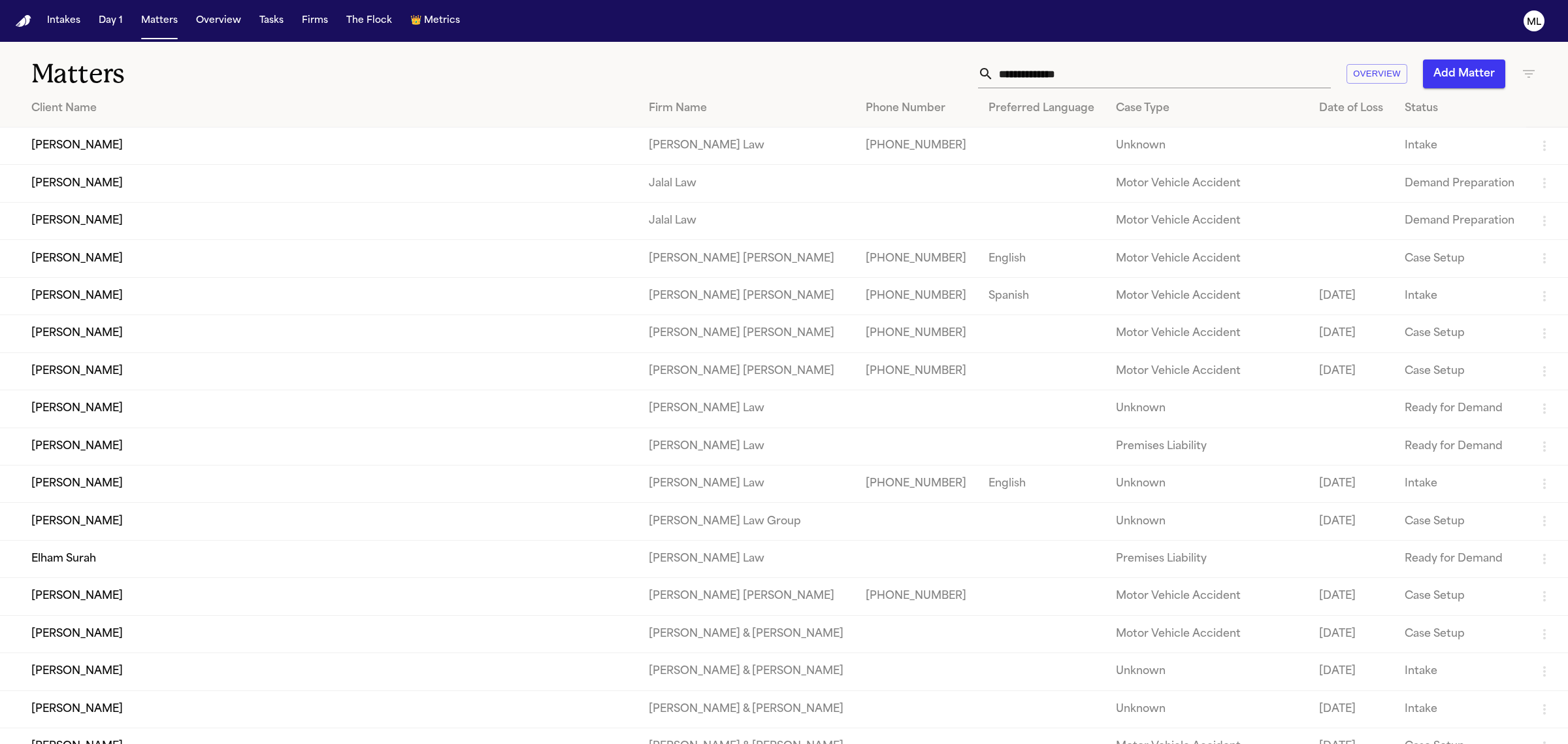
click at [1076, 83] on input "text" at bounding box center [1162, 74] width 337 height 29
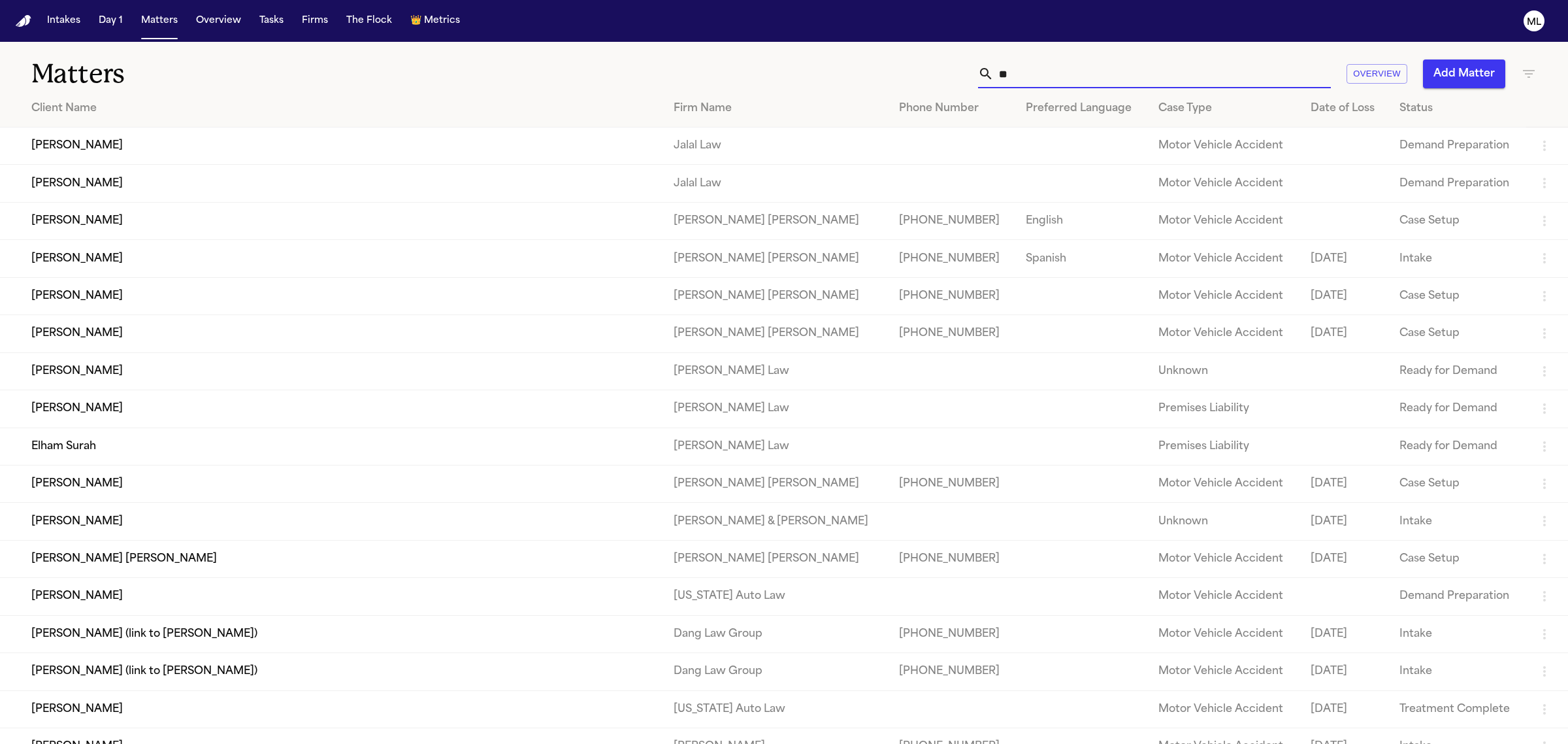
type input "*"
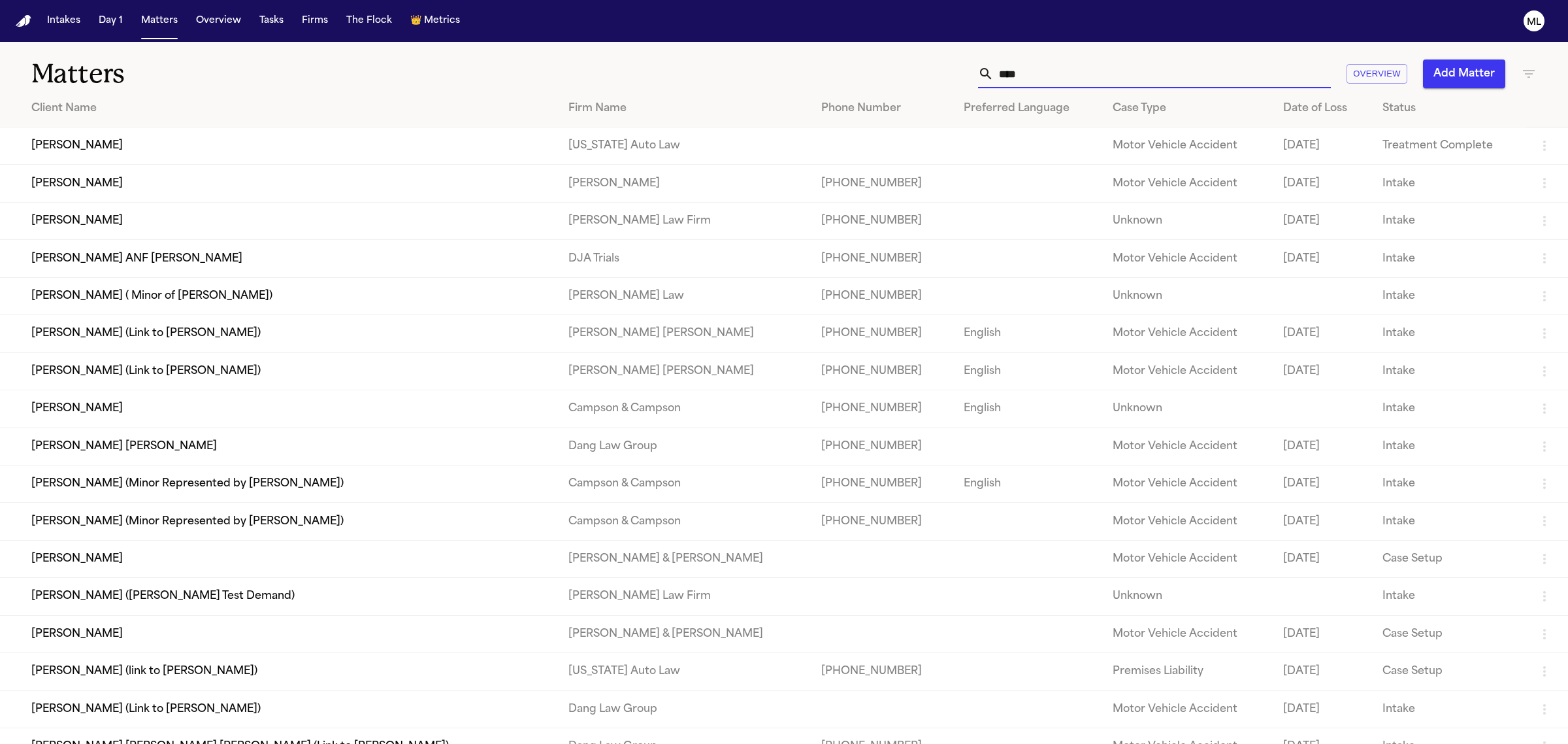
type input "****"
click at [88, 223] on td "[PERSON_NAME]" at bounding box center [279, 221] width 558 height 38
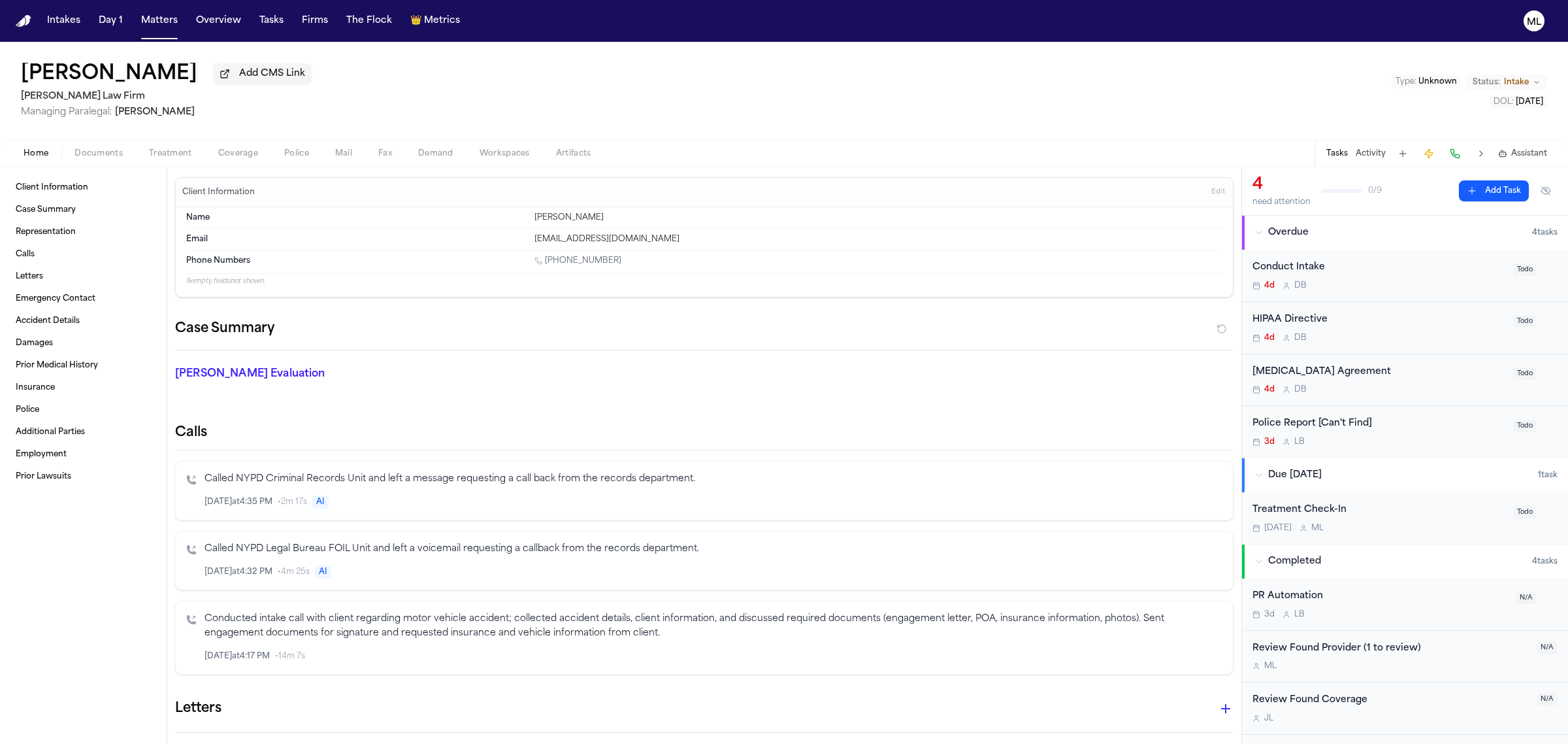
click at [1374, 276] on div "Conduct Intake 4d D B" at bounding box center [1379, 275] width 253 height 31
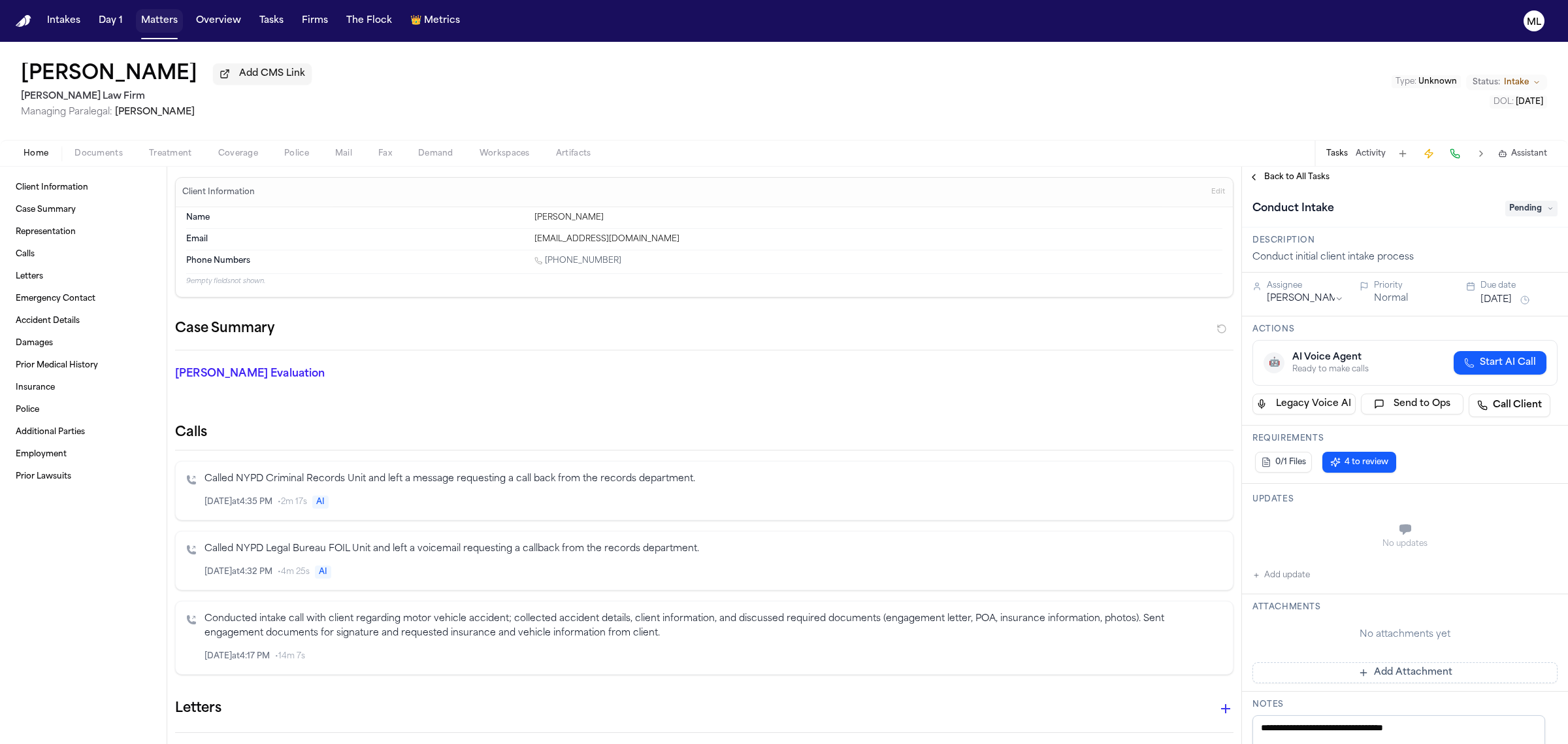
drag, startPoint x: 147, startPoint y: 29, endPoint x: 454, endPoint y: 31, distance: 307.0
click at [147, 29] on button "Matters" at bounding box center [159, 20] width 47 height 23
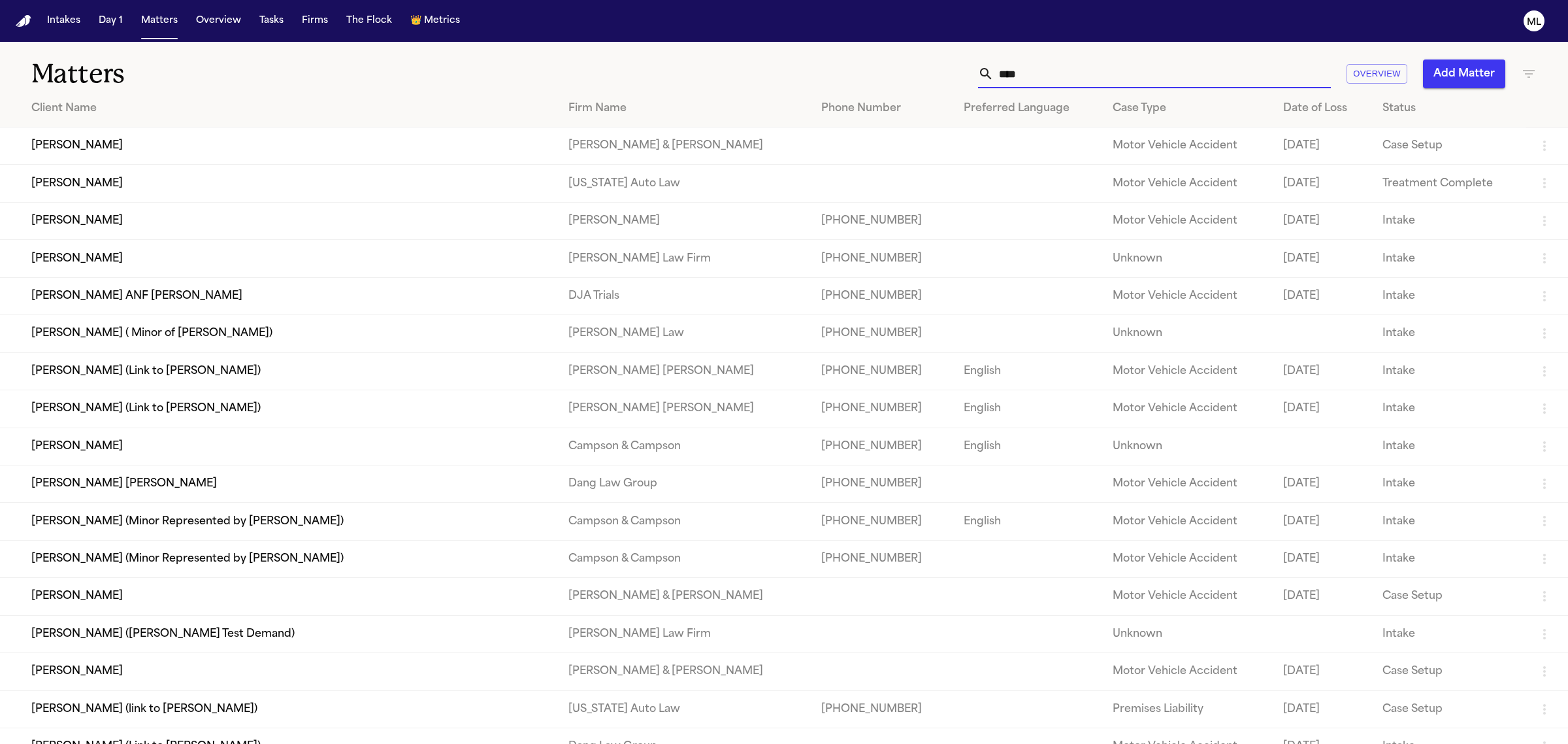
drag, startPoint x: 1069, startPoint y: 77, endPoint x: 982, endPoint y: 79, distance: 87.0
click at [982, 79] on div "****" at bounding box center [1154, 74] width 353 height 29
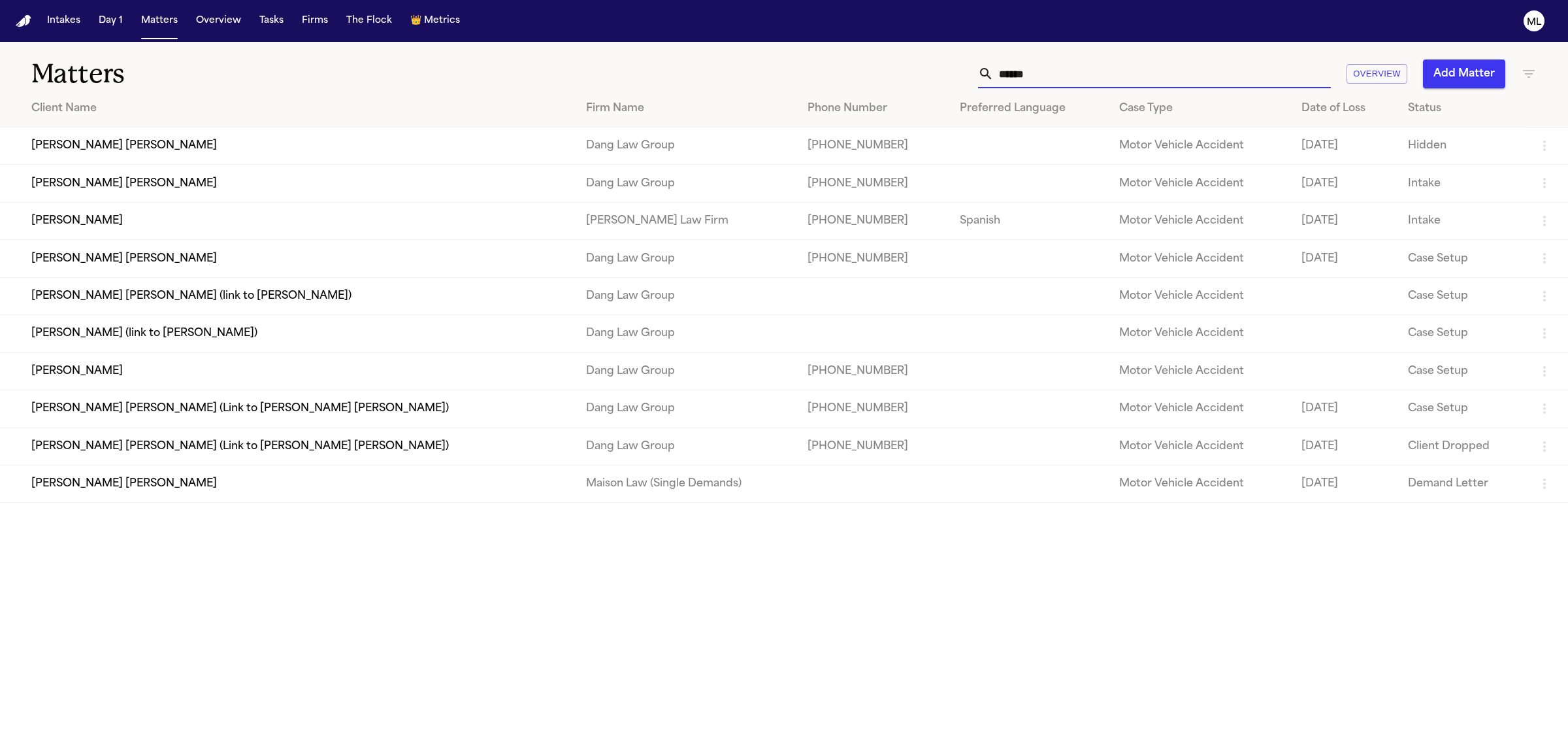
drag, startPoint x: 1080, startPoint y: 62, endPoint x: 1072, endPoint y: 62, distance: 8.0
click at [1072, 62] on input "******" at bounding box center [1162, 74] width 337 height 29
drag, startPoint x: 974, startPoint y: 72, endPoint x: 893, endPoint y: 77, distance: 81.2
click at [893, 77] on div "****** Overview Add Matter" at bounding box center [1009, 74] width 1054 height 29
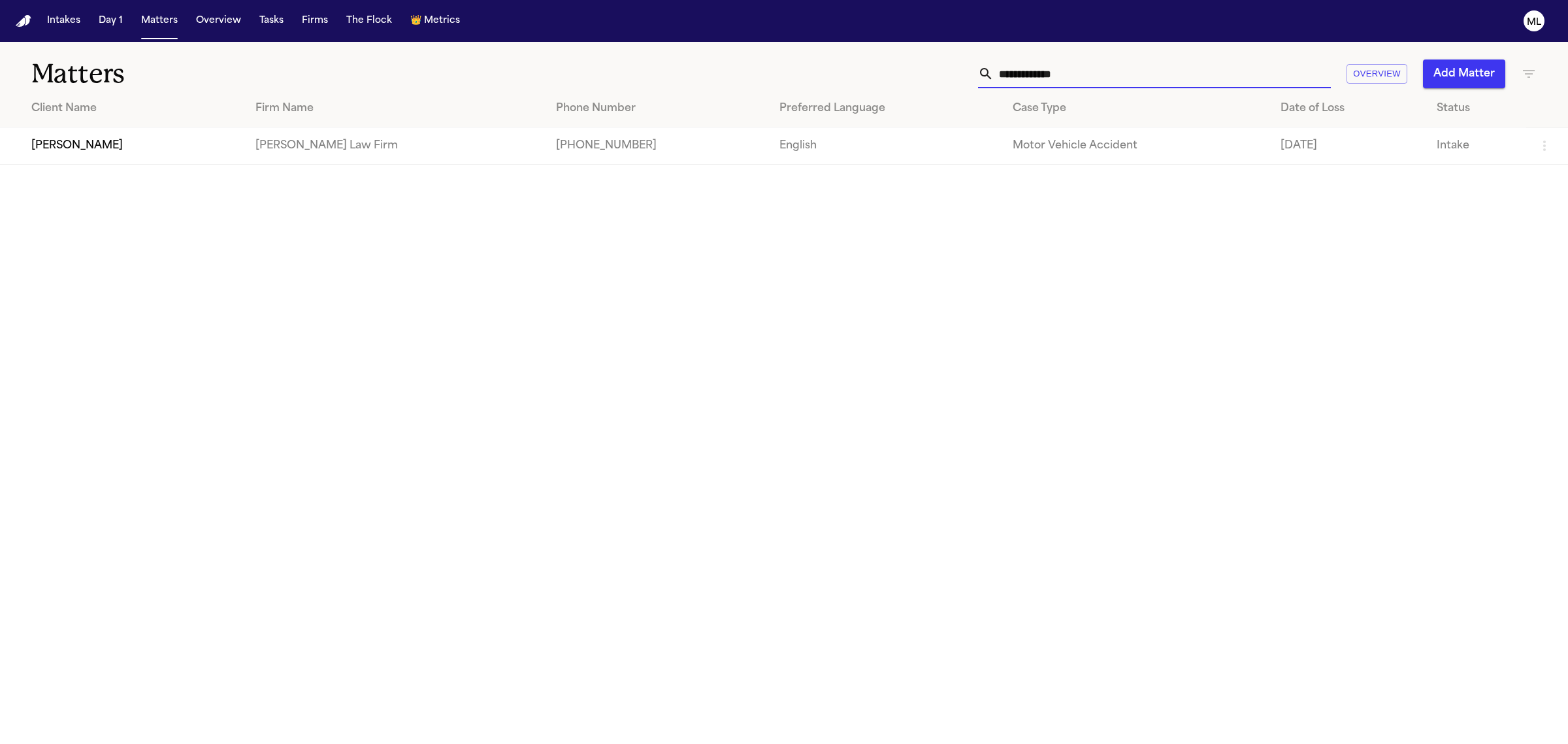
type input "**********"
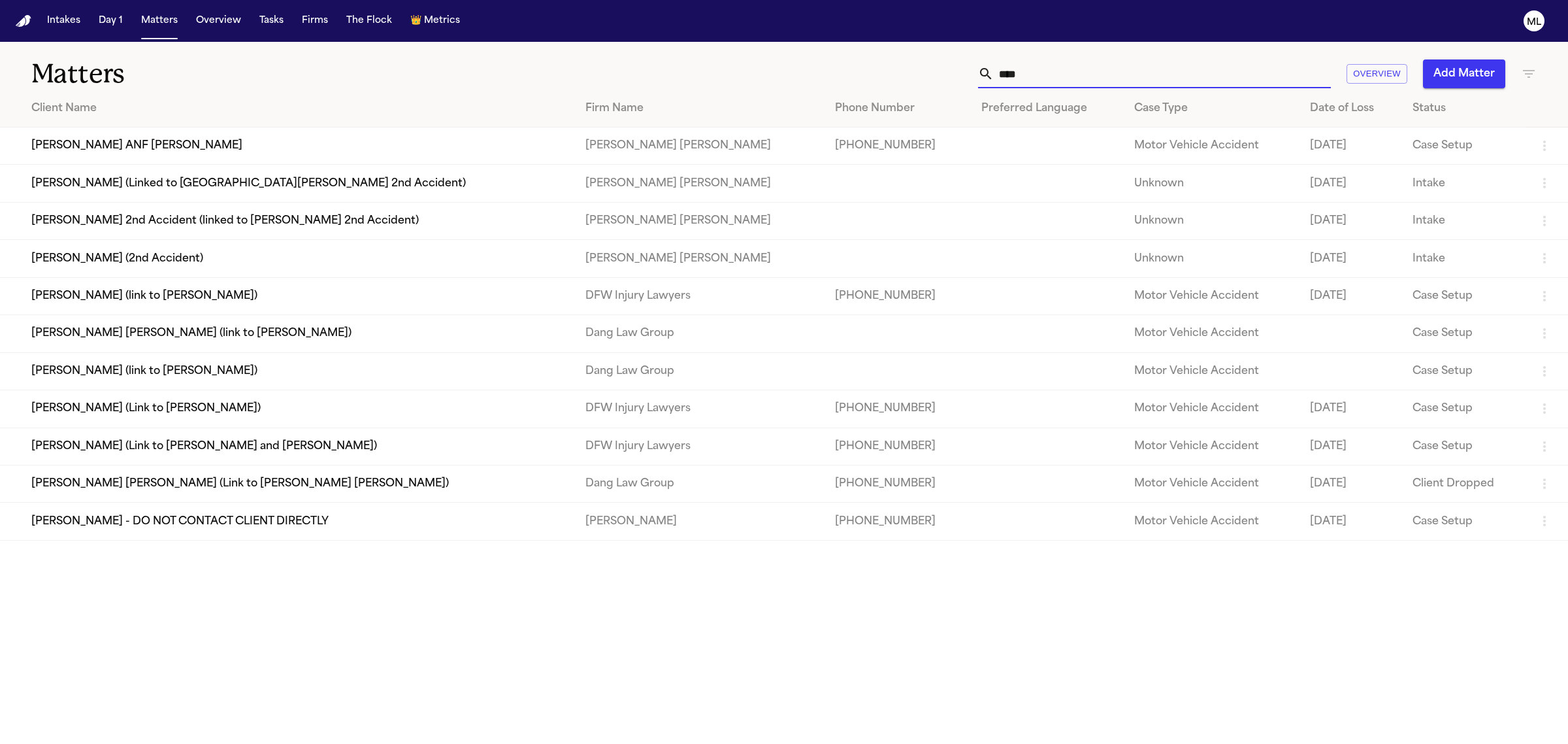
drag, startPoint x: 1095, startPoint y: 70, endPoint x: 970, endPoint y: 83, distance: 125.7
click at [970, 83] on div "**** Overview Add Matter" at bounding box center [1009, 74] width 1054 height 29
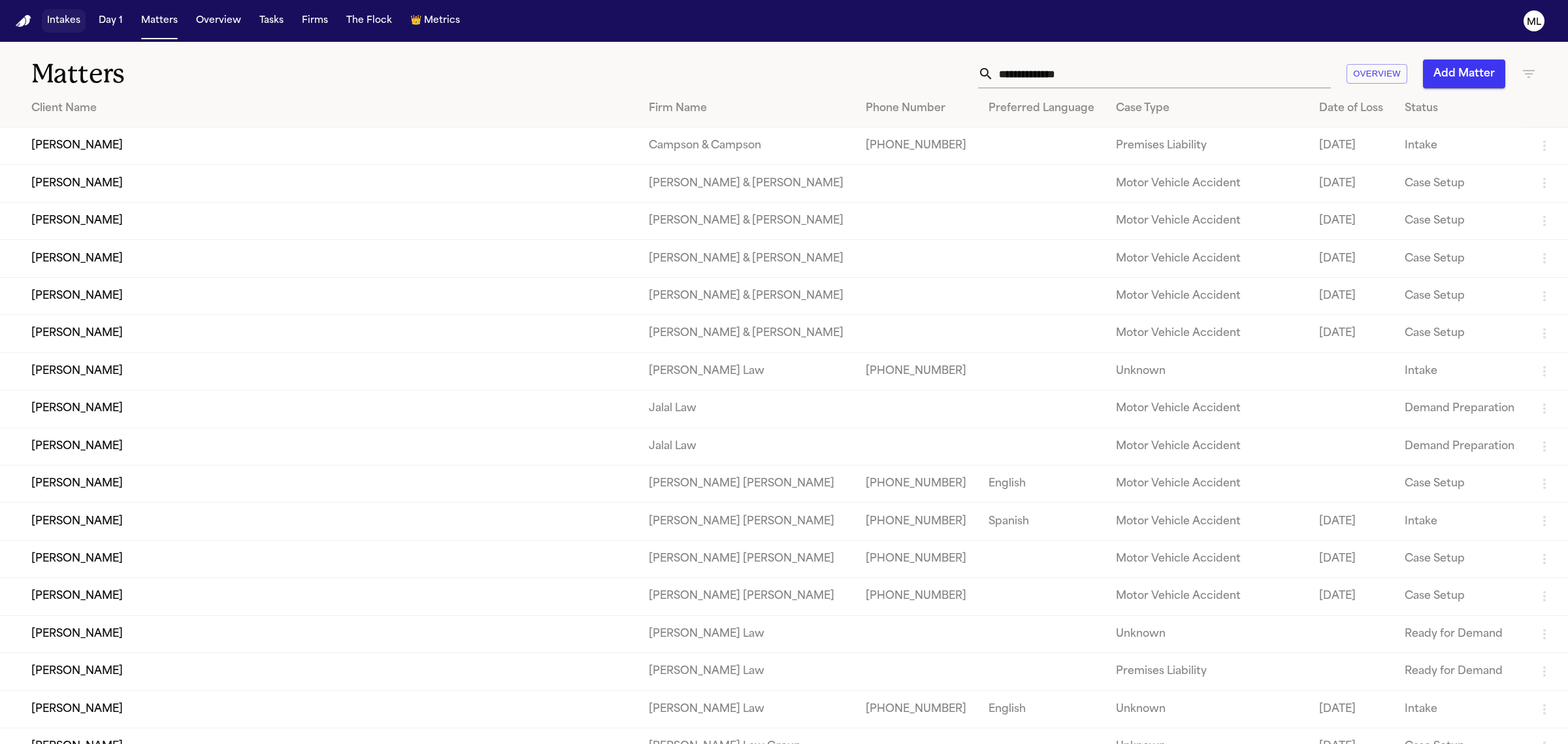
click at [59, 15] on button "Intakes" at bounding box center [64, 20] width 44 height 23
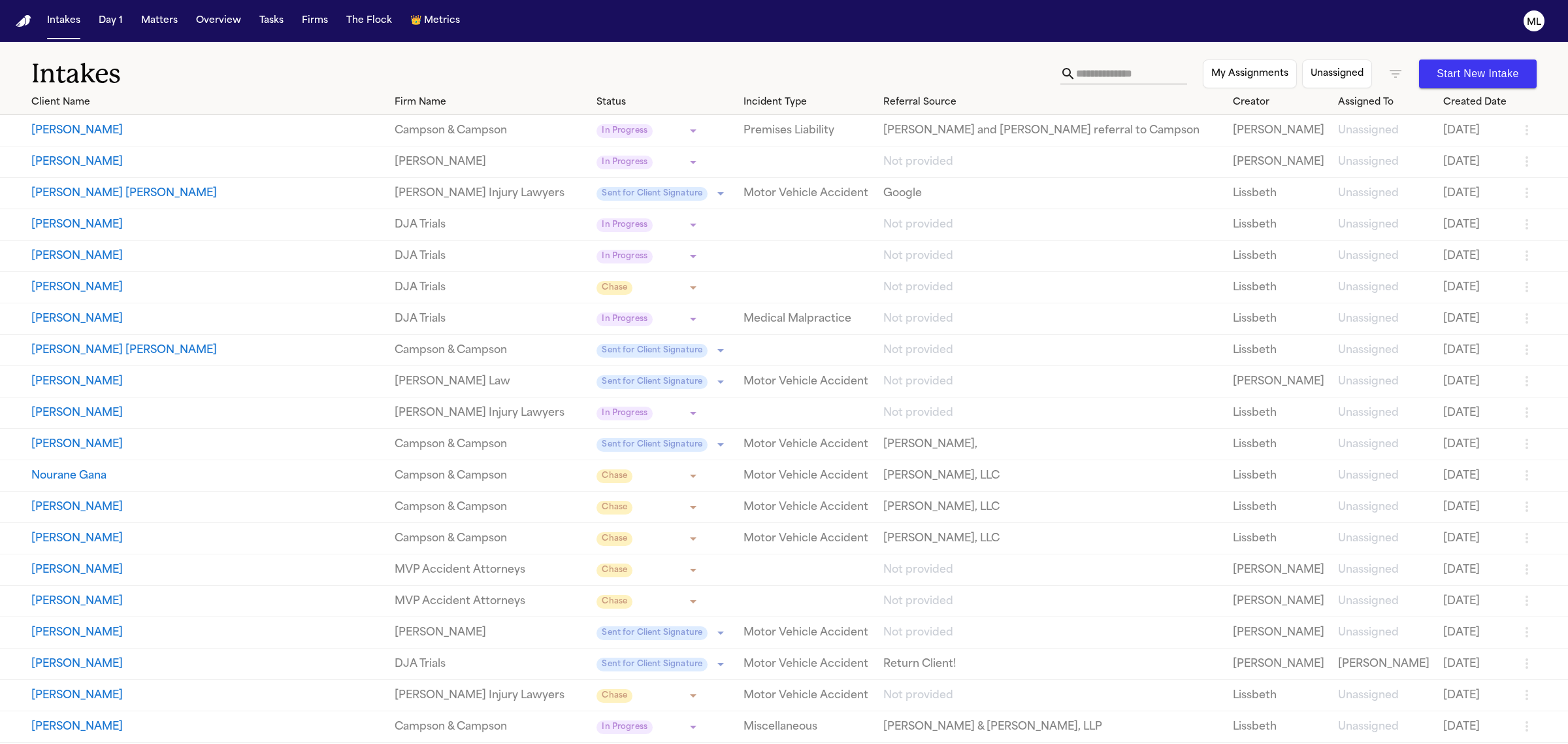
click at [1388, 70] on icon "button" at bounding box center [1395, 74] width 16 height 16
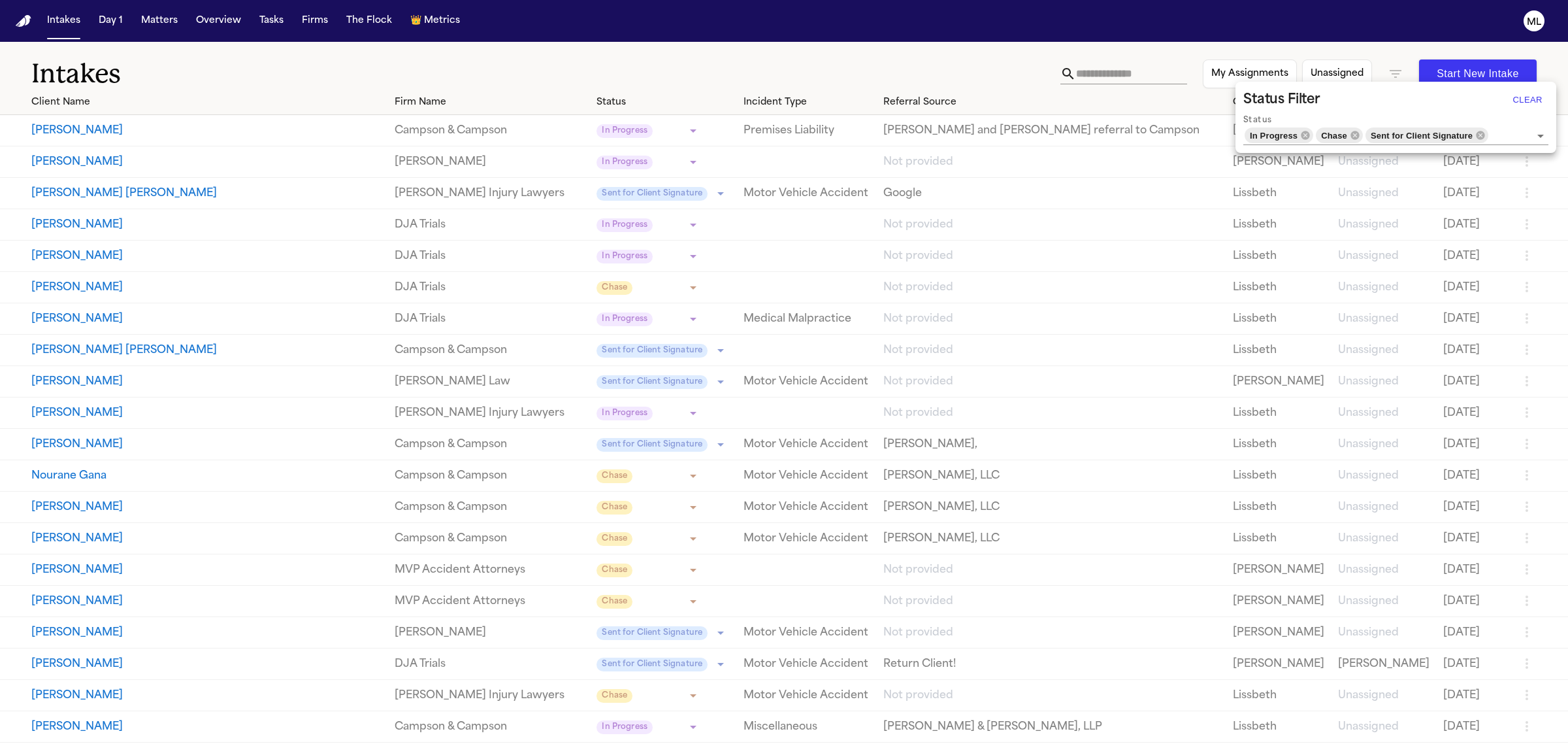
click at [1527, 96] on button "Clear" at bounding box center [1527, 100] width 42 height 21
click at [1515, 100] on div at bounding box center [784, 372] width 1568 height 744
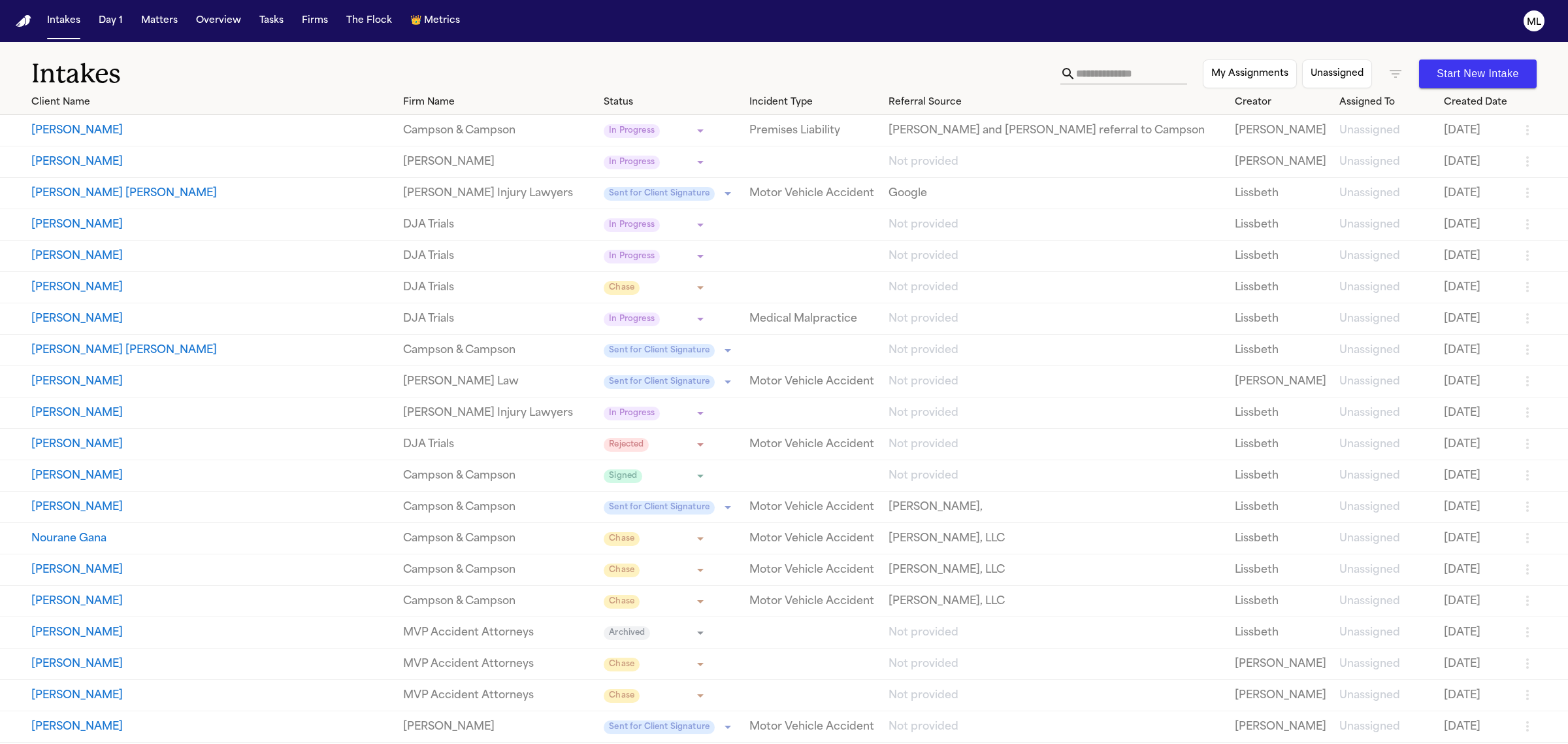
click at [1104, 67] on div at bounding box center [784, 372] width 1568 height 744
click at [1096, 72] on input "text" at bounding box center [1132, 74] width 111 height 21
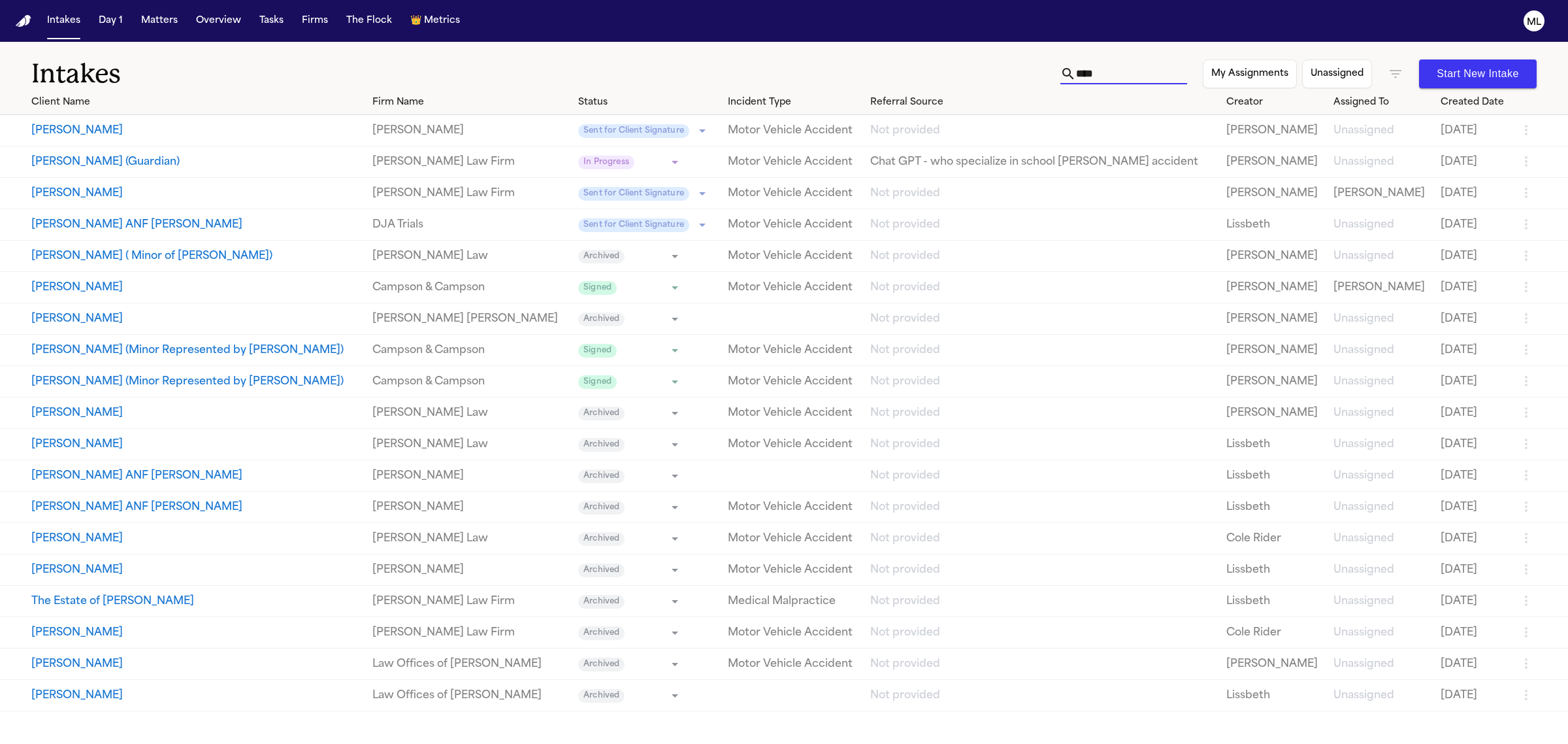
click at [1097, 114] on table "**********" at bounding box center [784, 400] width 1568 height 621
click at [1076, 66] on input "****" at bounding box center [1132, 74] width 111 height 21
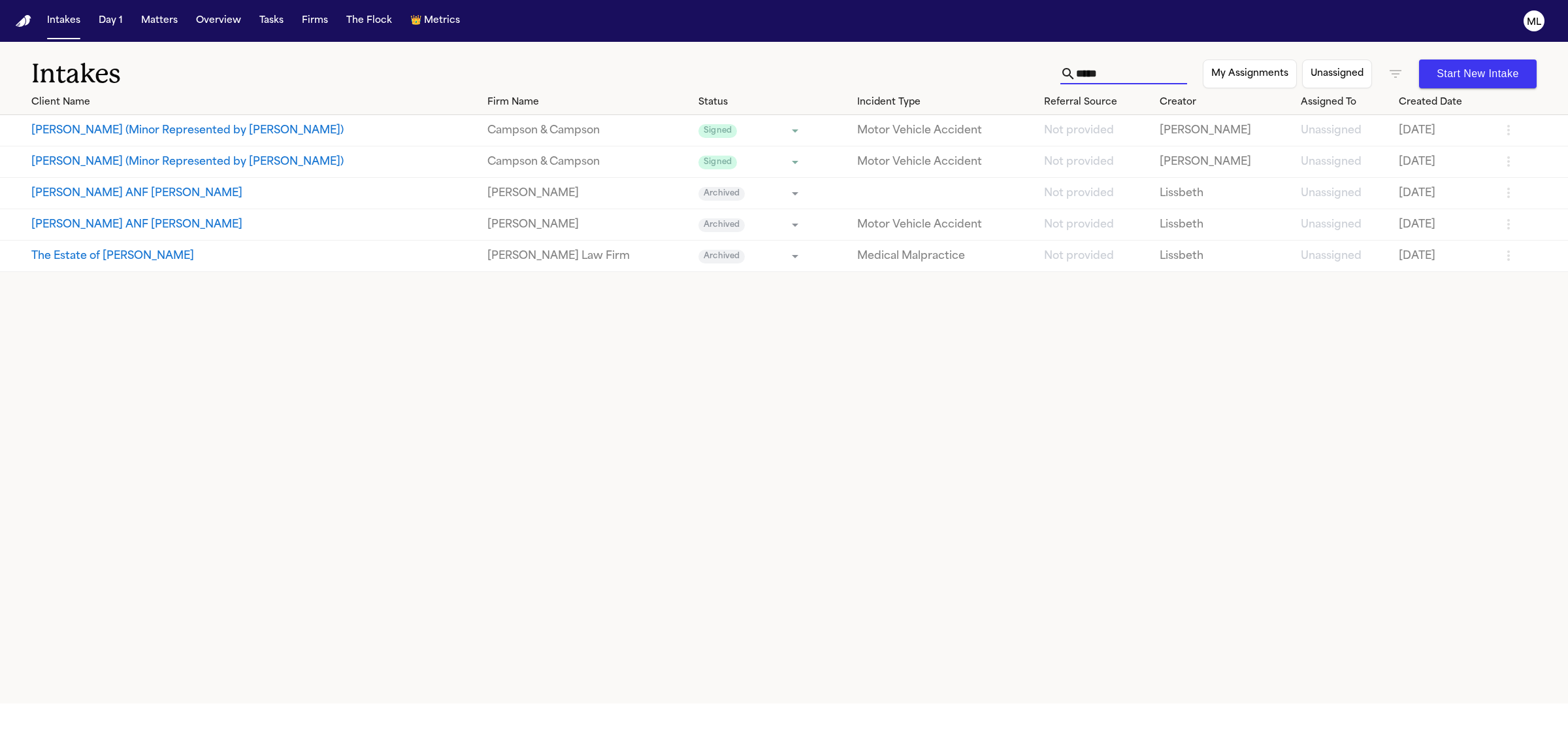
type input "****"
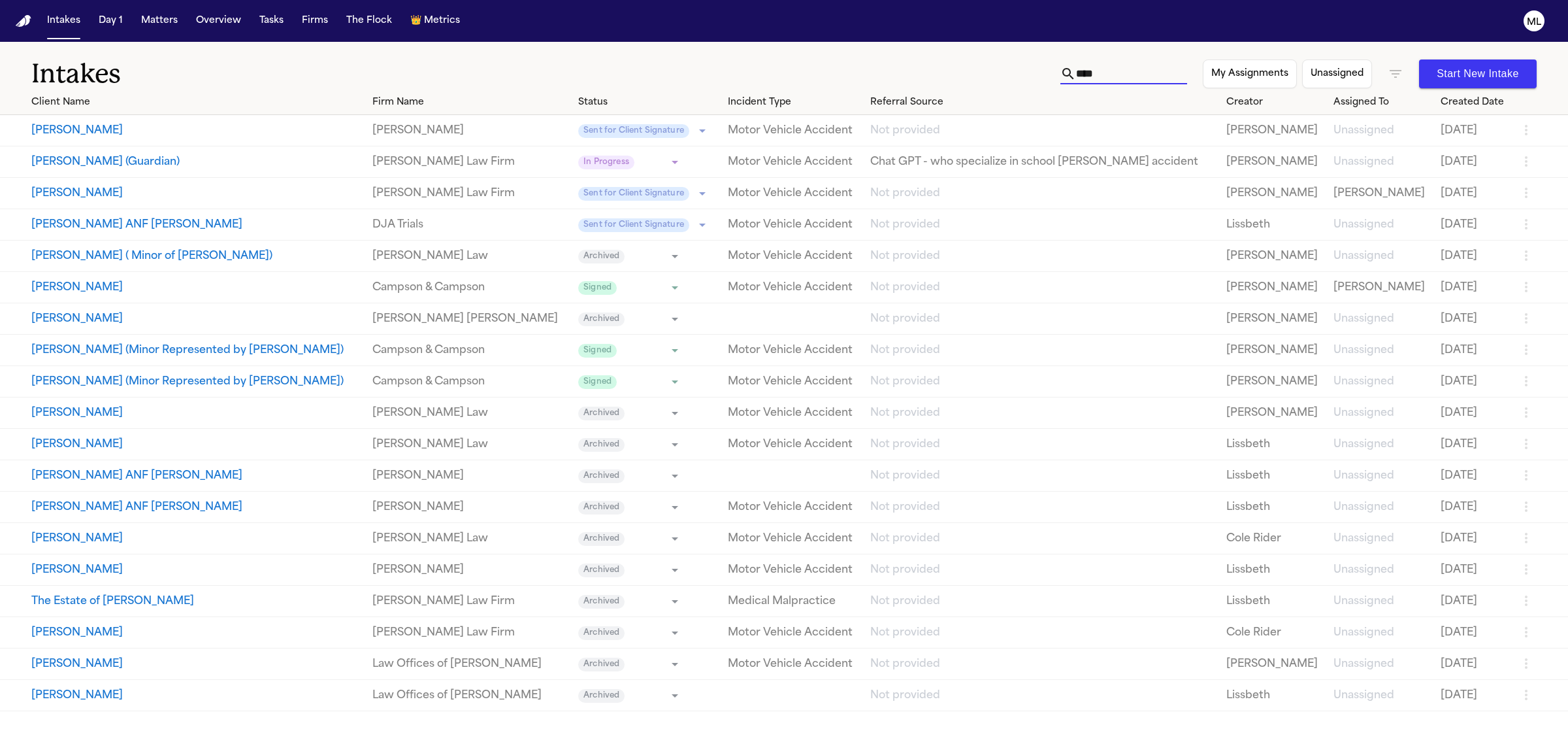
click at [85, 191] on button "[PERSON_NAME]" at bounding box center [197, 193] width 331 height 16
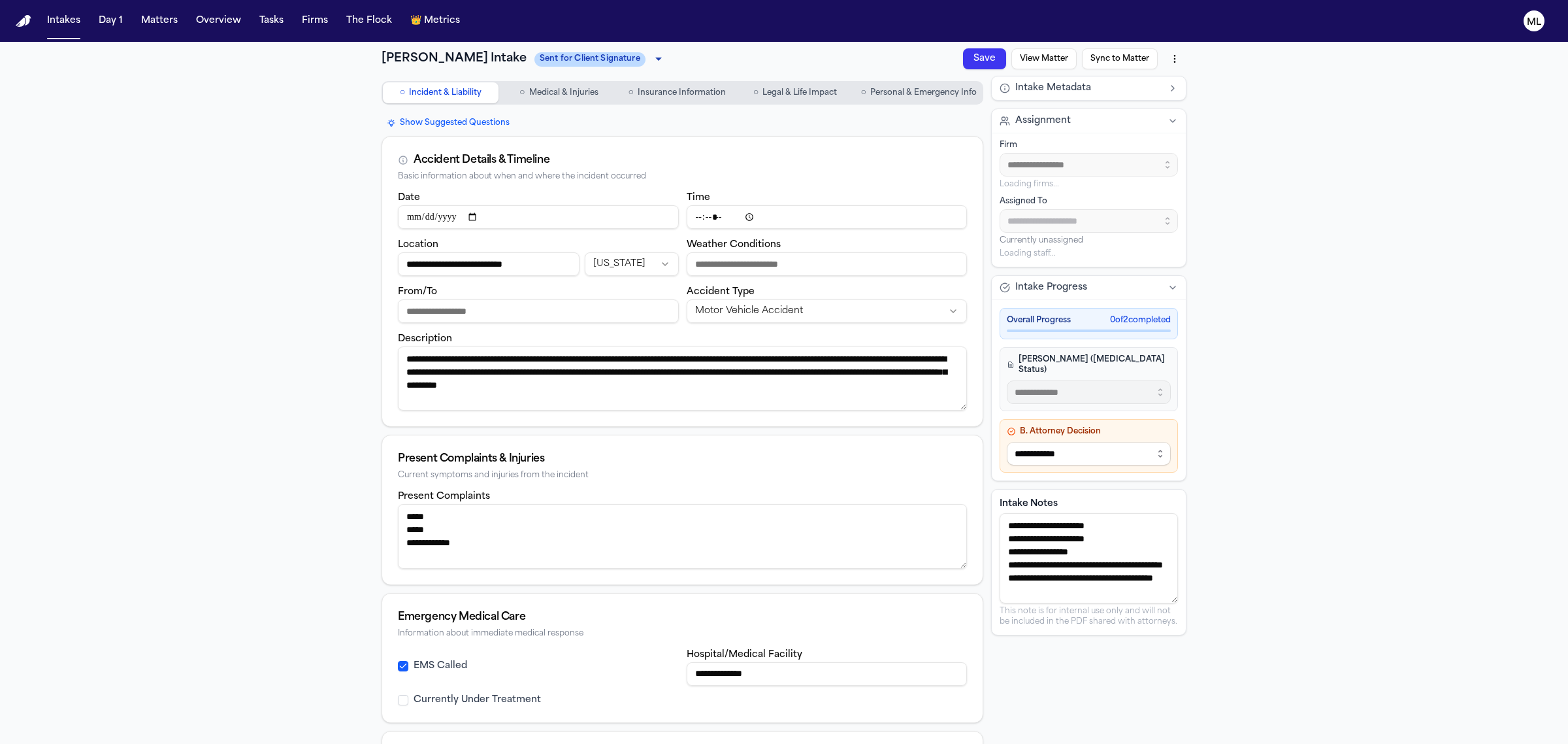
type input "**********"
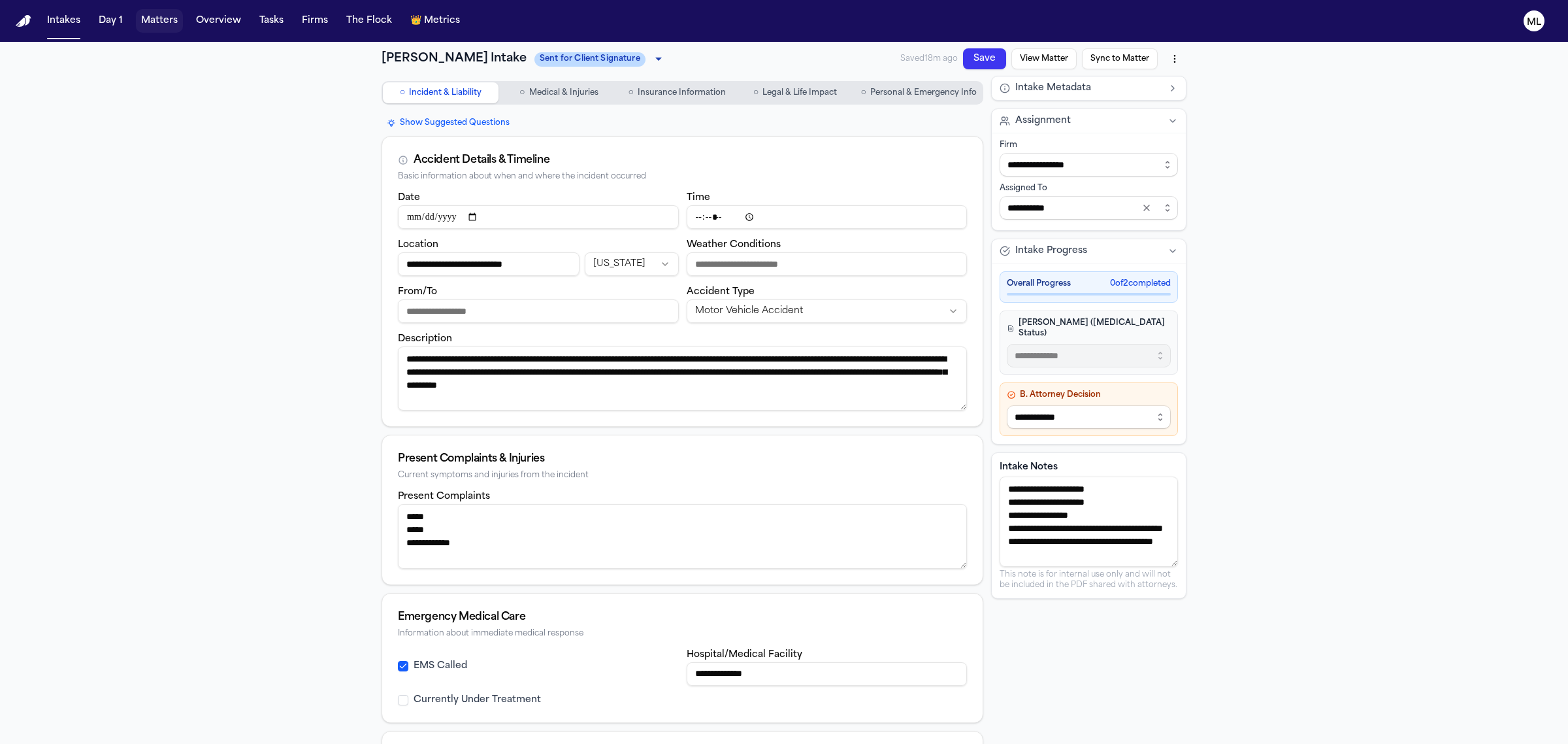
click at [154, 23] on button "Matters" at bounding box center [159, 20] width 47 height 23
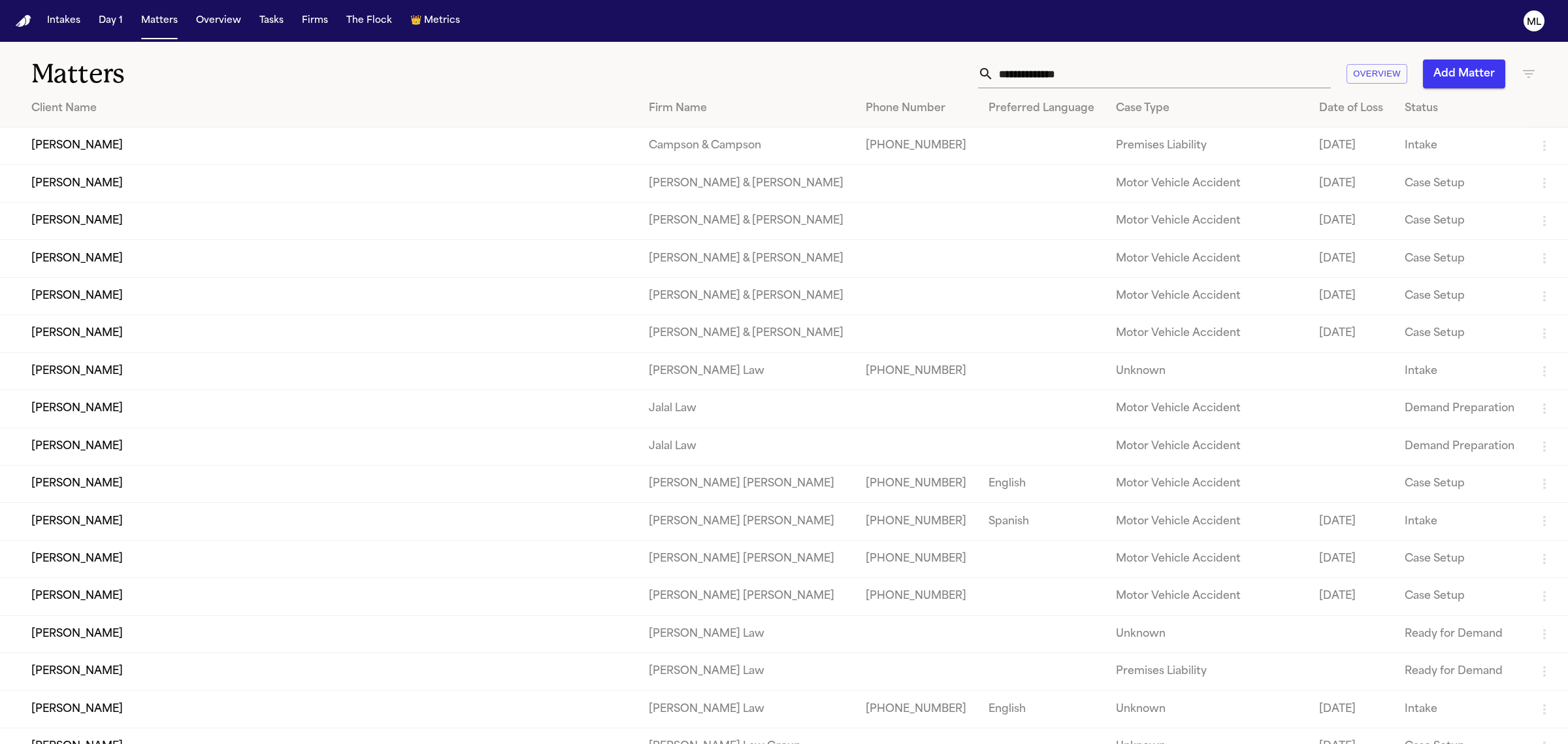
click at [1011, 80] on input "text" at bounding box center [1162, 74] width 337 height 29
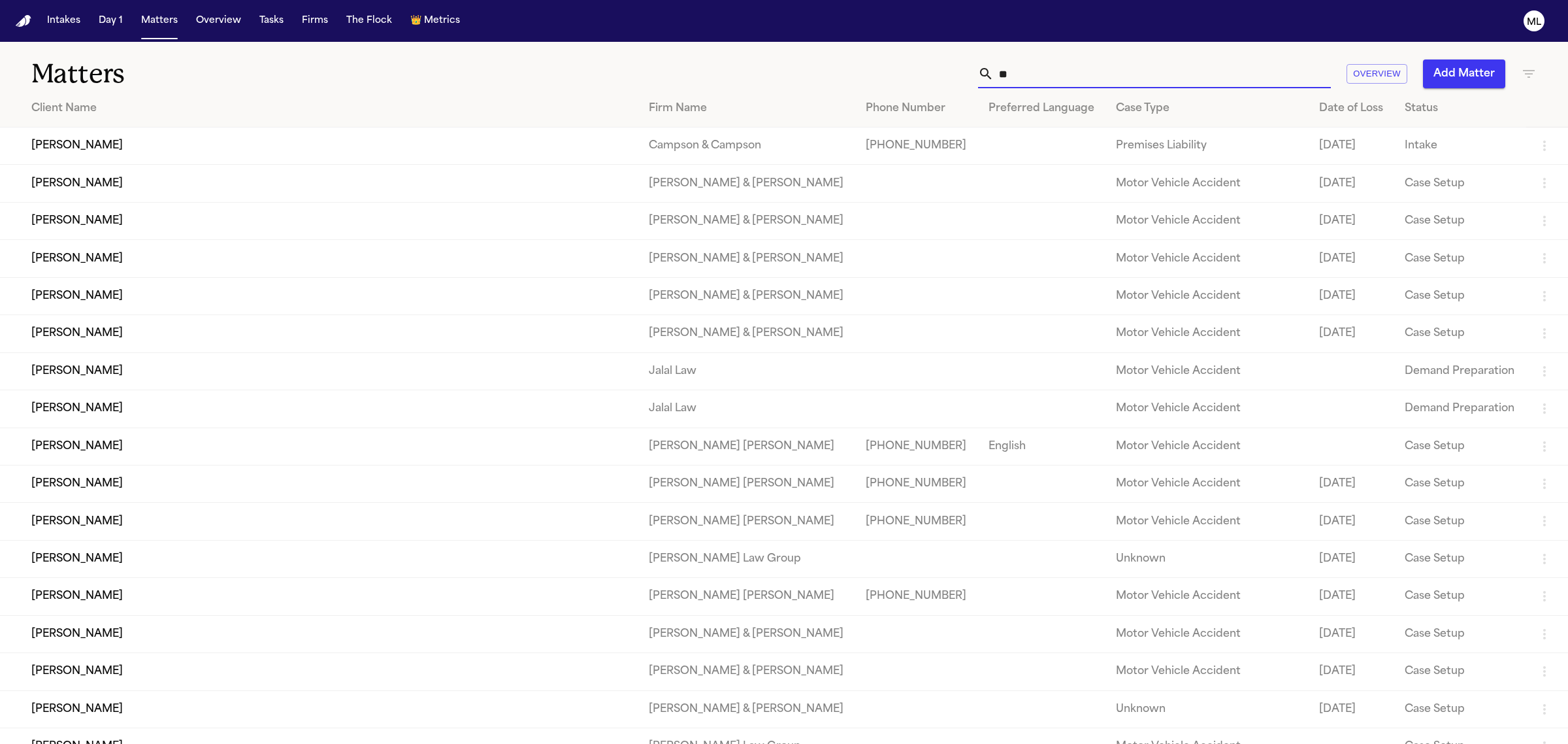
type input "*"
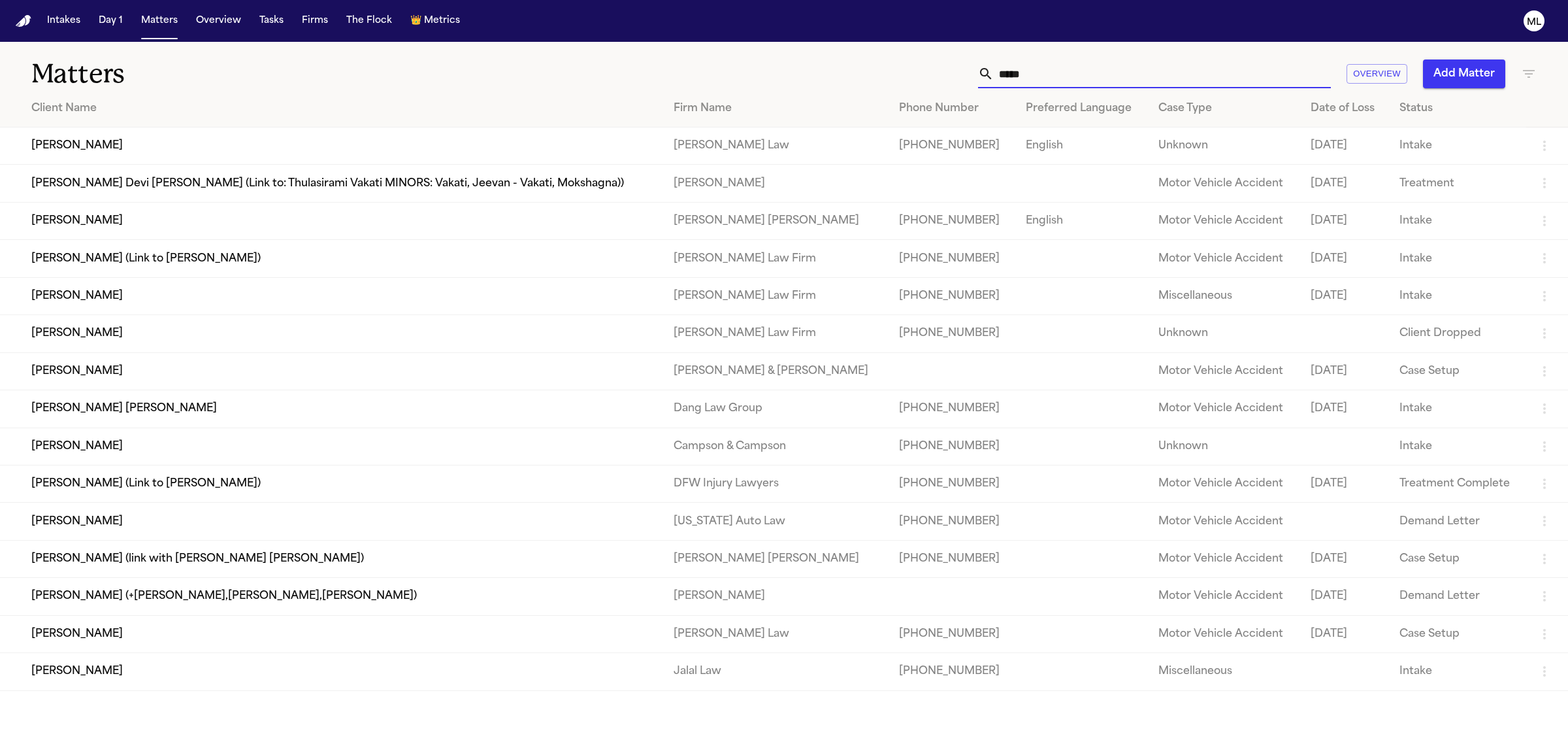
type input "*****"
click at [120, 292] on td "[PERSON_NAME]" at bounding box center [331, 296] width 663 height 38
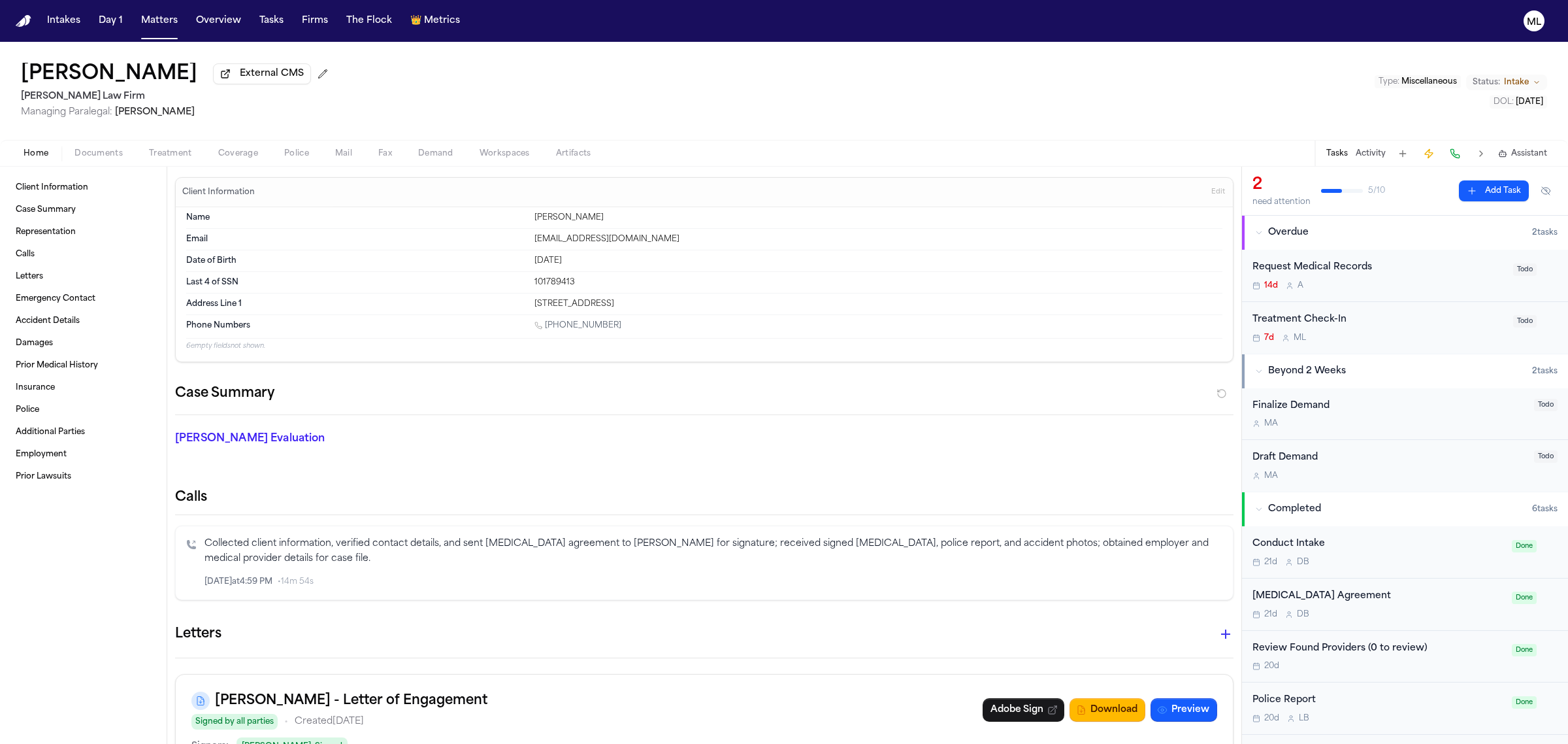
click at [115, 151] on span "Documents" at bounding box center [98, 153] width 48 height 10
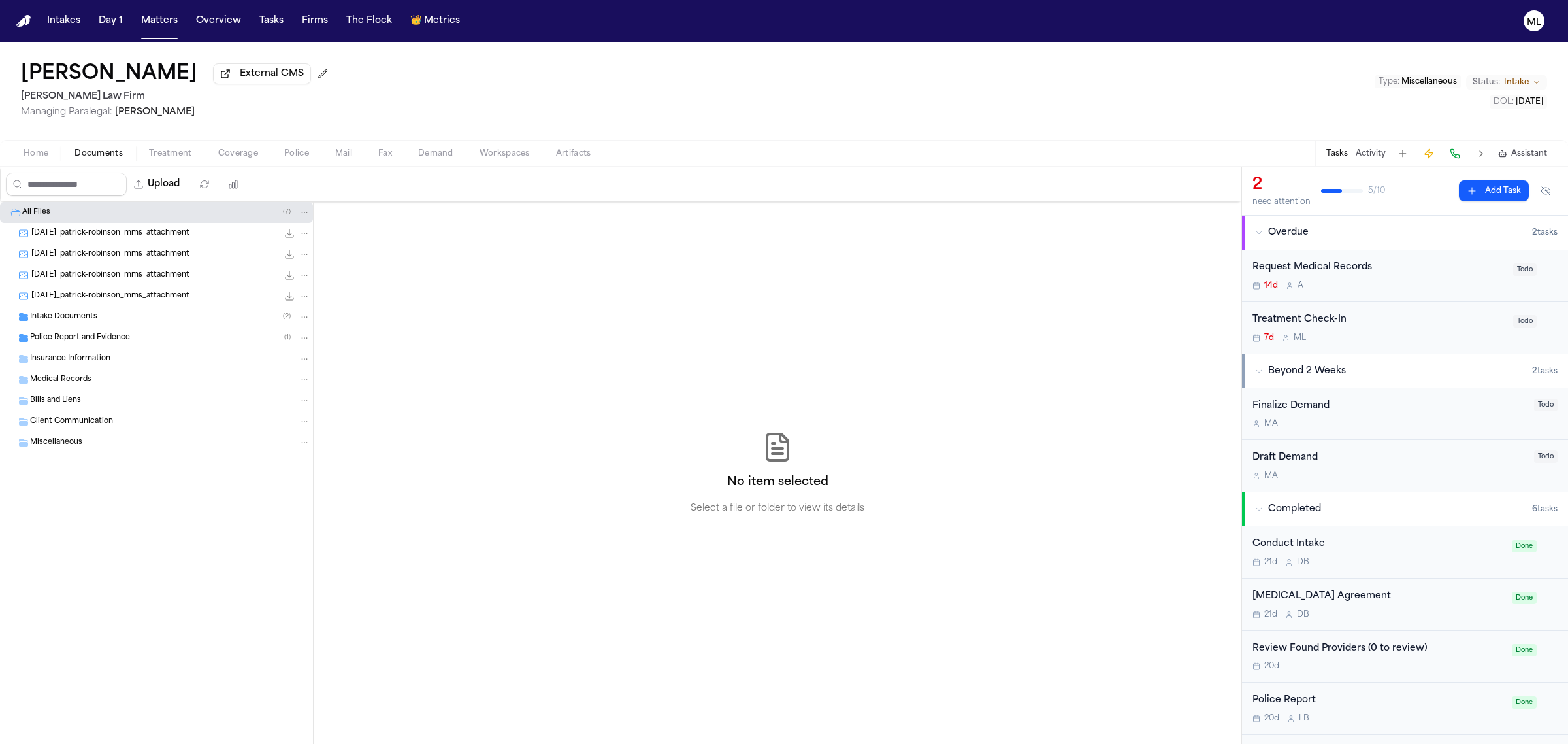
click at [68, 328] on div "Police Report and Evidence ( 1 )" at bounding box center [156, 337] width 313 height 21
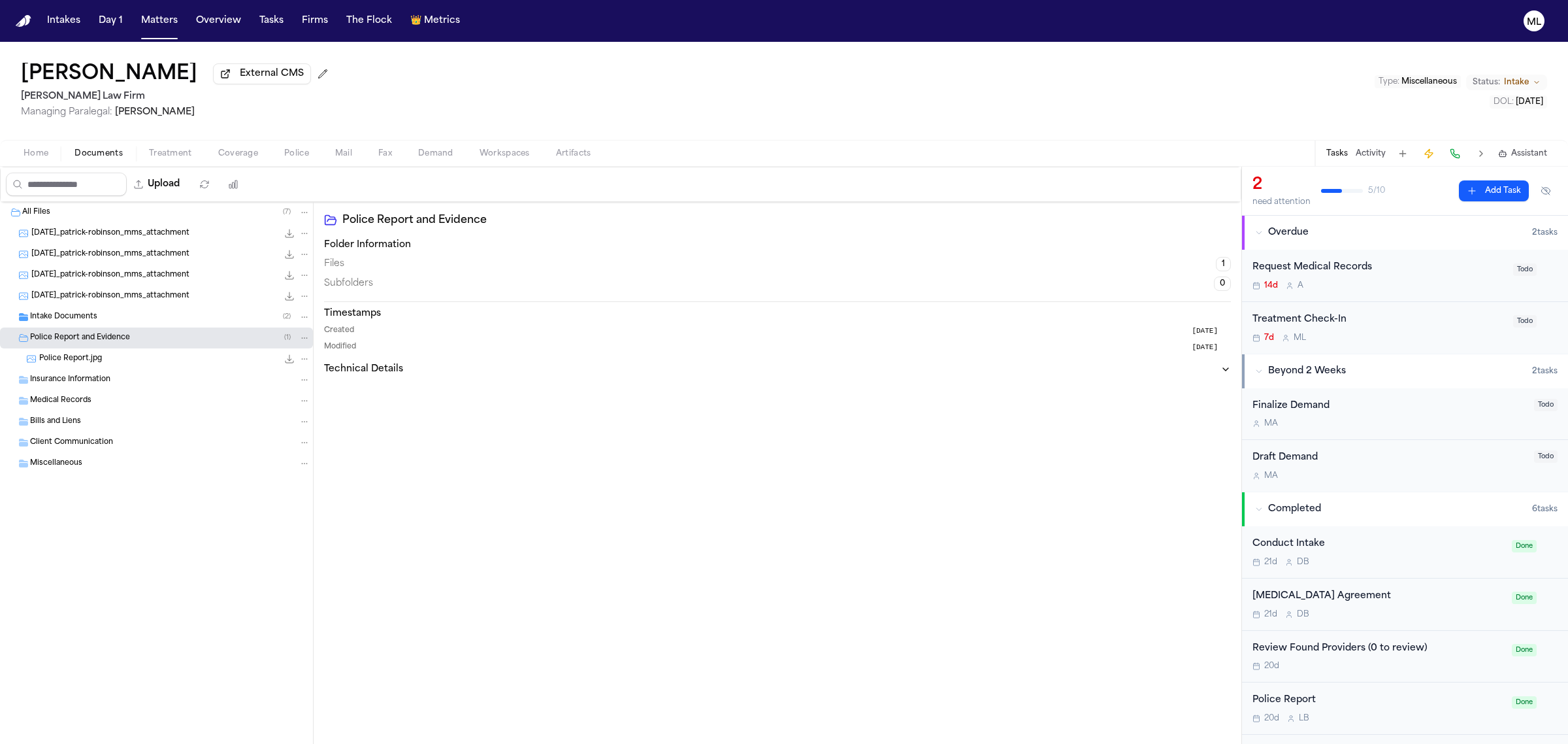
click at [74, 361] on span "Police Report.jpg" at bounding box center [70, 359] width 63 height 11
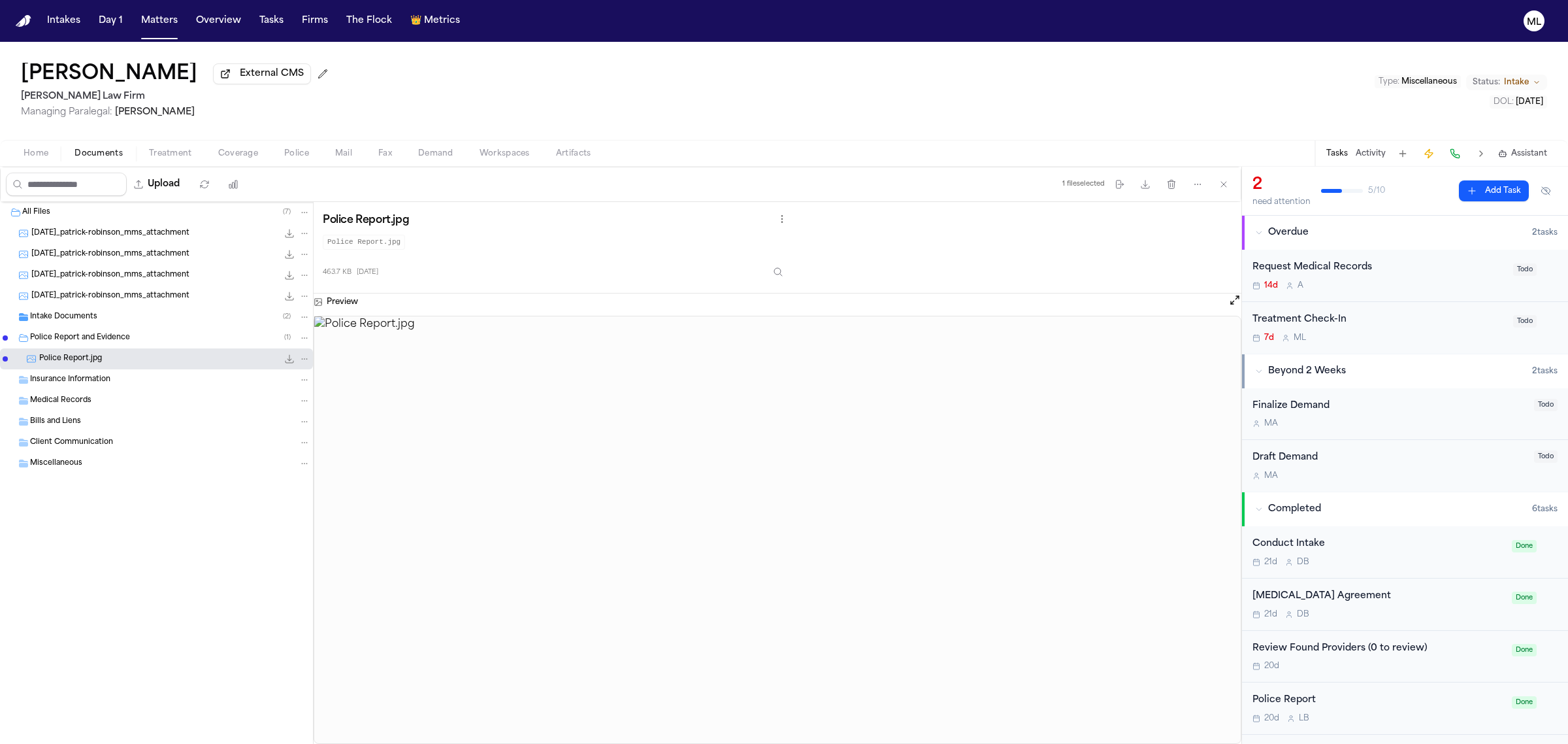
click at [1233, 301] on button "Open preview" at bounding box center [1235, 300] width 13 height 13
